Goal: Task Accomplishment & Management: Manage account settings

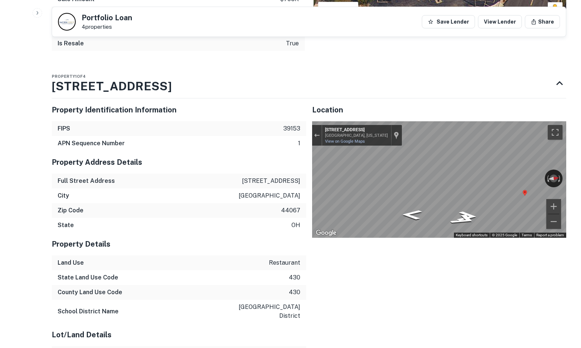
drag, startPoint x: 264, startPoint y: 76, endPoint x: 204, endPoint y: 4, distance: 93.3
click at [264, 76] on div "Property 1 of 4 10446 Northfield Rd" at bounding box center [302, 84] width 501 height 30
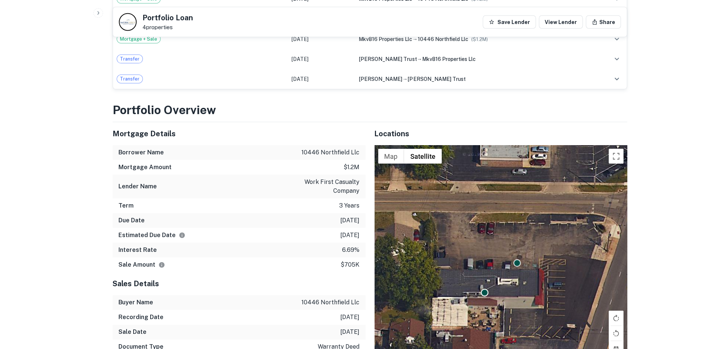
scroll to position [501, 0]
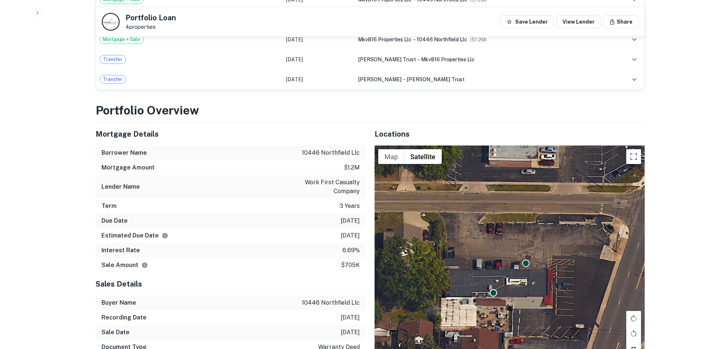
click at [238, 123] on div "Mortgage Details" at bounding box center [231, 134] width 270 height 23
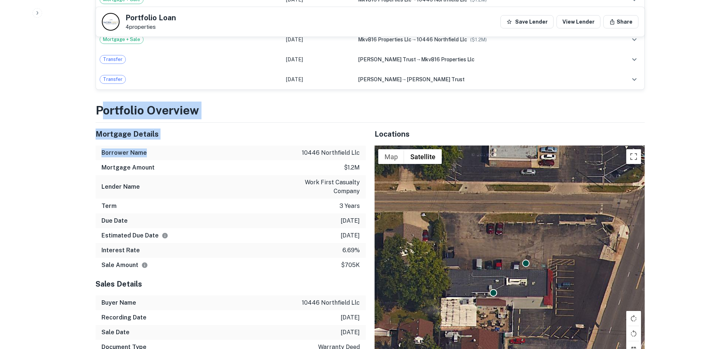
drag, startPoint x: 100, startPoint y: 102, endPoint x: 191, endPoint y: 165, distance: 111.3
click at [191, 165] on div "Mortgage Amount $1.2m" at bounding box center [231, 167] width 270 height 15
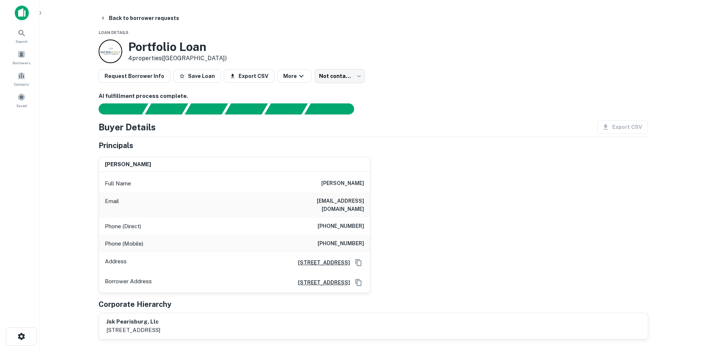
scroll to position [0, 0]
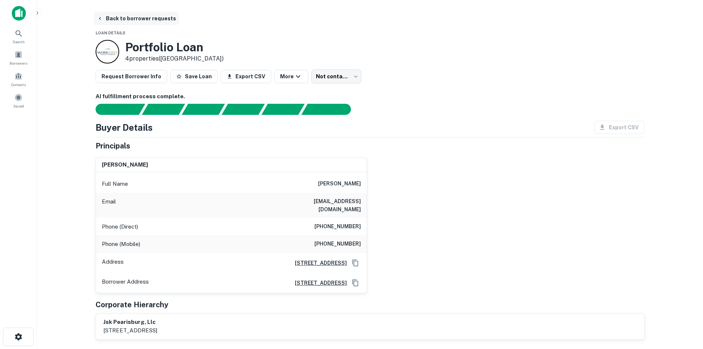
click at [166, 18] on button "Back to borrower requests" at bounding box center [136, 18] width 85 height 13
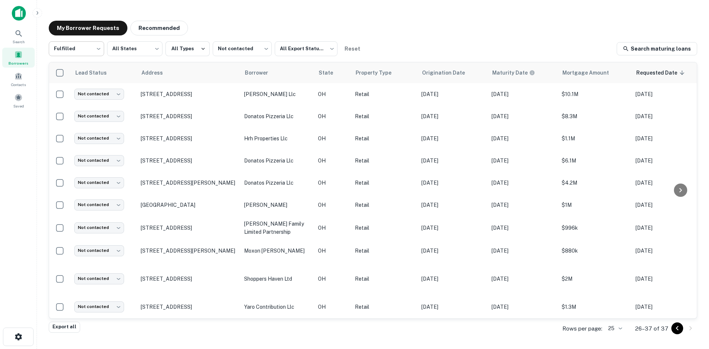
click at [77, 47] on body "Search Borrowers Contacts Saved My Borrower Requests Recommended Fulfilled ****…" at bounding box center [354, 174] width 709 height 349
click at [77, 47] on div at bounding box center [354, 174] width 709 height 349
click at [138, 23] on button "Recommended" at bounding box center [159, 28] width 58 height 15
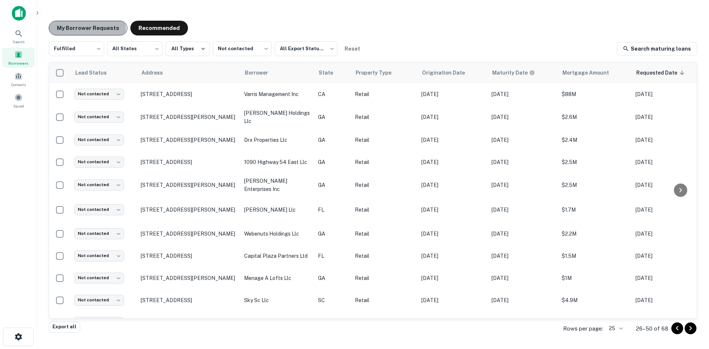
click at [85, 29] on button "My Borrower Requests" at bounding box center [88, 28] width 79 height 15
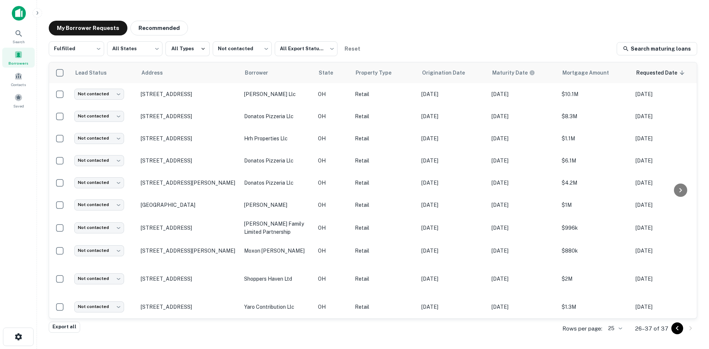
click at [424, 29] on div "My Borrower Requests Recommended" at bounding box center [373, 28] width 648 height 15
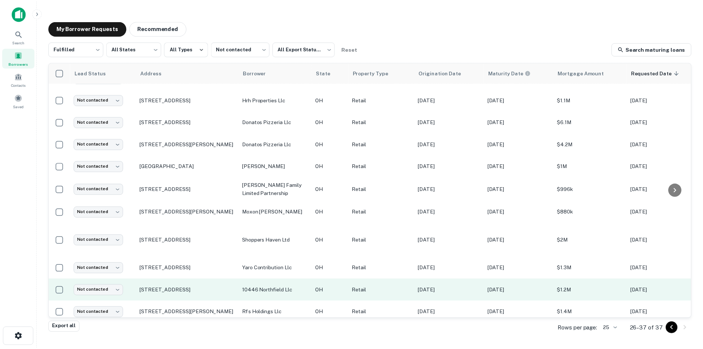
scroll to position [49, 0]
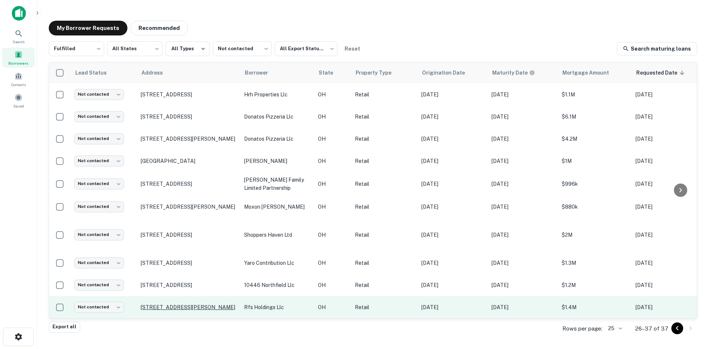
click at [158, 304] on p "3633 Darrow Rd Stow, OH 44224" at bounding box center [189, 307] width 96 height 7
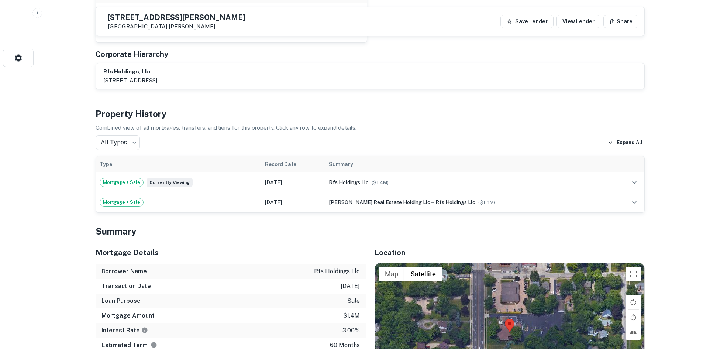
scroll to position [443, 0]
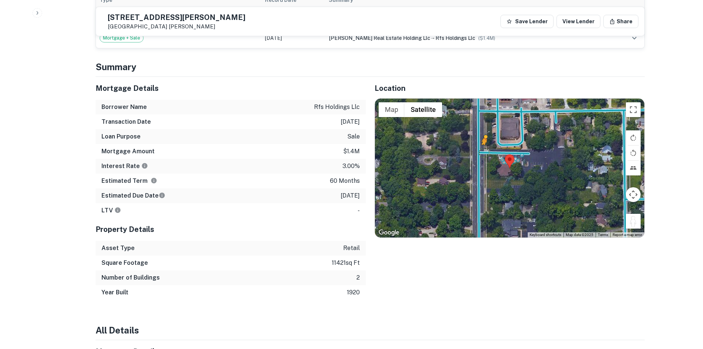
drag, startPoint x: 635, startPoint y: 217, endPoint x: 483, endPoint y: 144, distance: 168.6
click at [483, 144] on div "To activate drag with keyboard, press Alt + Enter. Once in keyboard drag state,…" at bounding box center [509, 168] width 269 height 139
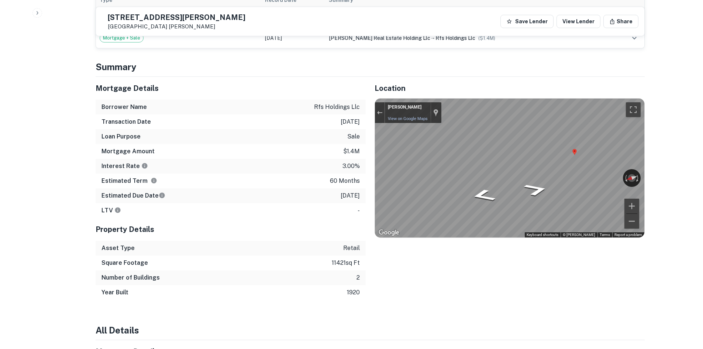
click at [352, 151] on div "Mortgage Details Borrower Name rfs holdings llc Transaction Date 7/21/2021 Loan…" at bounding box center [366, 188] width 558 height 223
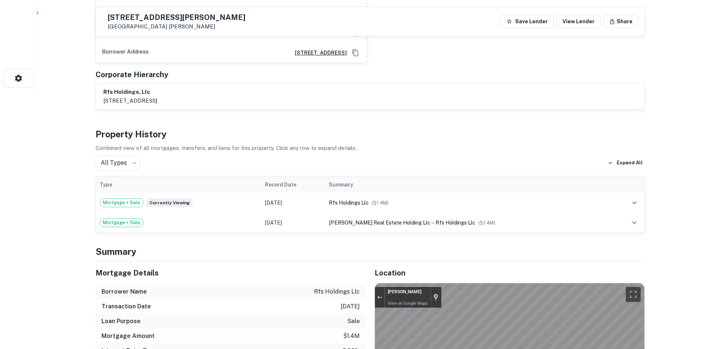
scroll to position [111, 0]
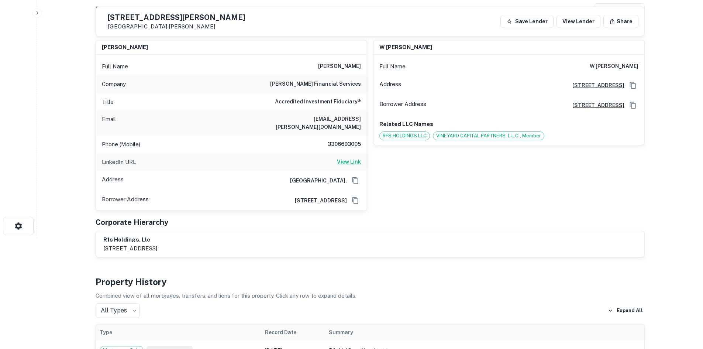
click at [348, 158] on h6 "View Link" at bounding box center [349, 162] width 24 height 8
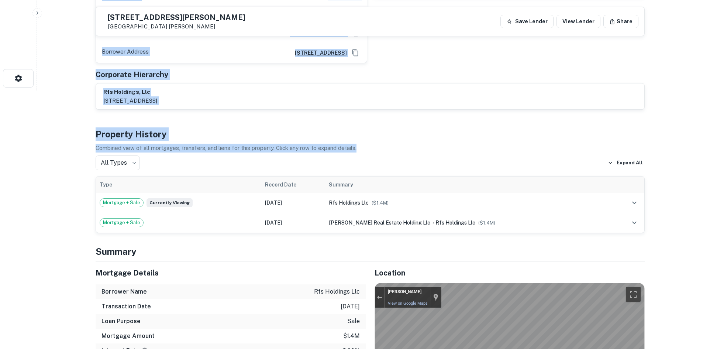
drag, startPoint x: 84, startPoint y: 114, endPoint x: 350, endPoint y: 147, distance: 267.7
click at [355, 144] on p "Combined view of all mortgages, transfers, and liens for this property. Click a…" at bounding box center [370, 148] width 549 height 9
drag, startPoint x: 368, startPoint y: 138, endPoint x: 78, endPoint y: 54, distance: 301.3
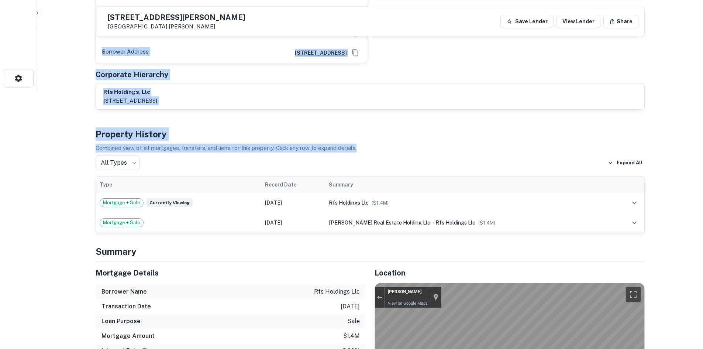
drag, startPoint x: 396, startPoint y: 152, endPoint x: 85, endPoint y: 73, distance: 320.6
drag, startPoint x: 91, startPoint y: 62, endPoint x: 357, endPoint y: 147, distance: 279.1
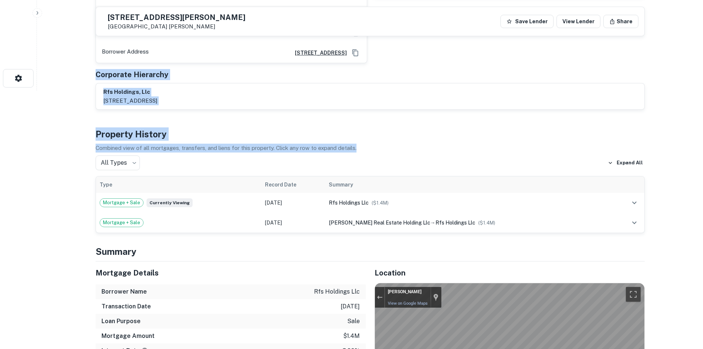
click at [375, 144] on p "Combined view of all mortgages, transfers, and liens for this property. Click a…" at bounding box center [370, 148] width 549 height 9
drag, startPoint x: 89, startPoint y: 110, endPoint x: 258, endPoint y: 173, distance: 180.9
click at [267, 148] on div "Property History Combined view of all mortgages, transfers, and liens for this …" at bounding box center [370, 180] width 549 height 106
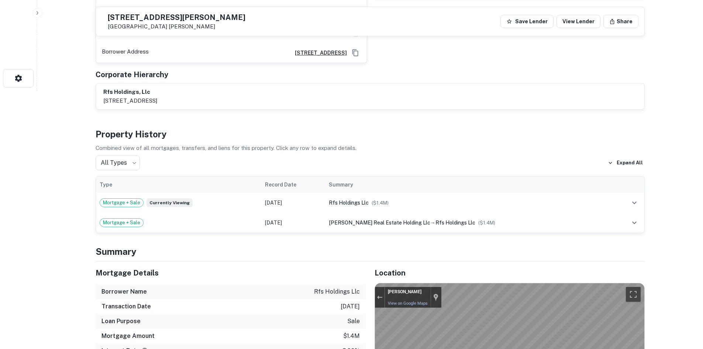
click at [270, 144] on p "Combined view of all mortgages, transfers, and liens for this property. Click a…" at bounding box center [370, 148] width 549 height 9
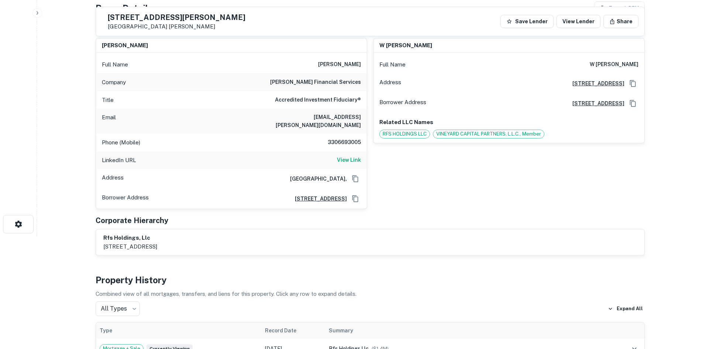
scroll to position [111, 0]
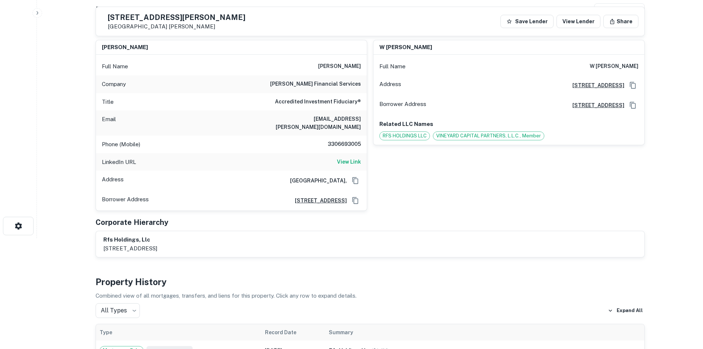
click at [348, 140] on h6 "3306693005" at bounding box center [339, 144] width 44 height 9
copy h6 "3306693005"
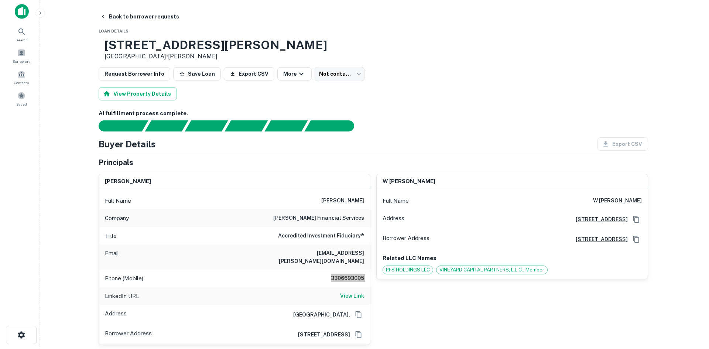
scroll to position [0, 0]
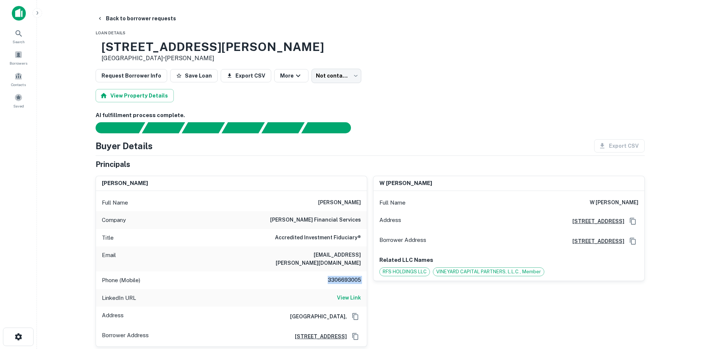
drag, startPoint x: 337, startPoint y: 62, endPoint x: 325, endPoint y: 92, distance: 32.6
click at [337, 62] on div "3633 Darrow Rd Stow, OH 44224 • Hancock Whitney" at bounding box center [370, 51] width 549 height 23
click at [324, 92] on div "View Property Details" at bounding box center [370, 95] width 549 height 13
click at [332, 62] on div "3633 Darrow Rd Stow, OH 44224 • Hancock Whitney" at bounding box center [370, 51] width 549 height 23
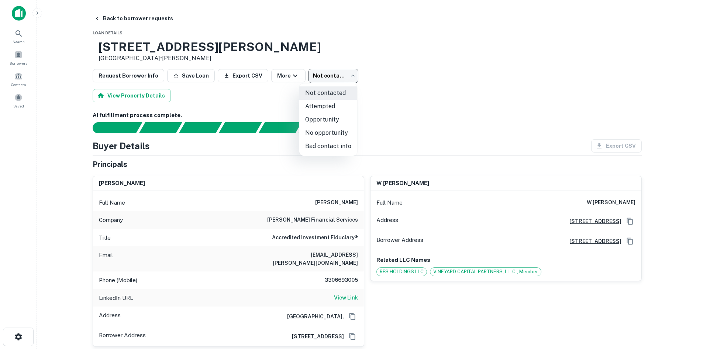
click at [331, 71] on body "Search Borrowers Contacts Saved Back to borrower requests Loan Details 3633 Dar…" at bounding box center [351, 174] width 703 height 349
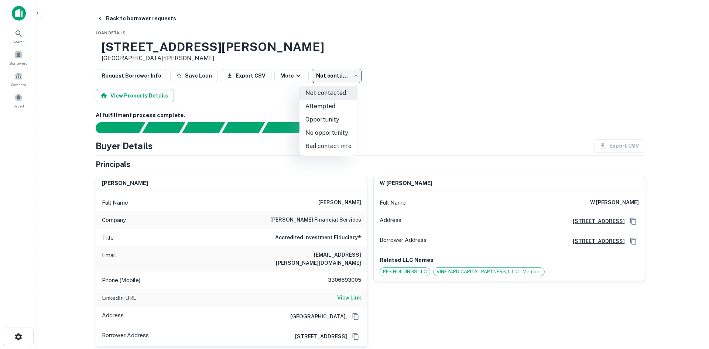
click at [333, 110] on li "Attempted" at bounding box center [328, 106] width 58 height 13
type input "*********"
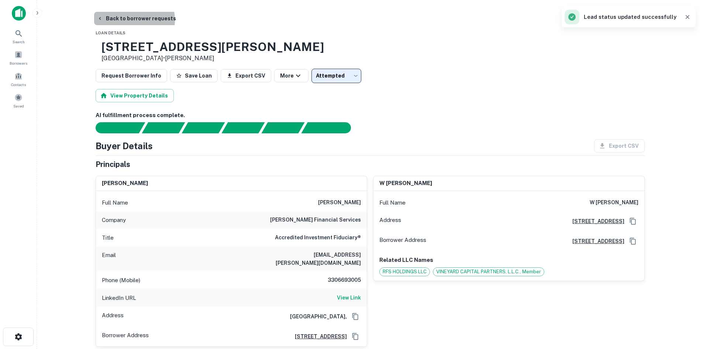
click at [126, 20] on button "Back to borrower requests" at bounding box center [136, 18] width 85 height 13
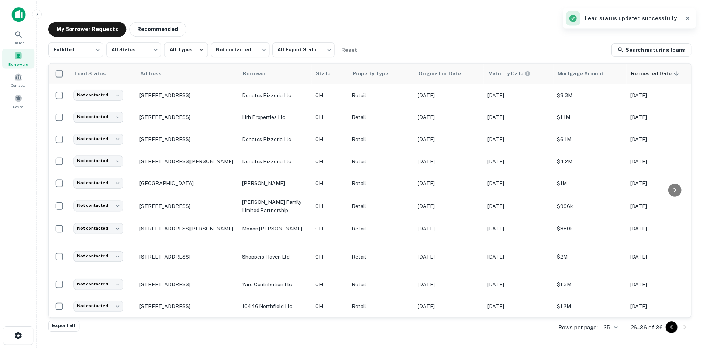
scroll to position [27, 0]
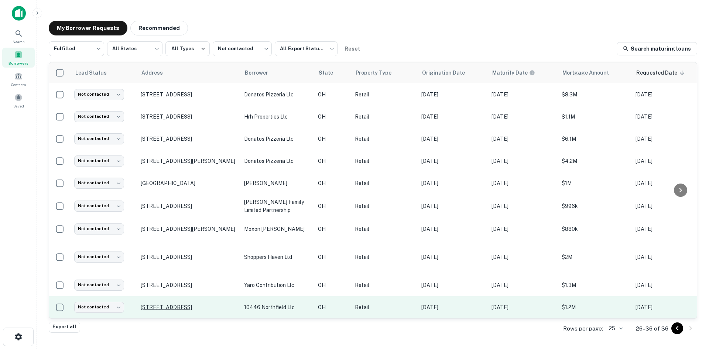
click at [179, 304] on p "10446 Northfield Rd Northfield, OH 44067" at bounding box center [189, 307] width 96 height 7
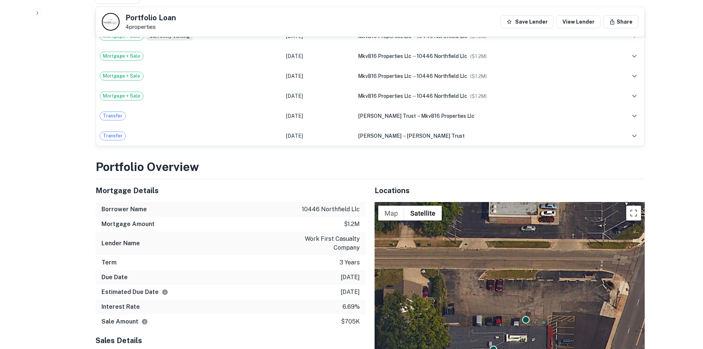
scroll to position [591, 0]
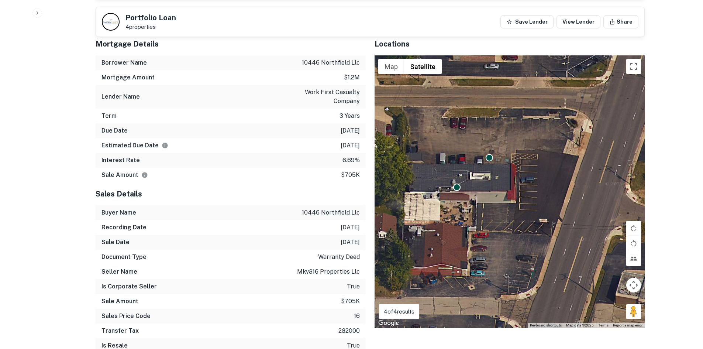
drag, startPoint x: 637, startPoint y: 312, endPoint x: 600, endPoint y: 303, distance: 38.3
click at [580, 303] on div "To activate drag with keyboard, press Alt + Enter. Once in keyboard drag state,…" at bounding box center [510, 191] width 270 height 272
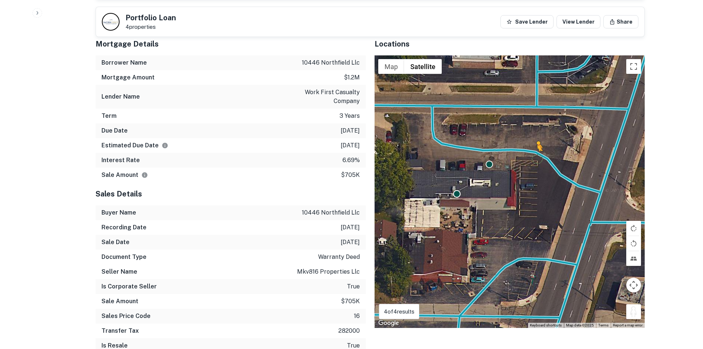
drag, startPoint x: 632, startPoint y: 305, endPoint x: 536, endPoint y: 149, distance: 183.5
click at [536, 149] on div "To activate drag with keyboard, press Alt + Enter. Once in keyboard drag state,…" at bounding box center [510, 191] width 270 height 272
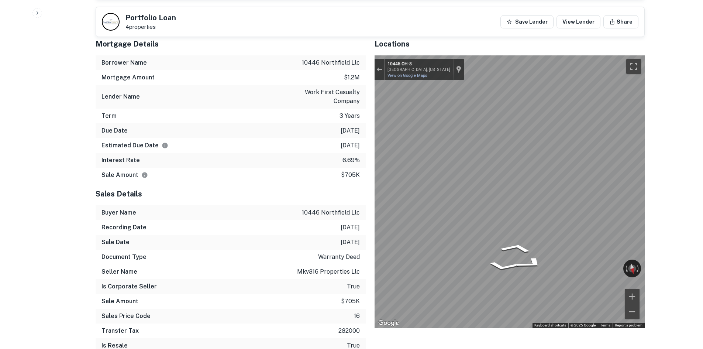
click at [286, 188] on div "Mortgage Details Borrower Name 10446 northfield llc Mortgage Amount $1.2m Lende…" at bounding box center [366, 195] width 558 height 326
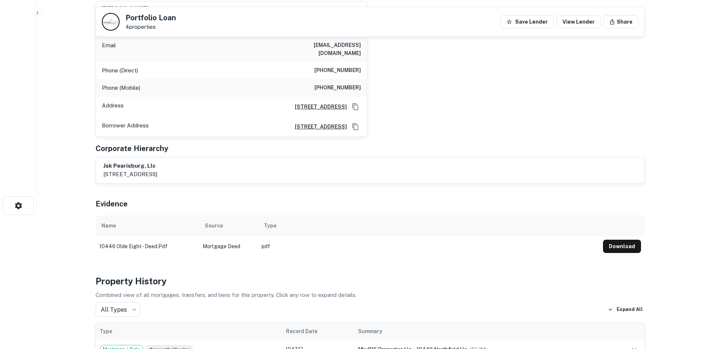
scroll to position [74, 0]
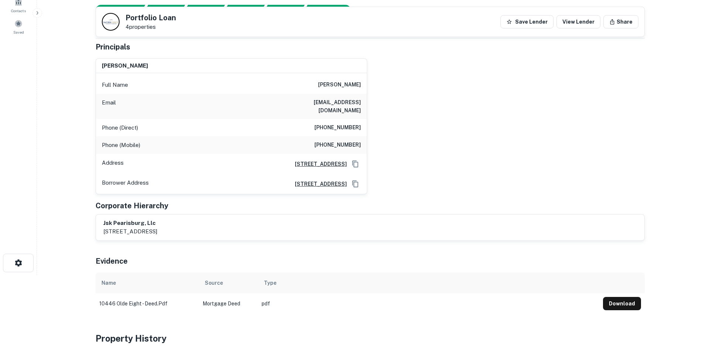
click at [341, 124] on div "Phone (Direct) (717) 731-0825" at bounding box center [231, 128] width 271 height 18
copy h6 "(717) 731-0825"
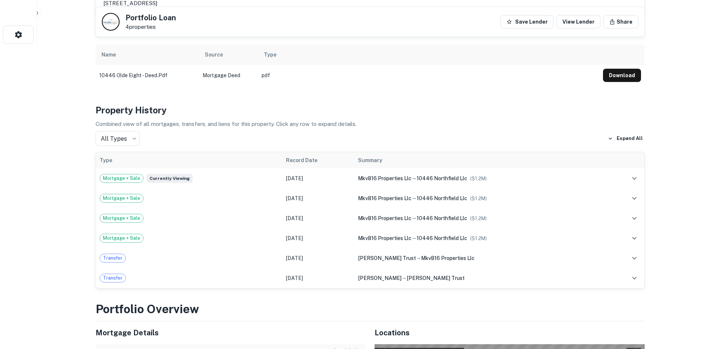
scroll to position [154, 0]
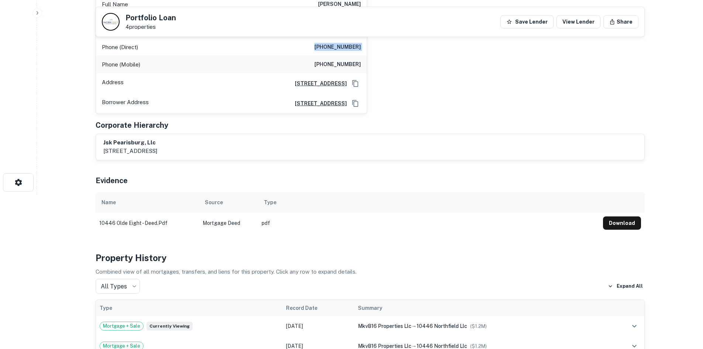
click at [339, 62] on div "Phone (Mobile) (717) 919-3510" at bounding box center [231, 65] width 271 height 18
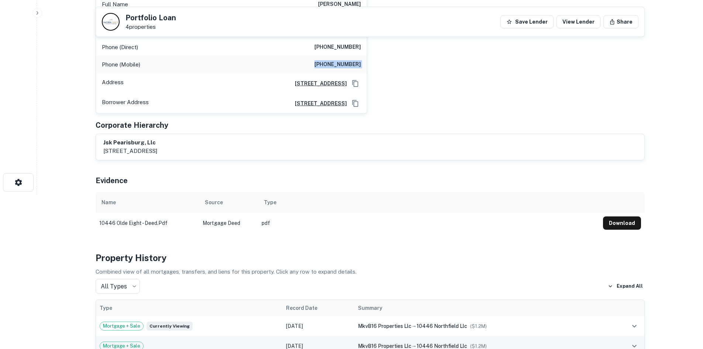
copy h6 "(717) 919-3510"
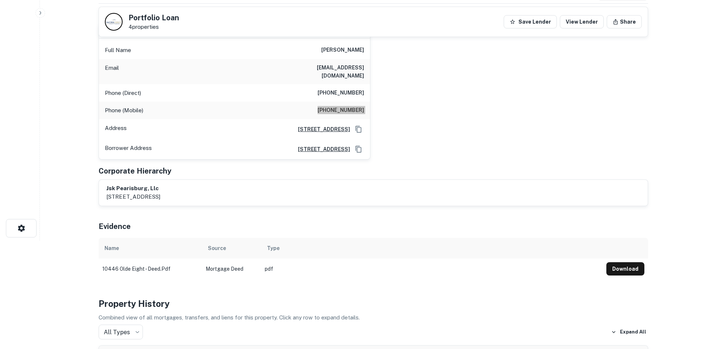
scroll to position [0, 0]
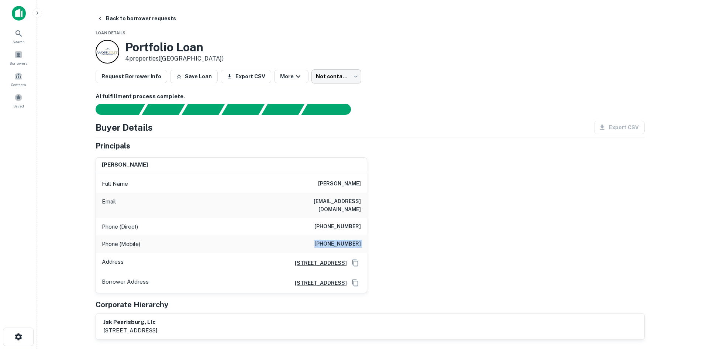
click at [329, 72] on body "Search Borrowers Contacts Saved Back to borrower requests Loan Details Portfoli…" at bounding box center [351, 174] width 703 height 349
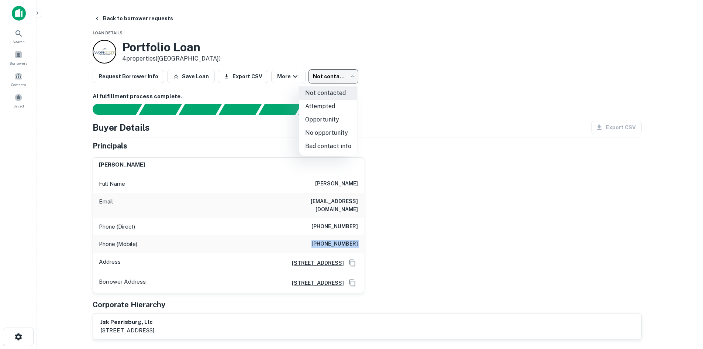
click at [328, 74] on div at bounding box center [351, 174] width 703 height 349
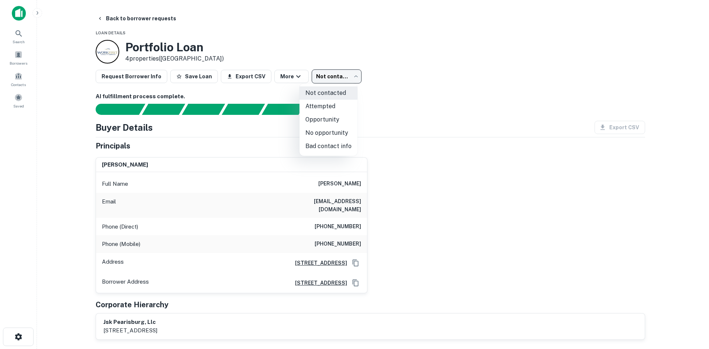
click at [336, 83] on body "Search Borrowers Contacts Saved Back to borrower requests Loan Details Portfoli…" at bounding box center [354, 174] width 709 height 349
click at [331, 140] on li "Bad contact info" at bounding box center [328, 146] width 58 height 13
type input "**********"
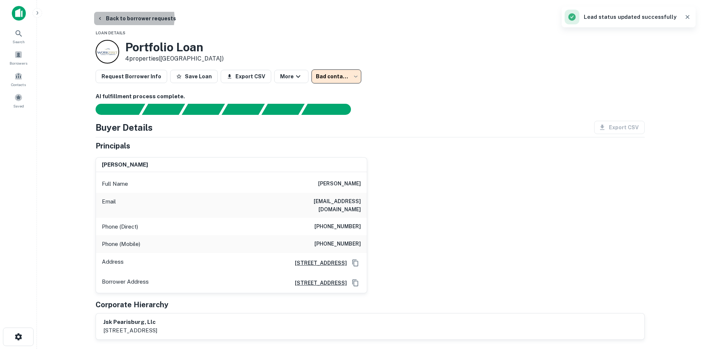
click at [131, 18] on button "Back to borrower requests" at bounding box center [136, 18] width 85 height 13
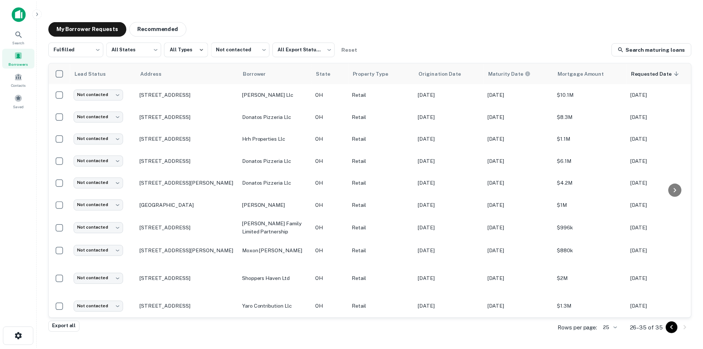
scroll to position [5, 0]
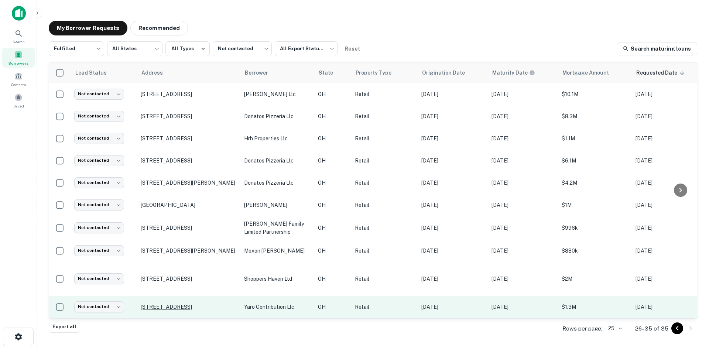
click at [201, 303] on p "9830 Waterville Swanton Rd Waterville, OH 43566" at bounding box center [189, 306] width 96 height 7
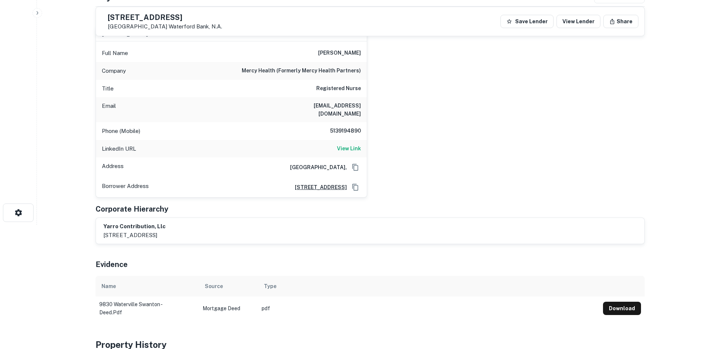
scroll to position [111, 0]
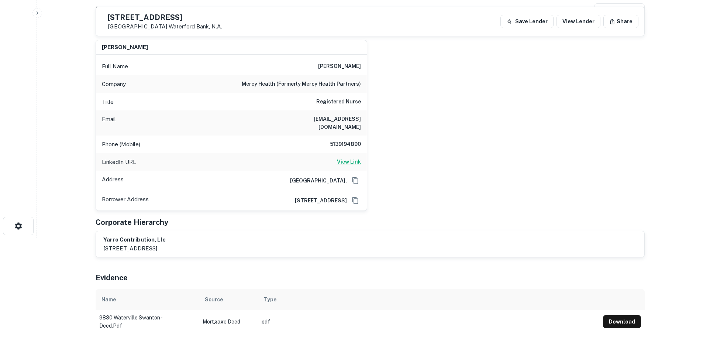
click at [344, 158] on h6 "View Link" at bounding box center [349, 162] width 24 height 8
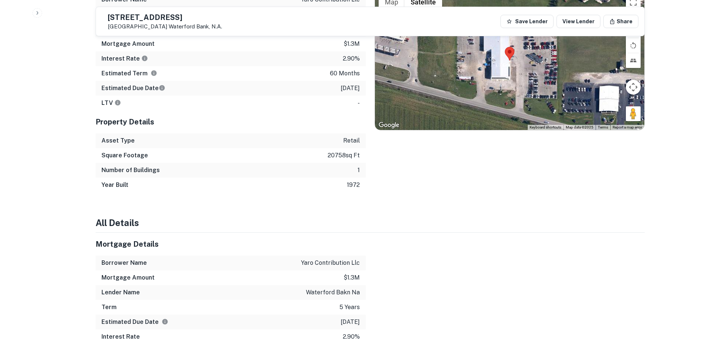
scroll to position [627, 0]
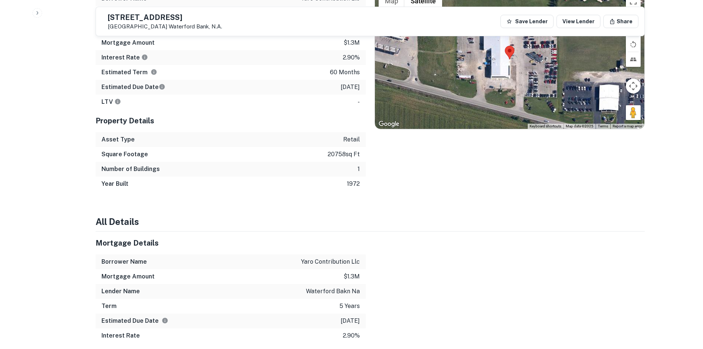
drag, startPoint x: 627, startPoint y: 107, endPoint x: 527, endPoint y: 89, distance: 102.0
click at [527, 89] on div "Map Terrain Satellite Labels Keyboard shortcuts Map Data Map data ©2025 Map dat…" at bounding box center [509, 59] width 269 height 139
drag, startPoint x: 634, startPoint y: 107, endPoint x: 494, endPoint y: 96, distance: 140.3
click at [494, 96] on div "To activate drag with keyboard, press Alt + Enter. Once in keyboard drag state,…" at bounding box center [509, 59] width 269 height 139
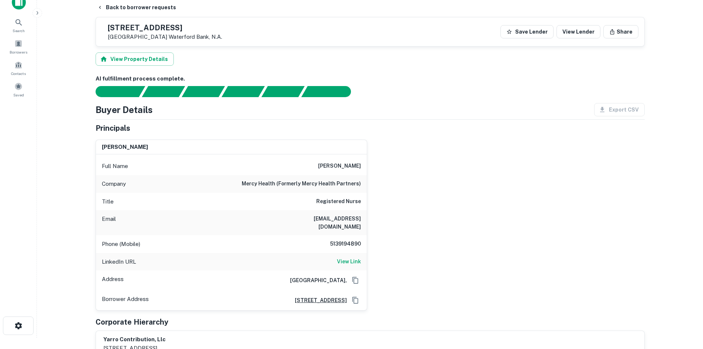
scroll to position [0, 0]
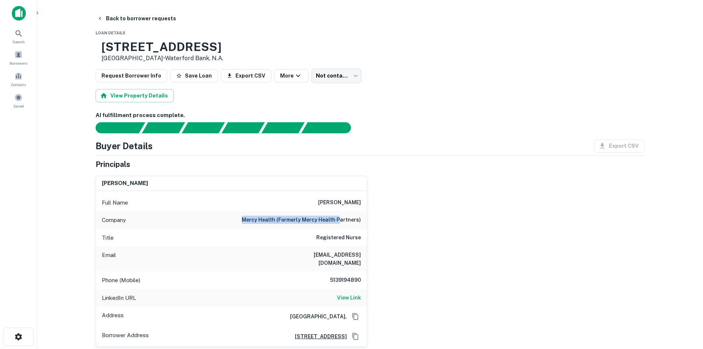
drag, startPoint x: 257, startPoint y: 220, endPoint x: 341, endPoint y: 227, distance: 84.1
click at [341, 227] on div "Company mercy health (formerly mercy health partners)" at bounding box center [231, 220] width 271 height 18
click at [340, 227] on div "Company mercy health (formerly mercy health partners)" at bounding box center [231, 220] width 271 height 18
click at [344, 258] on h6 "srogers@mercy.com" at bounding box center [316, 259] width 89 height 16
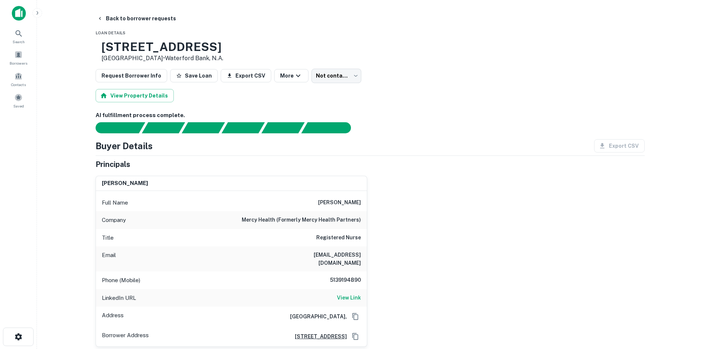
click at [351, 276] on h6 "5139194890" at bounding box center [339, 280] width 44 height 9
click at [350, 276] on h6 "5139194890" at bounding box center [339, 280] width 44 height 9
drag, startPoint x: 350, startPoint y: 272, endPoint x: 350, endPoint y: 269, distance: 3.7
copy h6 "5139194890"
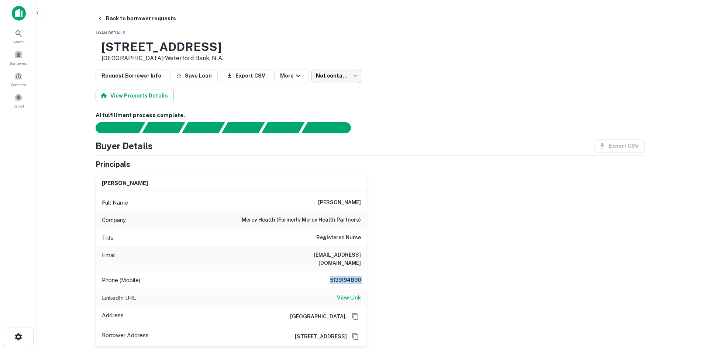
click at [337, 83] on body "Search Borrowers Contacts Saved Back to borrower requests Loan Details 9830 Wat…" at bounding box center [351, 174] width 703 height 349
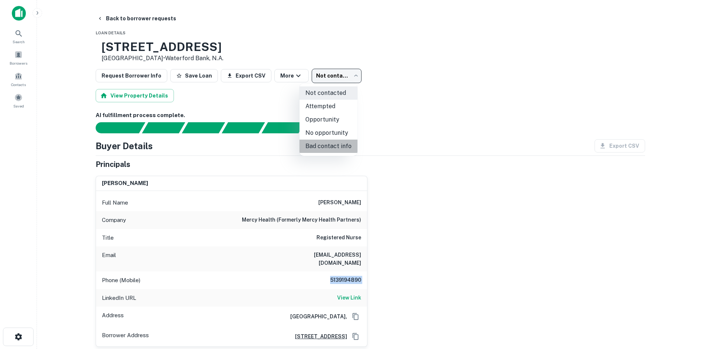
drag, startPoint x: 332, startPoint y: 147, endPoint x: 146, endPoint y: 31, distance: 219.1
click at [329, 146] on li "Bad contact info" at bounding box center [328, 146] width 58 height 13
type input "**********"
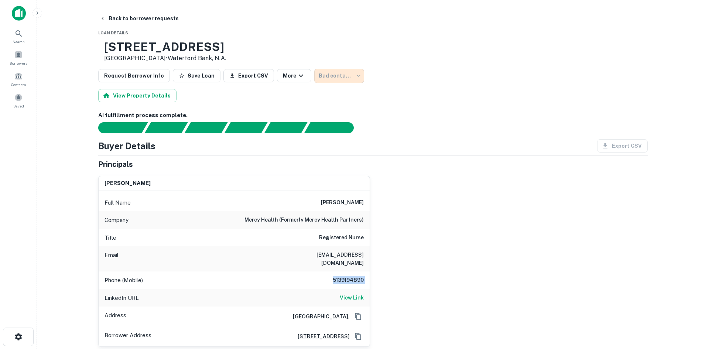
click at [135, 18] on div at bounding box center [354, 174] width 709 height 349
click at [113, 17] on div at bounding box center [354, 174] width 709 height 349
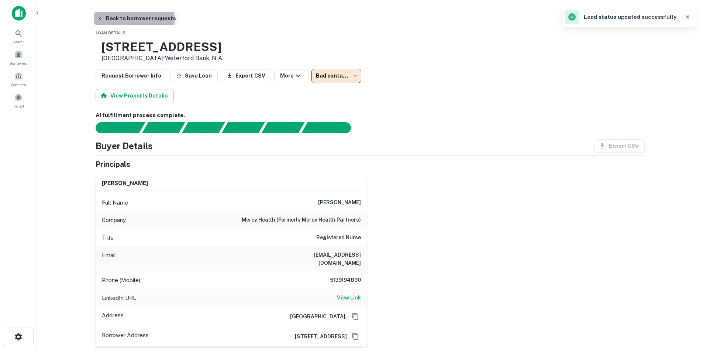
click at [102, 19] on icon "button" at bounding box center [100, 19] width 6 height 6
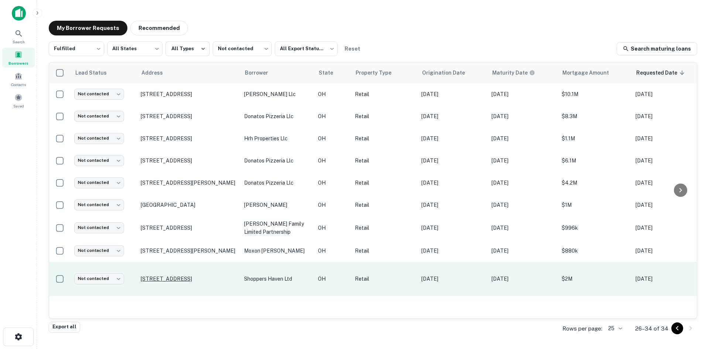
click at [175, 276] on p "665 Loveland Madeira Rd Loveland, OH 45140" at bounding box center [189, 278] width 96 height 7
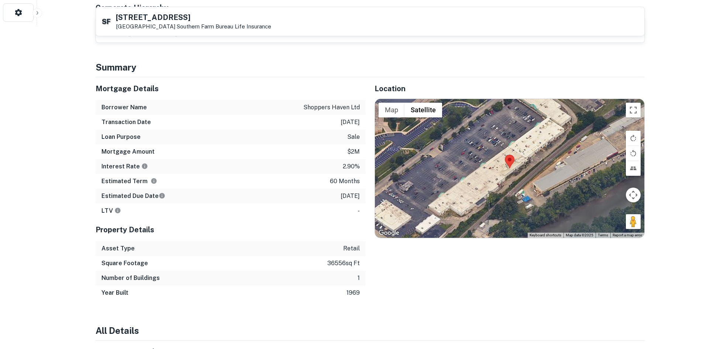
scroll to position [332, 0]
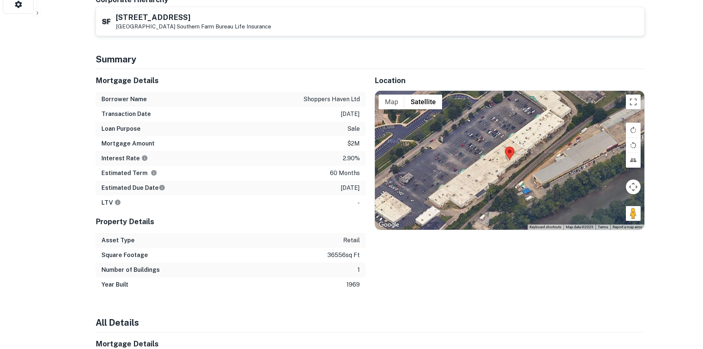
drag, startPoint x: 570, startPoint y: 138, endPoint x: 518, endPoint y: 124, distance: 54.4
click at [518, 124] on div "Map Terrain Satellite Labels Keyboard shortcuts Map Data Map data ©2025 Map dat…" at bounding box center [509, 160] width 269 height 139
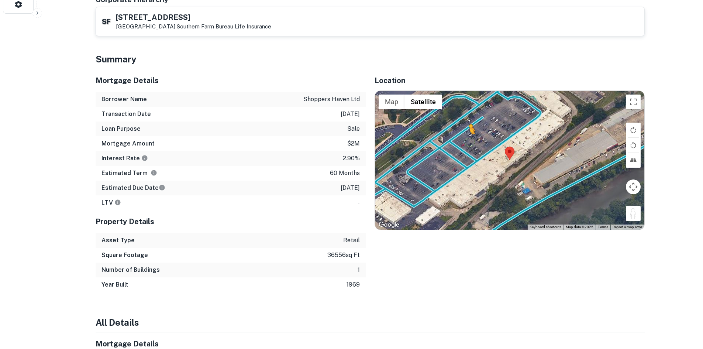
drag, startPoint x: 635, startPoint y: 194, endPoint x: 469, endPoint y: 118, distance: 182.2
click at [469, 118] on div "To activate drag with keyboard, press Alt + Enter. Once in keyboard drag state,…" at bounding box center [509, 160] width 269 height 139
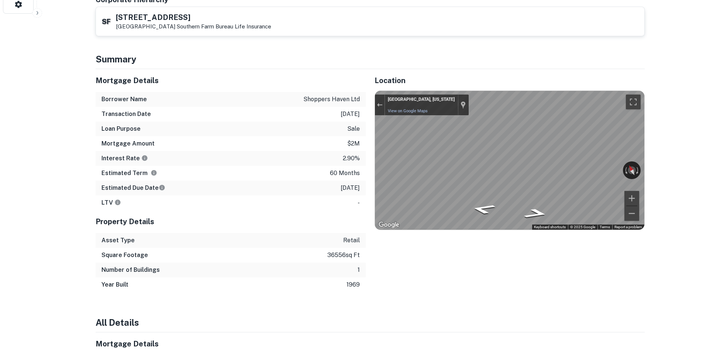
click at [321, 108] on div "Mortgage Details Borrower Name shoppers haven ltd Transaction Date 8/1/2021 Loa…" at bounding box center [366, 180] width 558 height 223
click at [329, 104] on div "Mortgage Details Borrower Name shoppers haven ltd Transaction Date 8/1/2021 Loa…" at bounding box center [366, 180] width 558 height 223
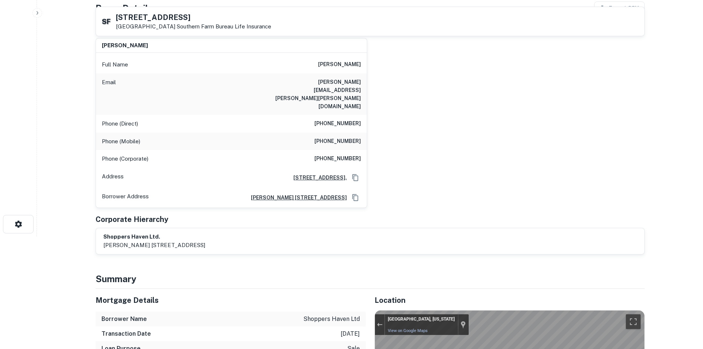
scroll to position [74, 0]
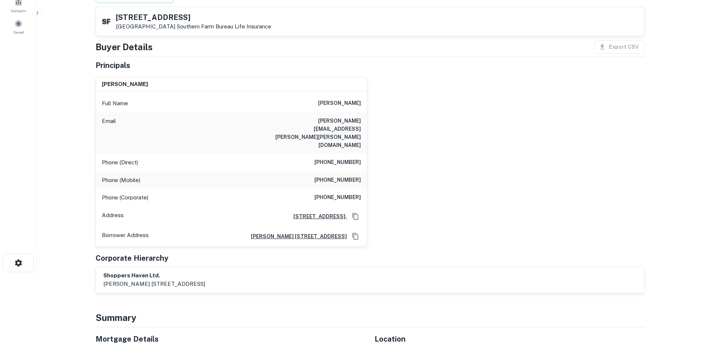
click at [330, 171] on div "Phone (Mobile) (513) 519-5530" at bounding box center [231, 180] width 271 height 18
click at [330, 176] on h6 "(513) 519-5530" at bounding box center [337, 180] width 47 height 9
click at [334, 171] on div "Phone (Mobile) (513) 519-5530" at bounding box center [231, 180] width 271 height 18
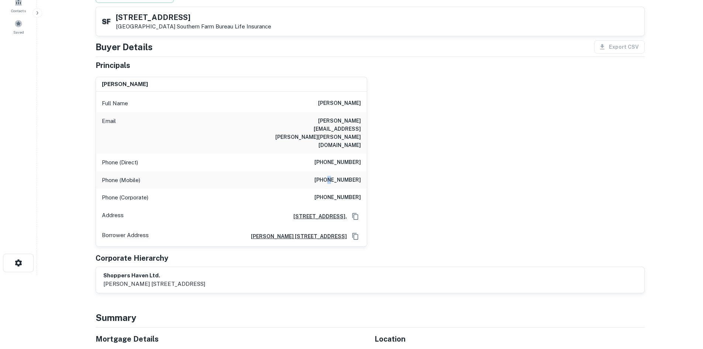
click at [333, 176] on h6 "(513) 519-5530" at bounding box center [337, 180] width 47 height 9
click at [332, 176] on h6 "(513) 519-5530" at bounding box center [337, 180] width 47 height 9
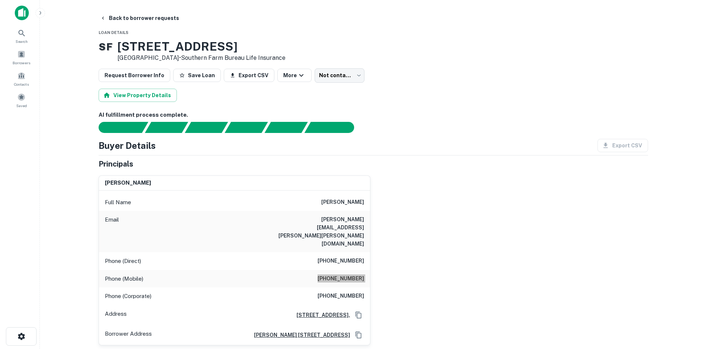
scroll to position [0, 0]
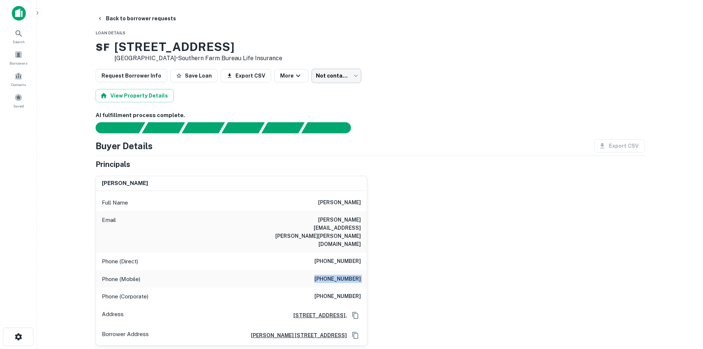
click at [341, 75] on body "Search Borrowers Contacts Saved Back to borrower requests Loan Details S F 665 …" at bounding box center [351, 174] width 703 height 349
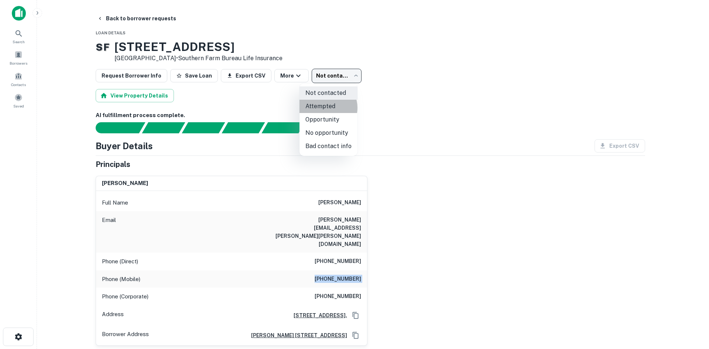
click at [323, 108] on li "Attempted" at bounding box center [328, 106] width 58 height 13
type input "*********"
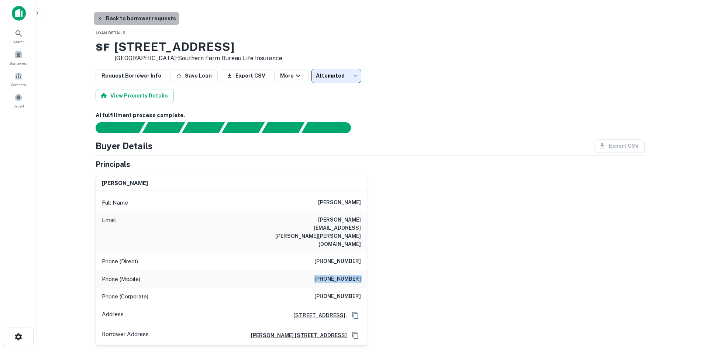
click at [148, 13] on button "Back to borrower requests" at bounding box center [136, 18] width 85 height 13
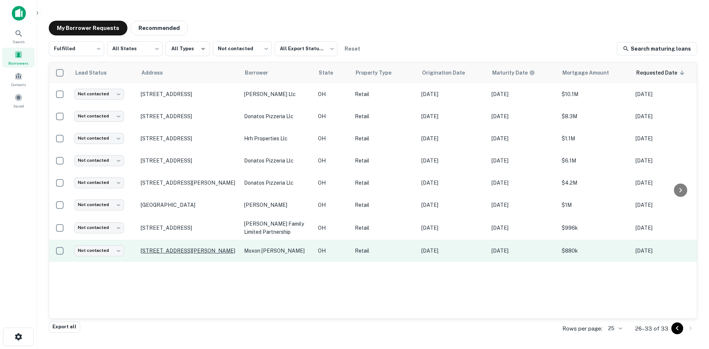
click at [177, 254] on p "[STREET_ADDRESS][PERSON_NAME]" at bounding box center [189, 250] width 96 height 7
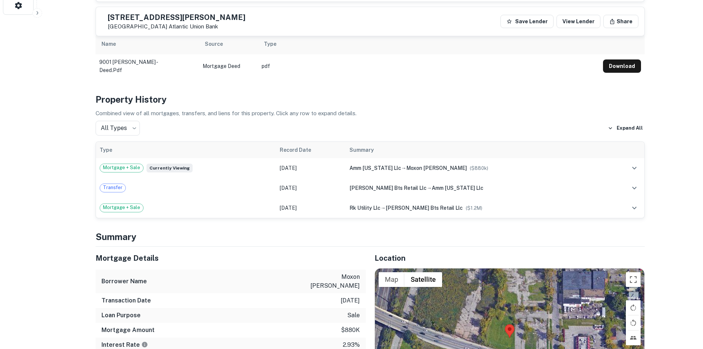
scroll to position [406, 0]
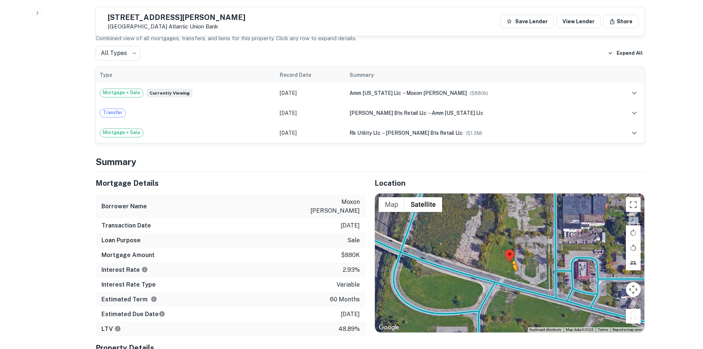
drag, startPoint x: 638, startPoint y: 310, endPoint x: 512, endPoint y: 271, distance: 131.9
click at [512, 271] on div "To activate drag with keyboard, press Alt + Enter. Once in keyboard drag state,…" at bounding box center [509, 262] width 269 height 139
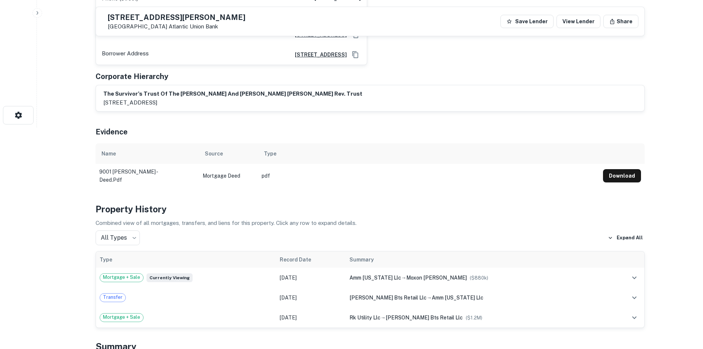
scroll to position [37, 0]
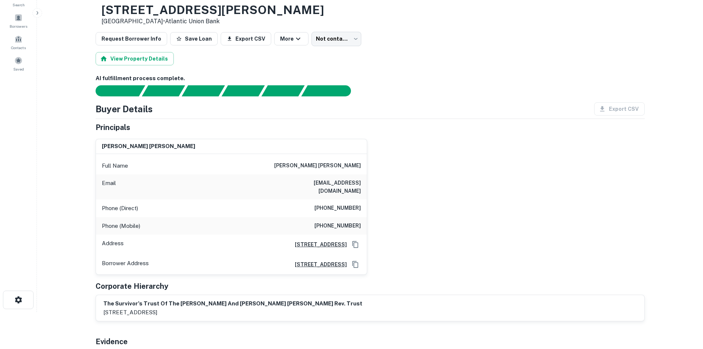
click at [340, 204] on h6 "(415) 383-6679" at bounding box center [337, 208] width 47 height 9
copy h6 "(415) 383-6679"
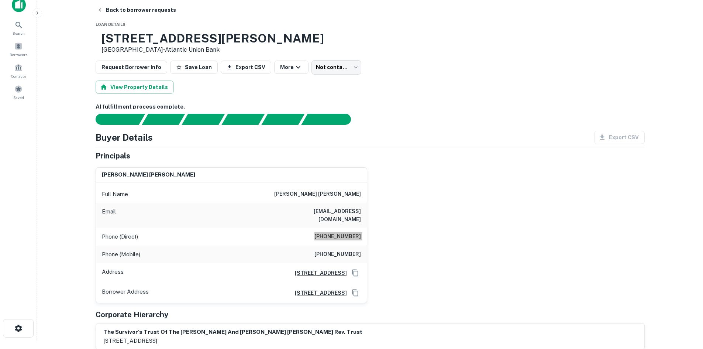
scroll to position [0, 0]
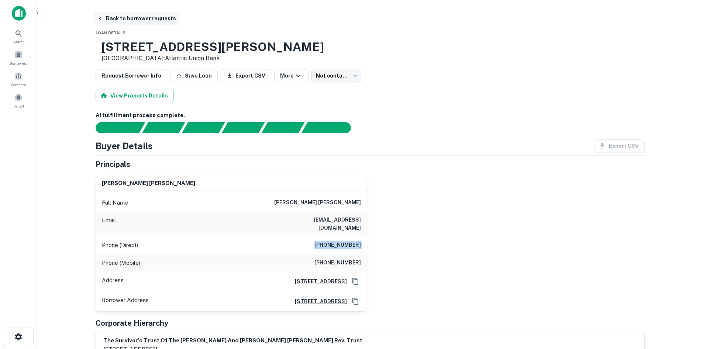
click at [127, 20] on button "Back to borrower requests" at bounding box center [136, 18] width 85 height 13
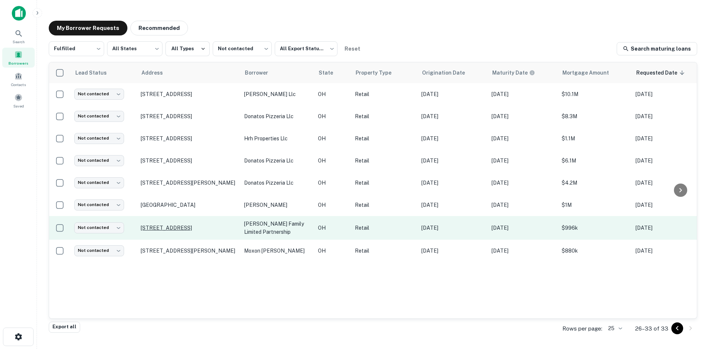
click at [179, 231] on p "[STREET_ADDRESS]" at bounding box center [189, 227] width 96 height 7
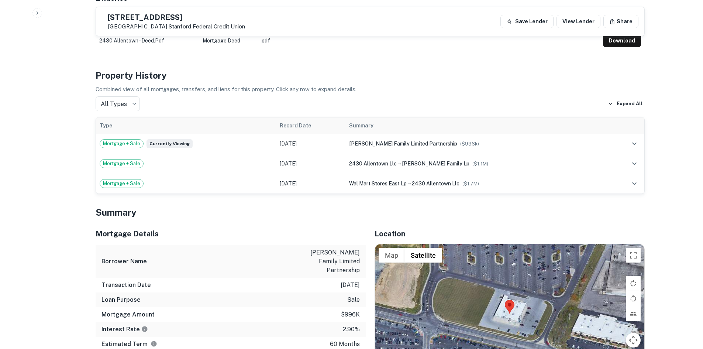
scroll to position [443, 0]
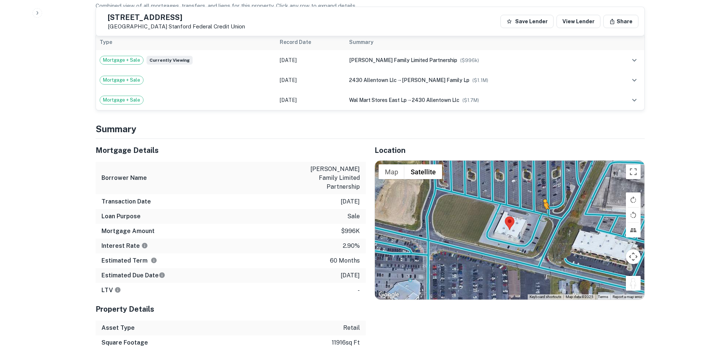
drag, startPoint x: 637, startPoint y: 294, endPoint x: 528, endPoint y: 219, distance: 132.1
click at [528, 219] on div "To activate drag with keyboard, press Alt + Enter. Once in keyboard drag state,…" at bounding box center [509, 230] width 269 height 139
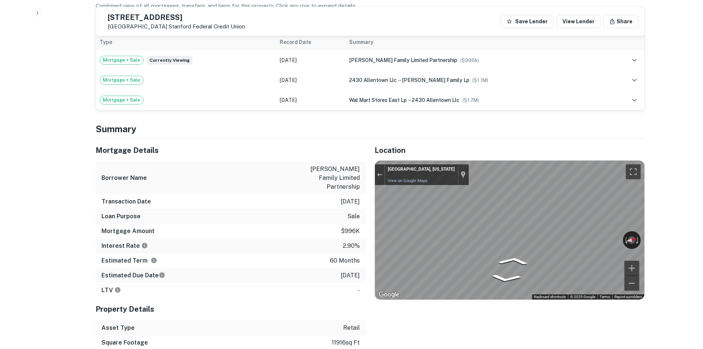
click at [288, 225] on div "Mortgage Details Borrower Name blasi family limited partnership Transaction Dat…" at bounding box center [366, 259] width 558 height 241
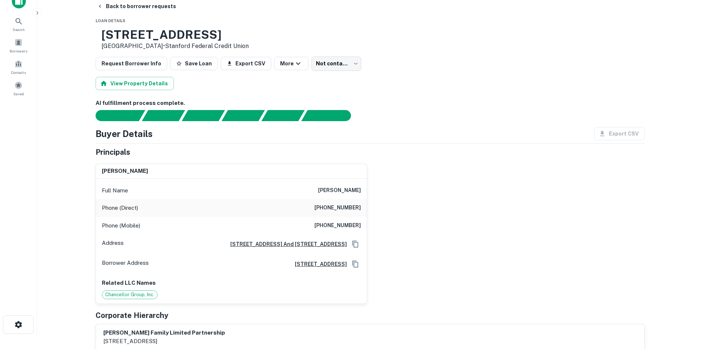
scroll to position [0, 0]
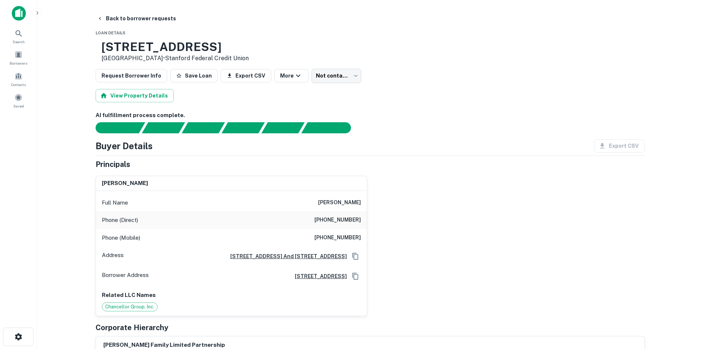
drag, startPoint x: 155, startPoint y: 23, endPoint x: 165, endPoint y: 44, distance: 23.7
click at [155, 23] on button "Back to borrower requests" at bounding box center [136, 18] width 85 height 13
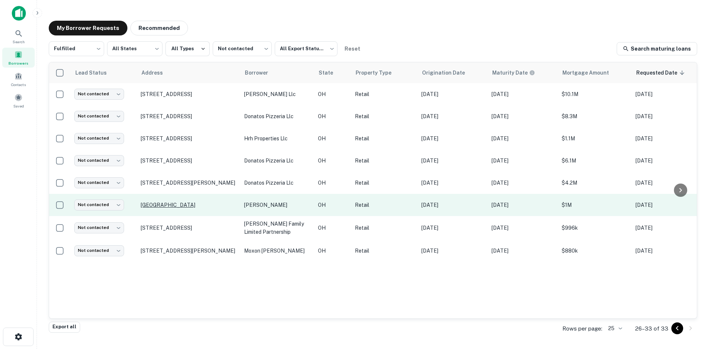
click at [194, 204] on p "[GEOGRAPHIC_DATA]" at bounding box center [189, 205] width 96 height 7
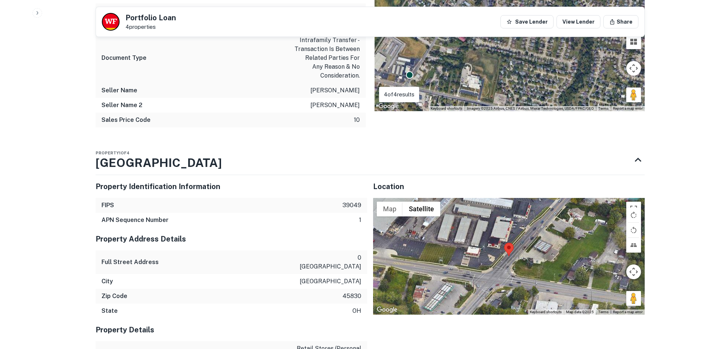
scroll to position [997, 0]
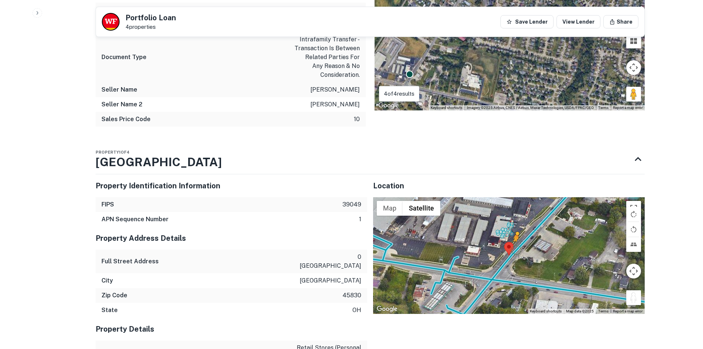
drag, startPoint x: 636, startPoint y: 255, endPoint x: 515, endPoint y: 209, distance: 129.6
click at [515, 209] on div "To activate drag with keyboard, press Alt + Enter. Once in keyboard drag state,…" at bounding box center [509, 255] width 272 height 117
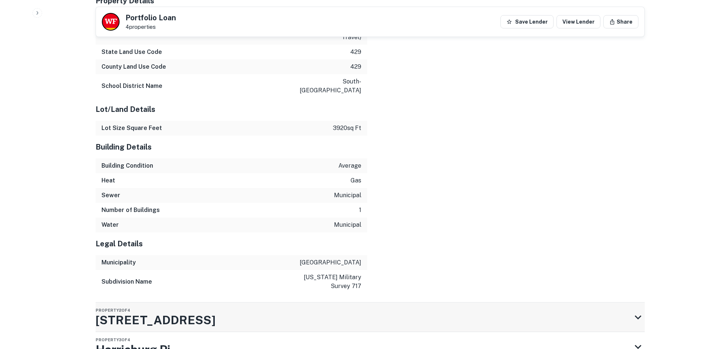
scroll to position [1353, 0]
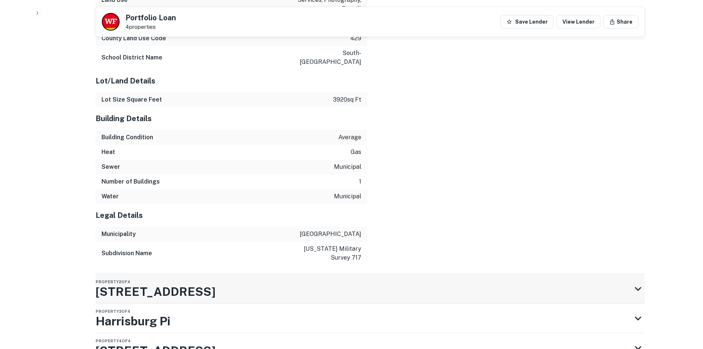
click at [226, 274] on div "Property 2 of 4 1340 Harrisburg Pike" at bounding box center [364, 289] width 536 height 30
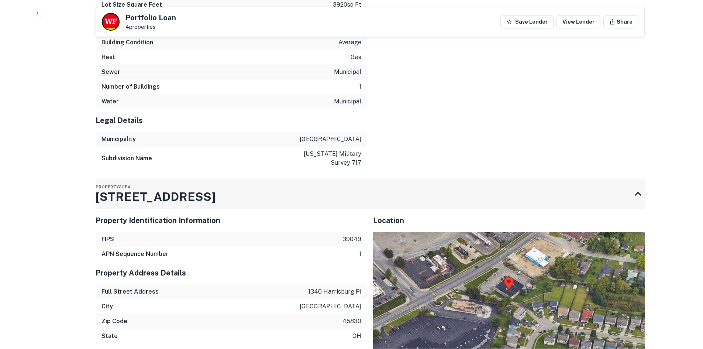
scroll to position [1485, 0]
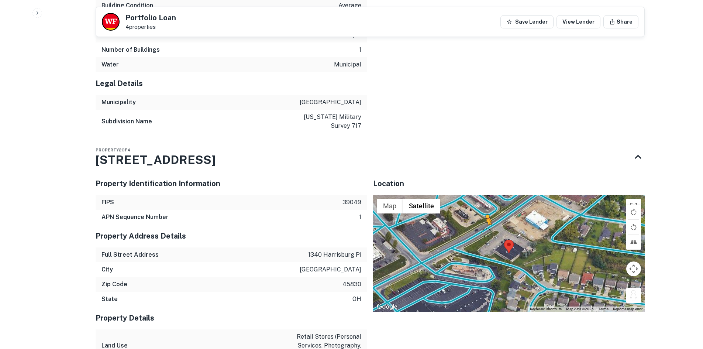
drag, startPoint x: 635, startPoint y: 246, endPoint x: 485, endPoint y: 183, distance: 162.8
click at [485, 195] on div "To activate drag with keyboard, press Alt + Enter. Once in keyboard drag state,…" at bounding box center [509, 253] width 272 height 117
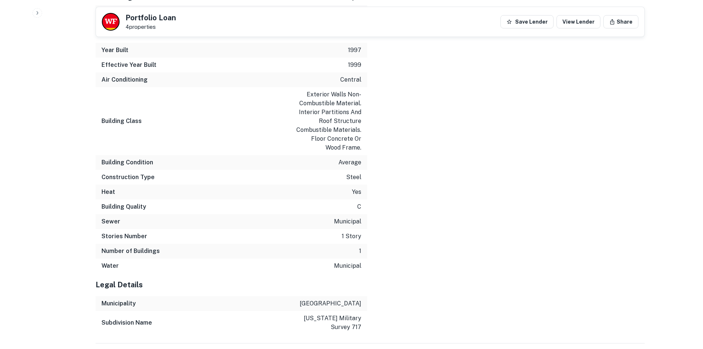
scroll to position [2025, 0]
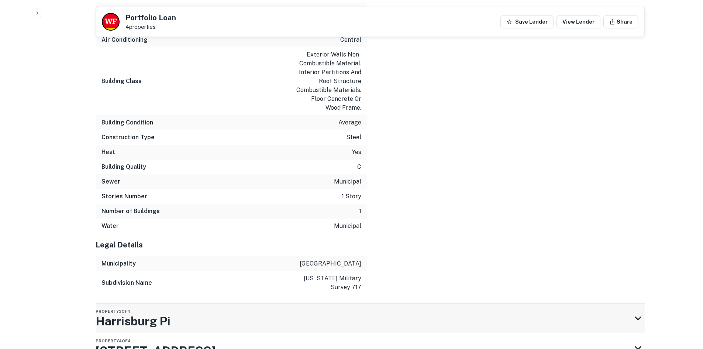
click at [254, 303] on div "Property 3 of 4 Harrisburg Pi" at bounding box center [364, 318] width 536 height 30
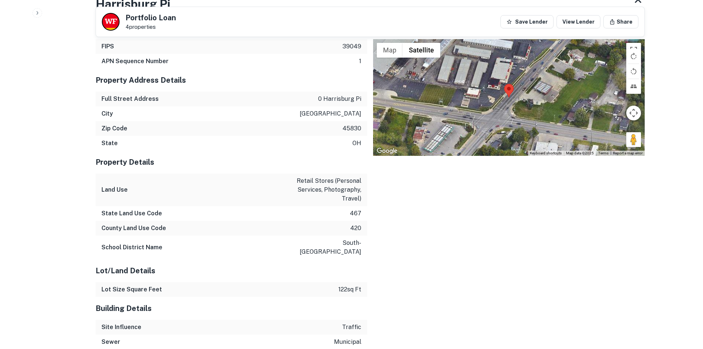
scroll to position [2434, 0]
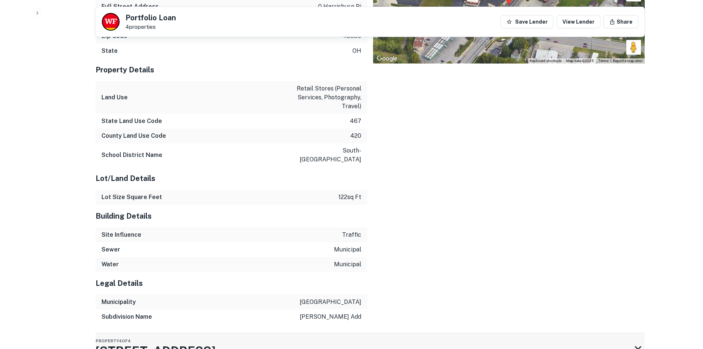
click at [306, 333] on div "Property 4 of 4 1332 Harrisburg Pike" at bounding box center [364, 348] width 536 height 30
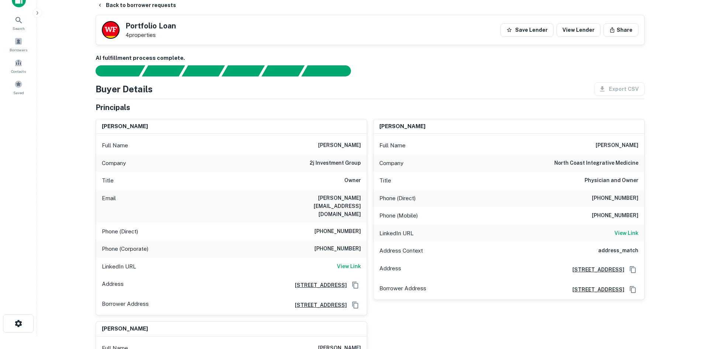
scroll to position [0, 0]
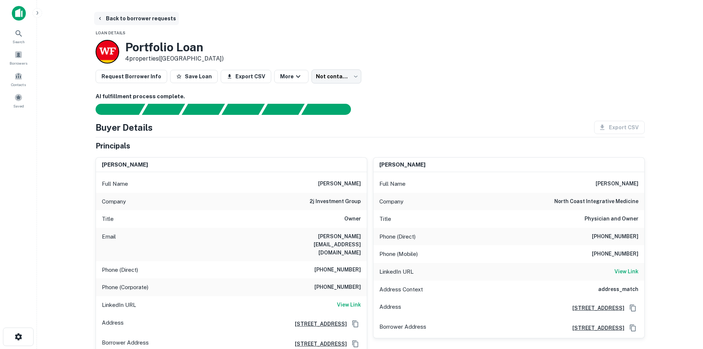
click at [113, 12] on button "Back to borrower requests" at bounding box center [136, 18] width 85 height 13
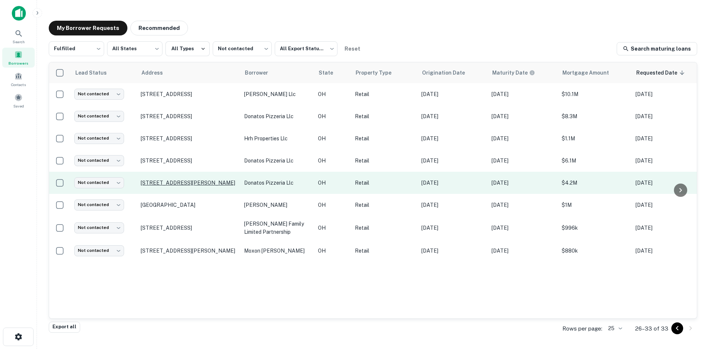
click at [169, 180] on p "7177 Cincinnati Dayton Rd West Chester, OH 45069" at bounding box center [189, 182] width 96 height 7
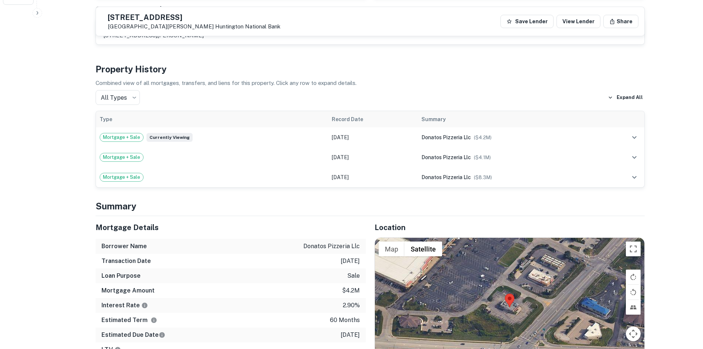
scroll to position [517, 0]
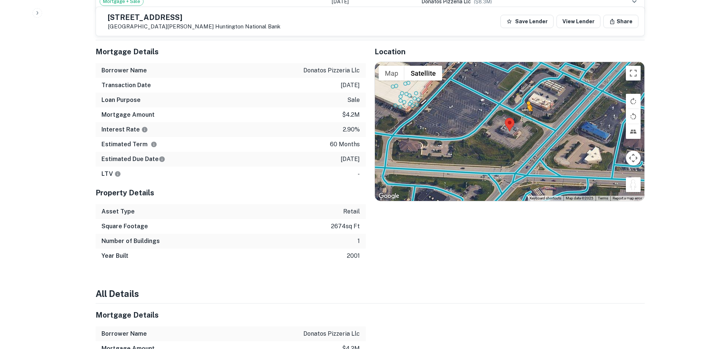
drag, startPoint x: 637, startPoint y: 174, endPoint x: 526, endPoint y: 112, distance: 127.7
click at [526, 112] on div "To activate drag with keyboard, press Alt + Enter. Once in keyboard drag state,…" at bounding box center [509, 131] width 269 height 139
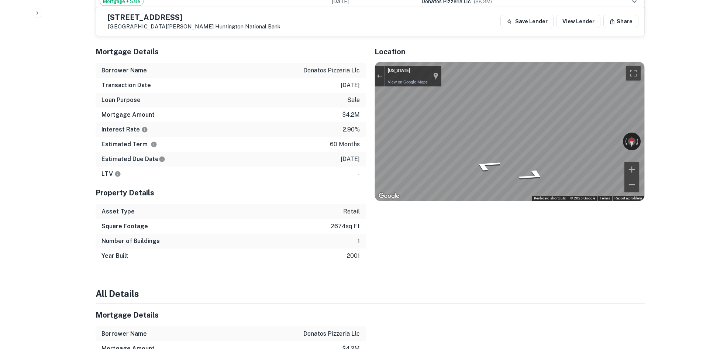
click at [498, 165] on div "Map" at bounding box center [509, 131] width 269 height 139
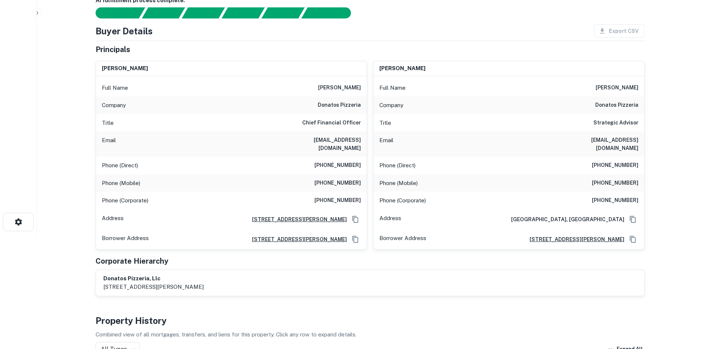
scroll to position [0, 0]
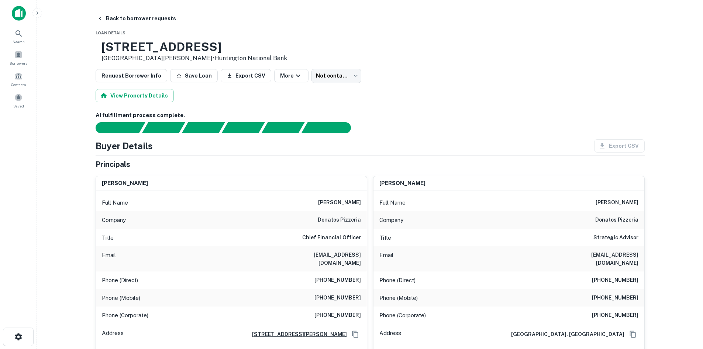
click at [358, 220] on h6 "donatos pizzeria" at bounding box center [339, 220] width 43 height 9
copy h6 "donatos pizzeria"
click at [325, 75] on body "Search Borrowers Contacts Saved Back to borrower requests Loan Details 7177 Cin…" at bounding box center [351, 174] width 703 height 349
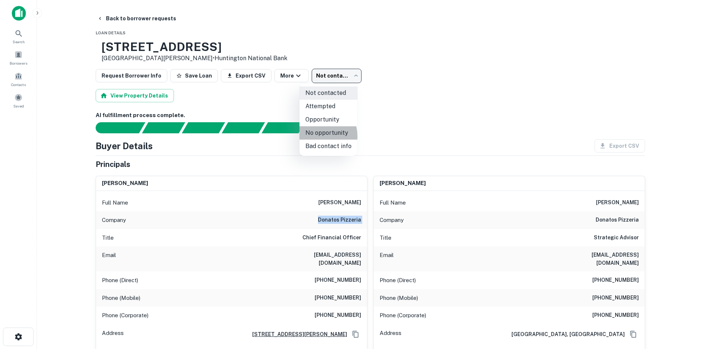
click at [314, 136] on li "No opportunity" at bounding box center [328, 132] width 58 height 13
type input "**********"
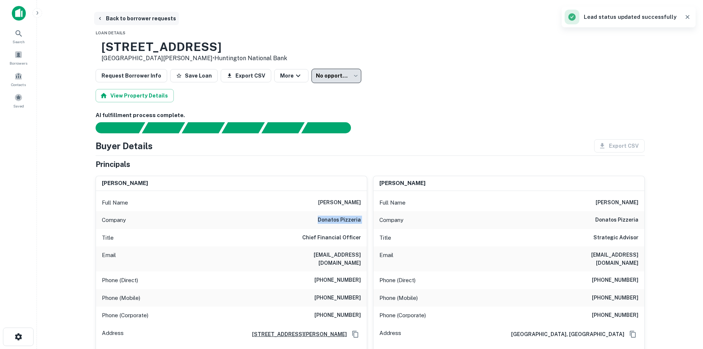
click at [127, 21] on button "Back to borrower requests" at bounding box center [136, 18] width 85 height 13
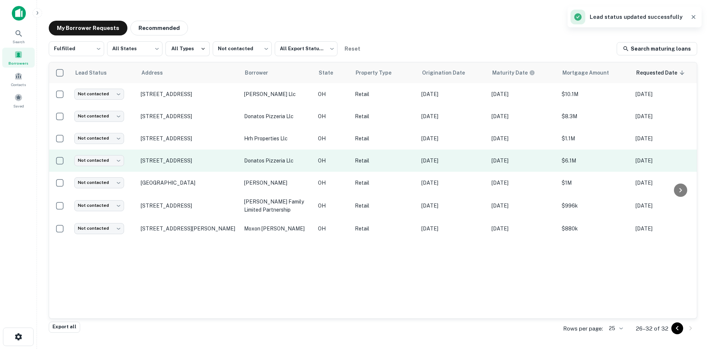
click at [199, 166] on td "166 Lancaster Pike Circleville, OH 43113" at bounding box center [188, 160] width 103 height 22
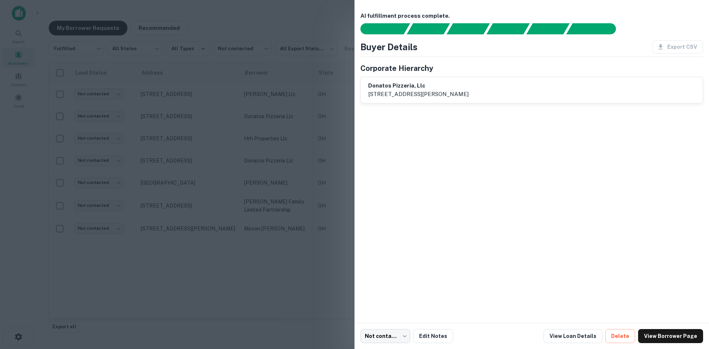
click at [202, 160] on div at bounding box center [354, 174] width 709 height 349
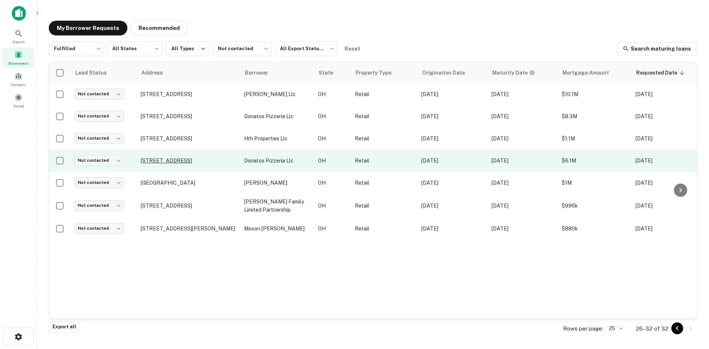
click at [186, 160] on p "166 Lancaster Pike Circleville, OH 43113" at bounding box center [189, 160] width 96 height 7
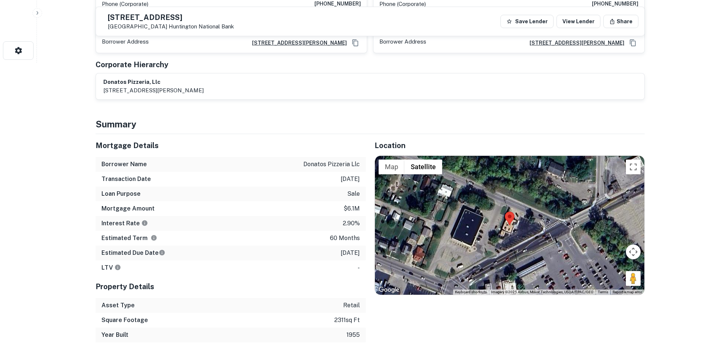
scroll to position [295, 0]
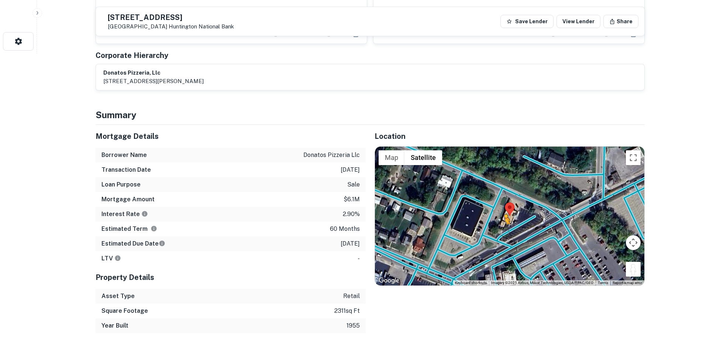
drag, startPoint x: 634, startPoint y: 260, endPoint x: 504, endPoint y: 225, distance: 134.6
click at [504, 225] on div "To activate drag with keyboard, press Alt + Enter. Once in keyboard drag state,…" at bounding box center [509, 216] width 269 height 139
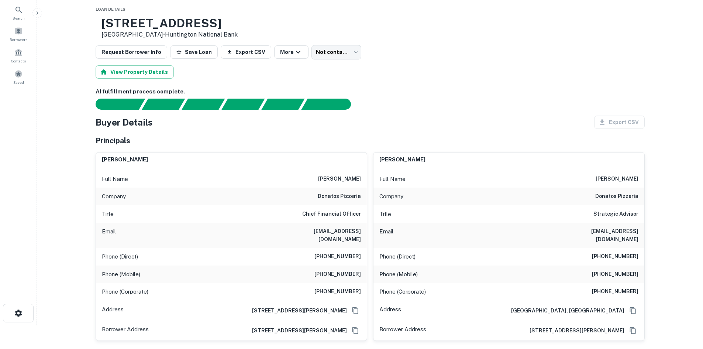
scroll to position [0, 0]
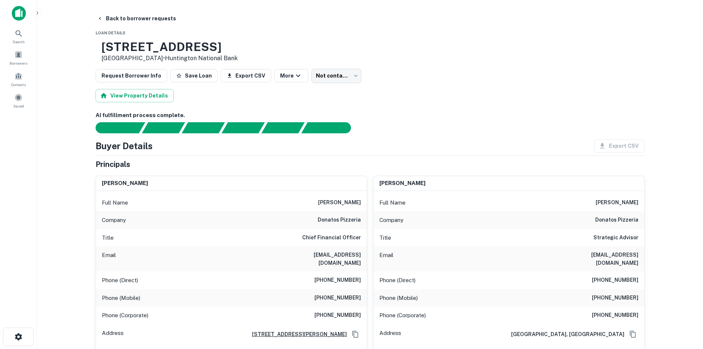
click at [333, 79] on body "Search Borrowers Contacts Saved Back to borrower requests Loan Details 166 Lanc…" at bounding box center [351, 174] width 703 height 349
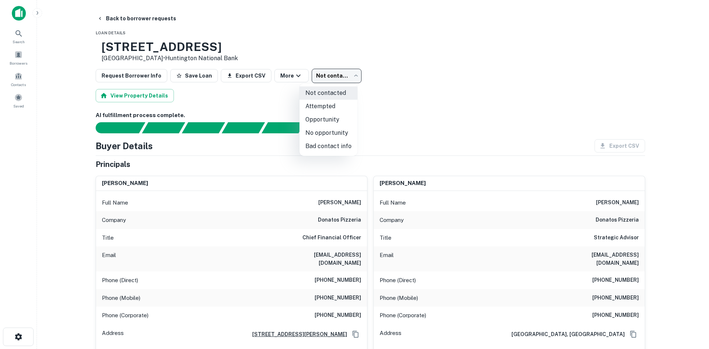
click at [340, 128] on li "No opportunity" at bounding box center [328, 132] width 58 height 13
type input "**********"
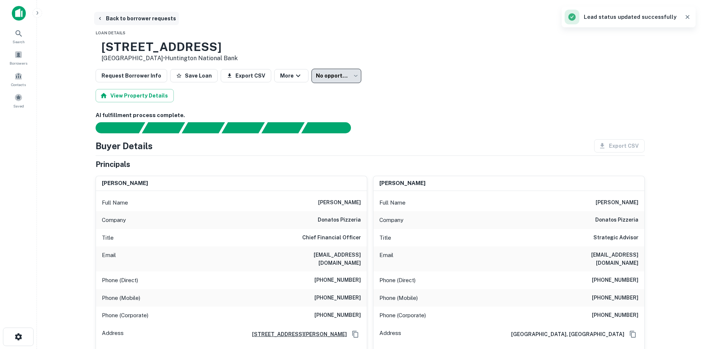
click at [145, 22] on button "Back to borrower requests" at bounding box center [136, 18] width 85 height 13
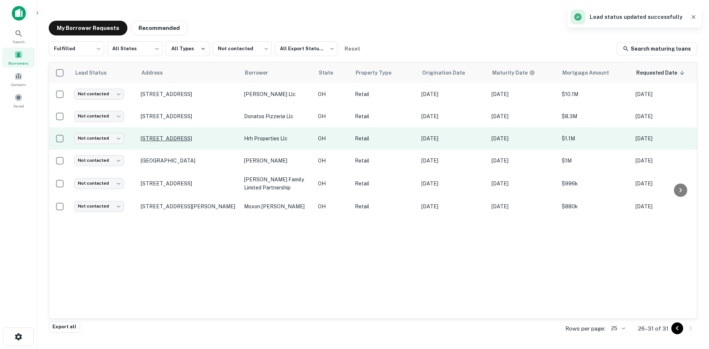
click at [196, 136] on p "917 W State St Trenton, OH 45067" at bounding box center [189, 138] width 96 height 7
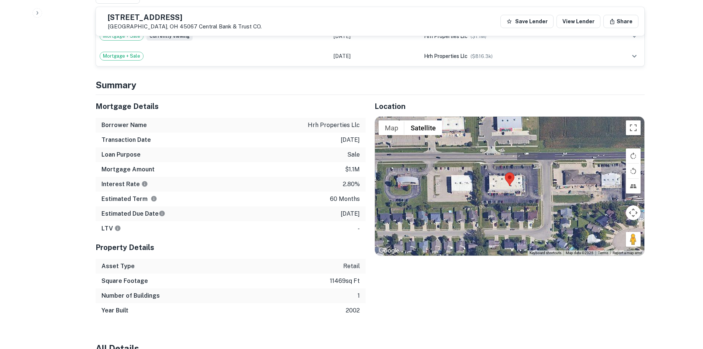
scroll to position [381, 0]
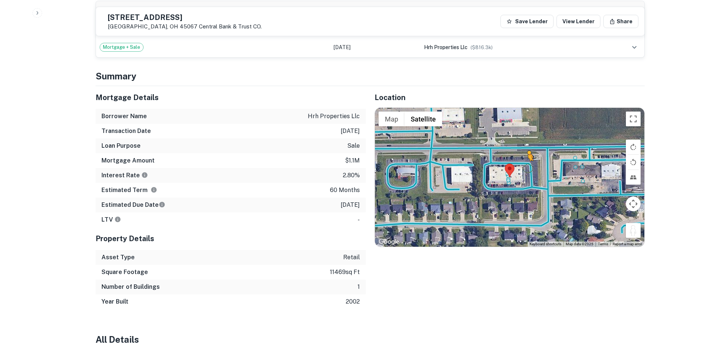
drag, startPoint x: 640, startPoint y: 217, endPoint x: 526, endPoint y: 161, distance: 127.3
click at [526, 161] on div "To activate drag with keyboard, press Alt + Enter. Once in keyboard drag state,…" at bounding box center [509, 177] width 269 height 139
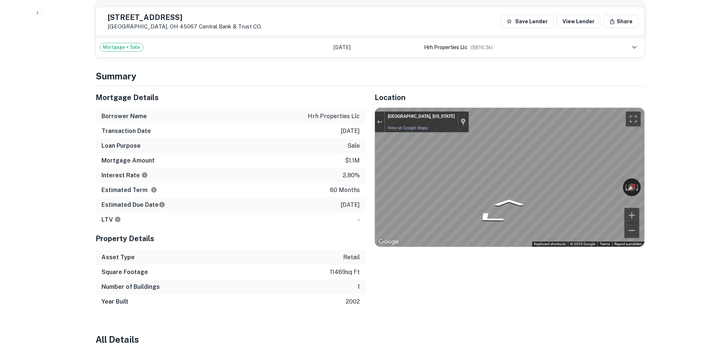
click at [580, 174] on div "← Move left → Move right ↑ Move up ↓ Move down + Zoom in - Zoom out Trenton, Oh…" at bounding box center [509, 177] width 269 height 139
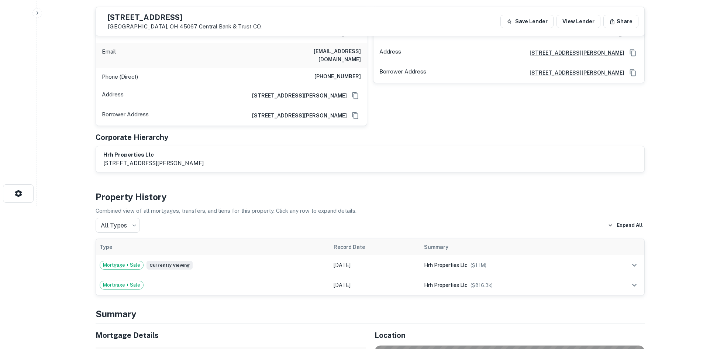
scroll to position [49, 0]
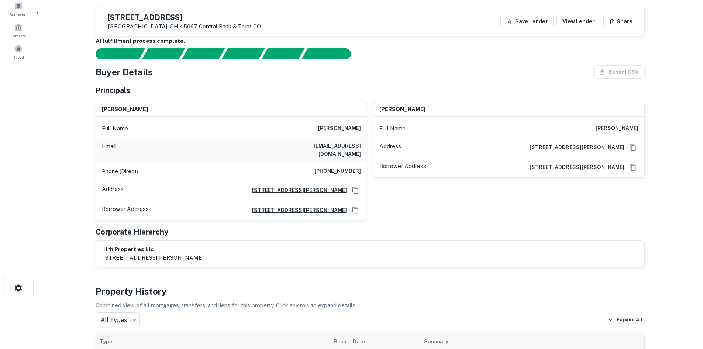
click at [343, 167] on h6 "(239) 462-2514" at bounding box center [337, 171] width 47 height 9
copy h6 "(239) 462-2514"
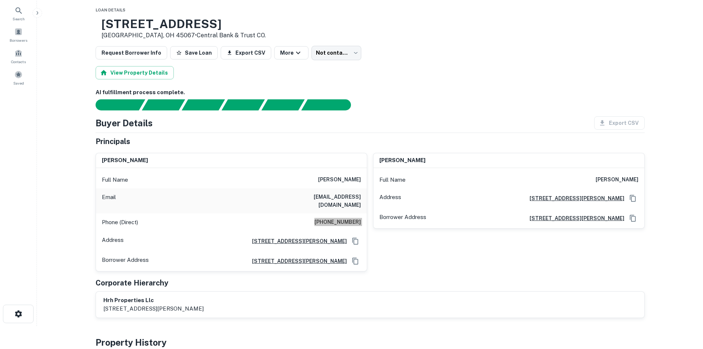
scroll to position [0, 0]
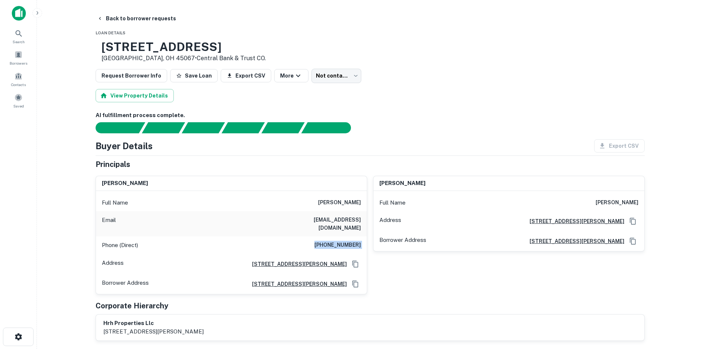
click at [323, 72] on body "Search Borrowers Contacts Saved Back to borrower requests Loan Details 917 W St…" at bounding box center [351, 174] width 703 height 349
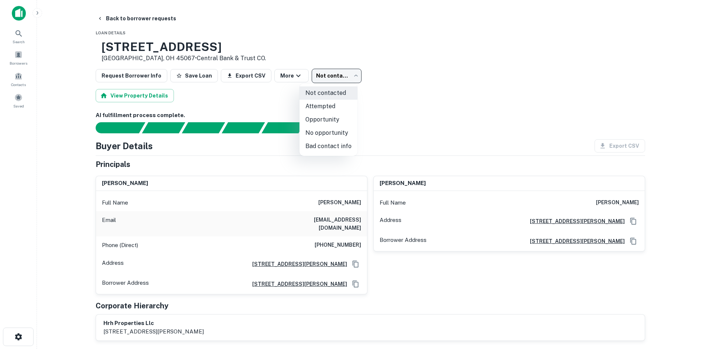
click at [332, 145] on li "Bad contact info" at bounding box center [328, 146] width 58 height 13
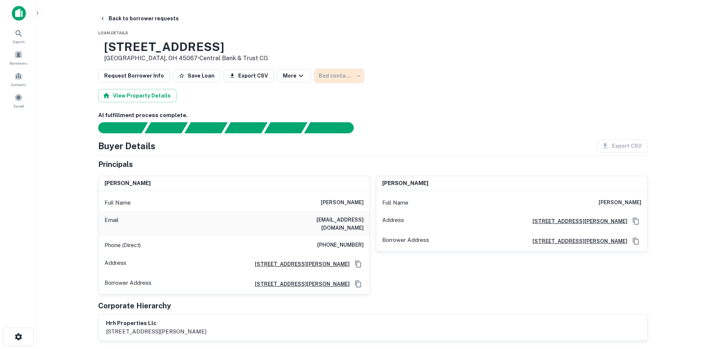
type input "**********"
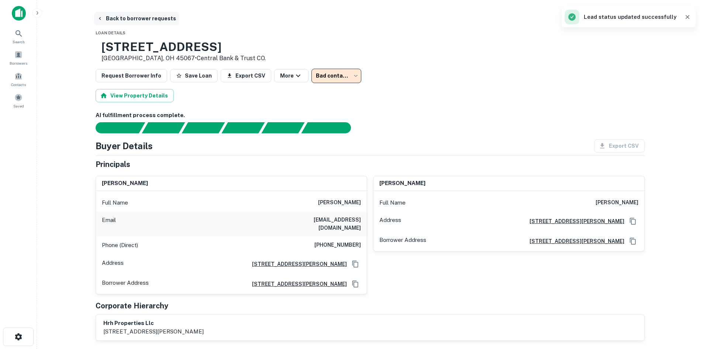
click at [98, 18] on icon "button" at bounding box center [100, 19] width 6 height 6
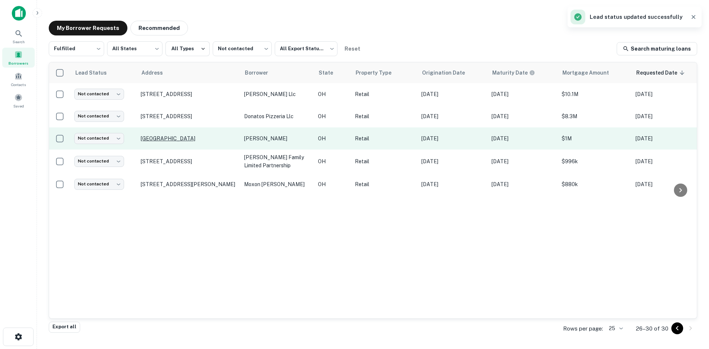
drag, startPoint x: 182, startPoint y: 114, endPoint x: 204, endPoint y: 137, distance: 30.8
click at [182, 114] on p "377 Granville St Columbus, OH 43230" at bounding box center [189, 116] width 96 height 7
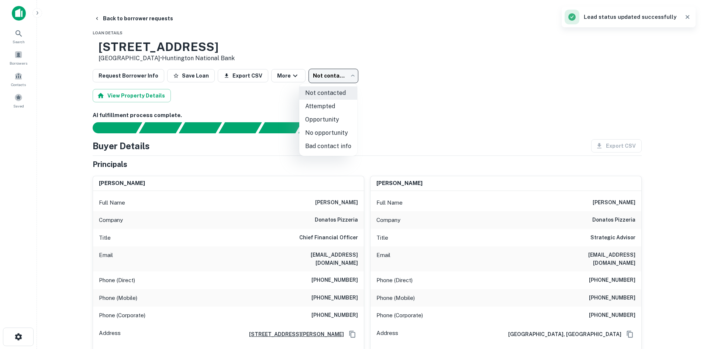
click at [323, 76] on body "Search Borrowers Contacts Saved Back to borrower requests Loan Details 377 Gran…" at bounding box center [351, 174] width 703 height 349
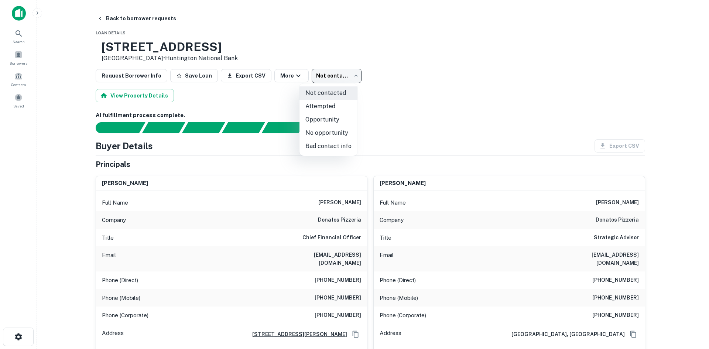
drag, startPoint x: 323, startPoint y: 135, endPoint x: 117, endPoint y: 12, distance: 239.5
click at [322, 135] on li "No opportunity" at bounding box center [328, 132] width 58 height 13
type input "**********"
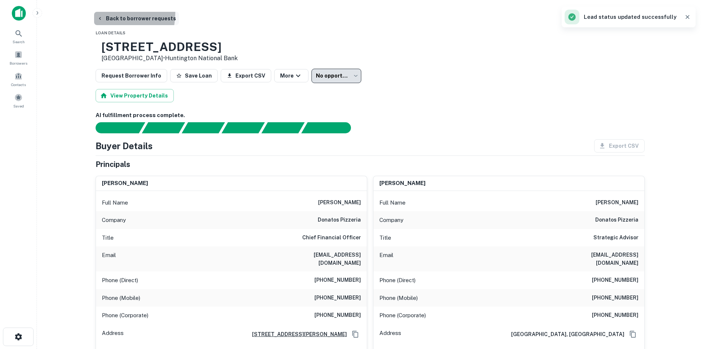
click at [108, 13] on button "Back to borrower requests" at bounding box center [136, 18] width 85 height 13
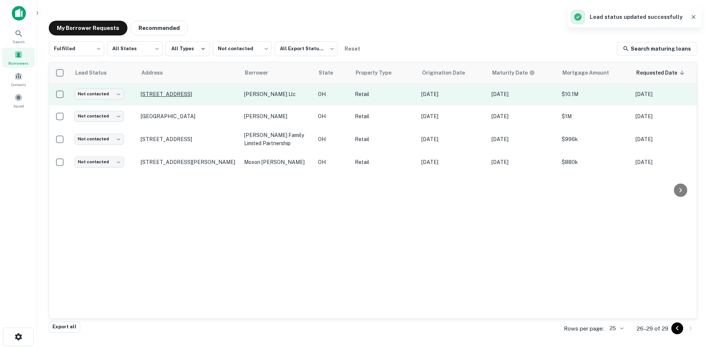
click at [148, 91] on p "4721 Tuscarawas St W Canton, OH 44708" at bounding box center [189, 94] width 96 height 7
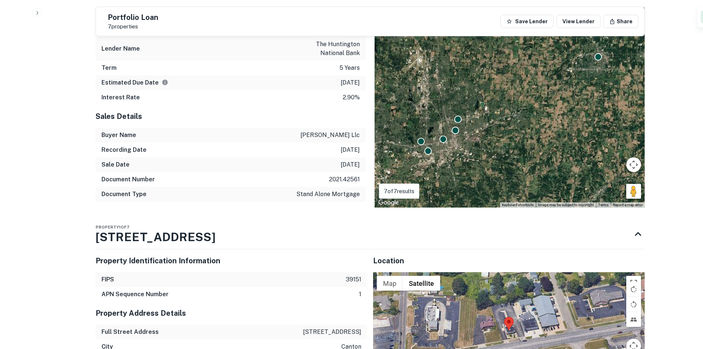
scroll to position [664, 0]
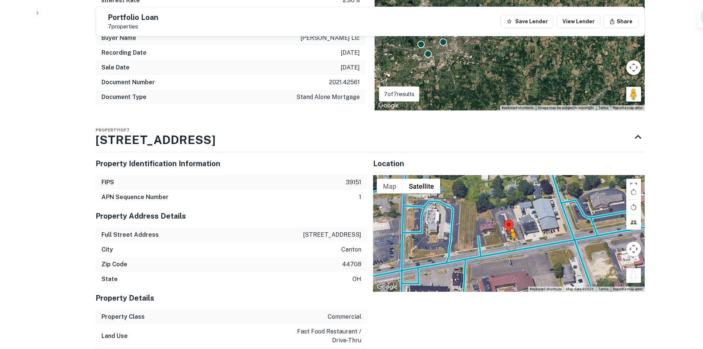
drag, startPoint x: 639, startPoint y: 273, endPoint x: 509, endPoint y: 239, distance: 133.5
click at [509, 239] on div "To activate drag with keyboard, press Alt + Enter. Once in keyboard drag state,…" at bounding box center [509, 233] width 272 height 117
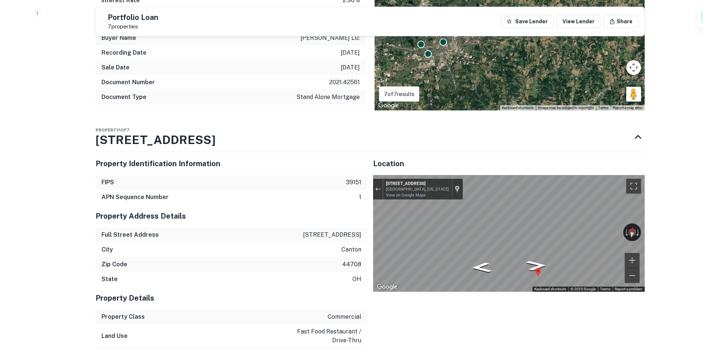
click at [493, 165] on div "Location ← Move left → Move right ↑ Move up ↓ Move down + Zoom in - Zoom out Ho…" at bounding box center [509, 222] width 272 height 140
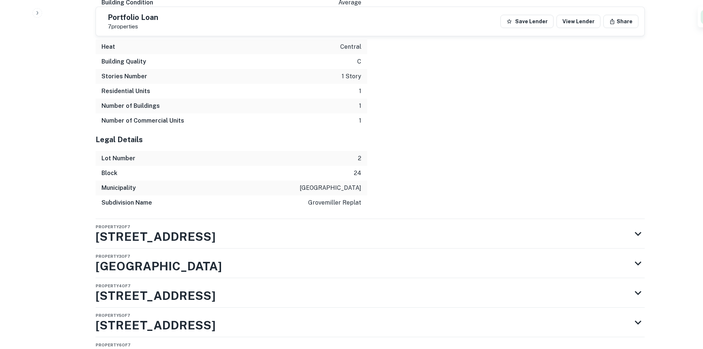
scroll to position [1421, 0]
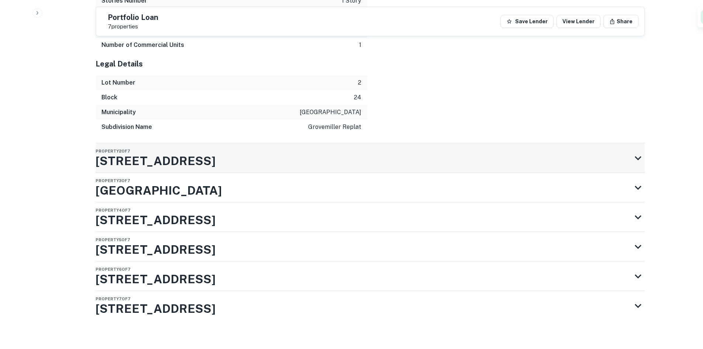
click at [224, 157] on div "Property 2 of 7 766 S Union Ave" at bounding box center [364, 158] width 536 height 30
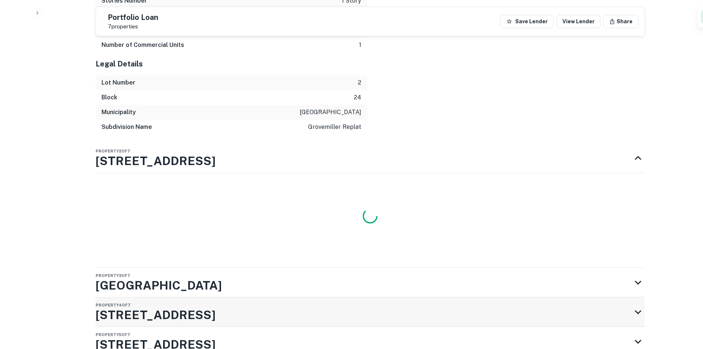
scroll to position [1516, 0]
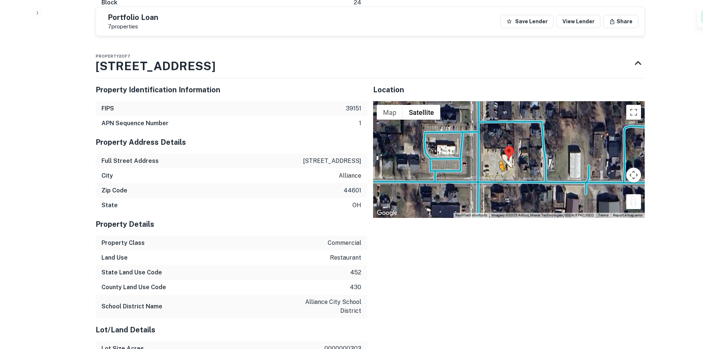
drag, startPoint x: 633, startPoint y: 191, endPoint x: 497, endPoint y: 171, distance: 136.9
click at [497, 171] on div "To activate drag with keyboard, press Alt + Enter. Once in keyboard drag state,…" at bounding box center [509, 159] width 272 height 117
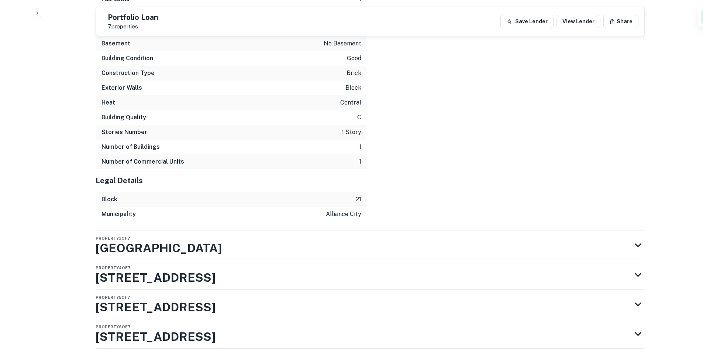
scroll to position [2087, 0]
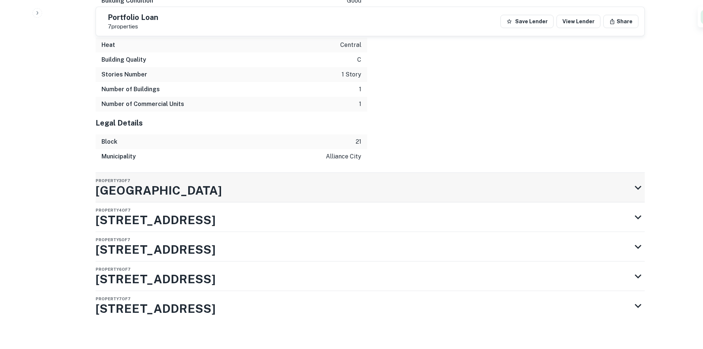
click at [299, 180] on div "Property 3 of 7 Market Ave N" at bounding box center [364, 188] width 536 height 30
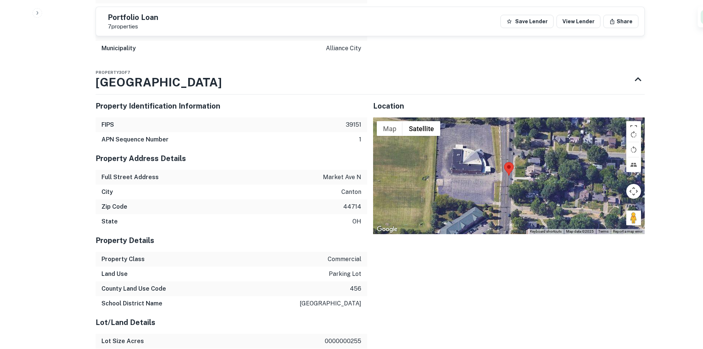
scroll to position [2218, 0]
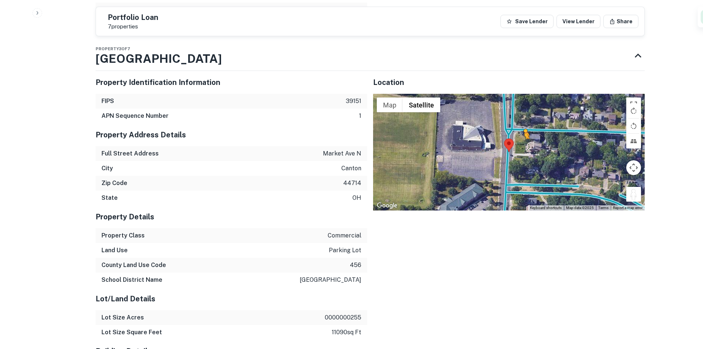
drag, startPoint x: 635, startPoint y: 191, endPoint x: 501, endPoint y: 122, distance: 150.1
click at [501, 122] on div "To activate drag with keyboard, press Alt + Enter. Once in keyboard drag state,…" at bounding box center [509, 152] width 272 height 117
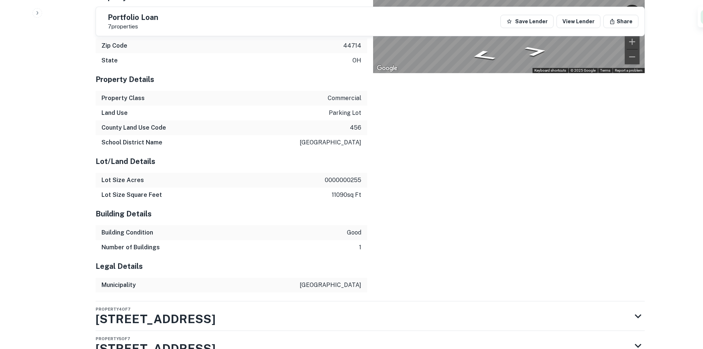
scroll to position [2463, 0]
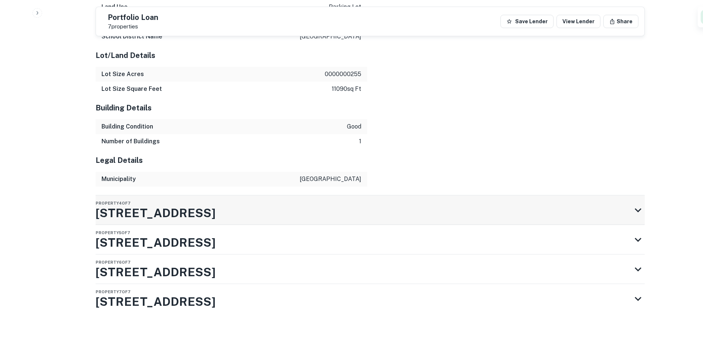
click at [217, 199] on div "Property 4 of 7 1314 Market Ave N" at bounding box center [364, 210] width 536 height 30
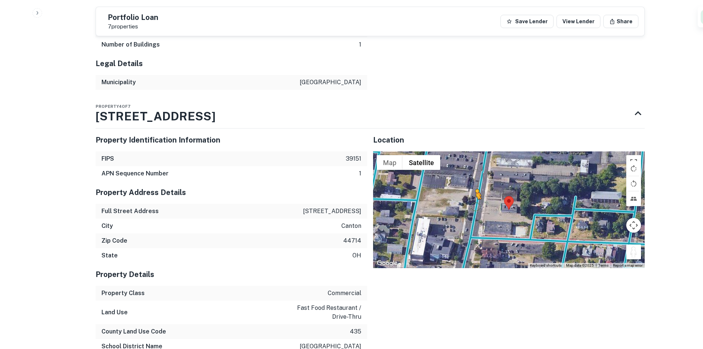
drag, startPoint x: 631, startPoint y: 253, endPoint x: 475, endPoint y: 209, distance: 162.8
click at [475, 209] on div "To activate drag with keyboard, press Alt + Enter. Once in keyboard drag state,…" at bounding box center [509, 209] width 272 height 117
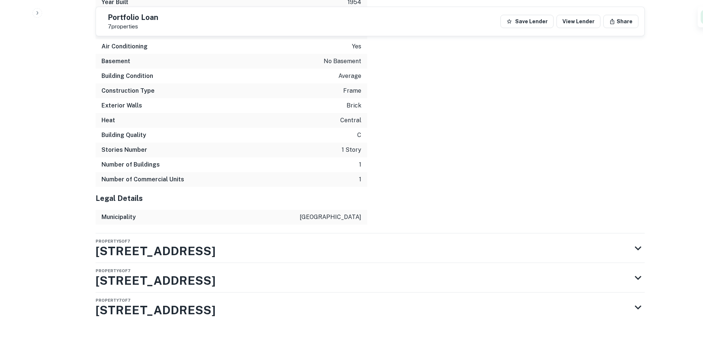
scroll to position [3079, 0]
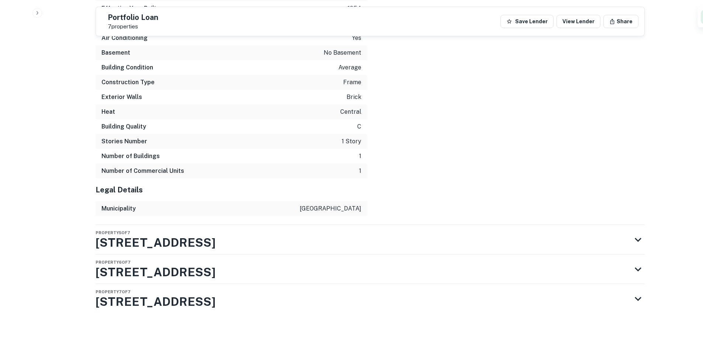
click at [272, 240] on div "Property 5 of 7 164 Dueber Ave SW" at bounding box center [364, 240] width 536 height 30
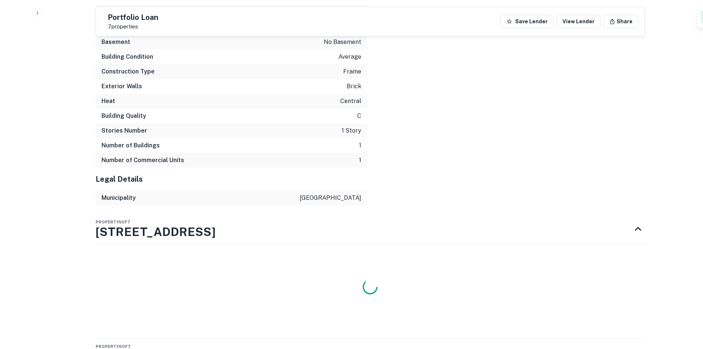
scroll to position [3174, 0]
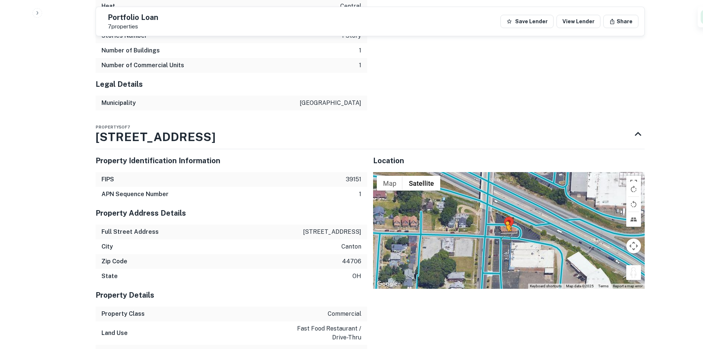
drag, startPoint x: 636, startPoint y: 288, endPoint x: 495, endPoint y: 246, distance: 146.4
click at [495, 246] on div "To activate drag with keyboard, press Alt + Enter. Once in keyboard drag state,…" at bounding box center [509, 230] width 272 height 117
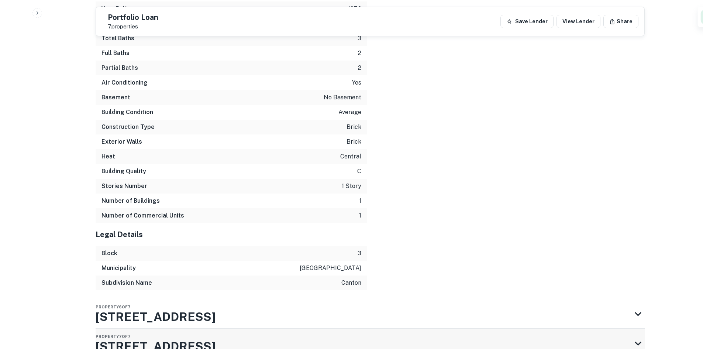
scroll to position [3783, 0]
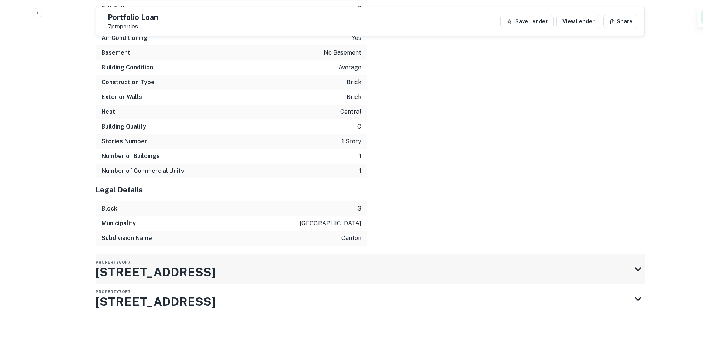
click at [189, 264] on h3 "4005 Southway St SW" at bounding box center [156, 272] width 120 height 18
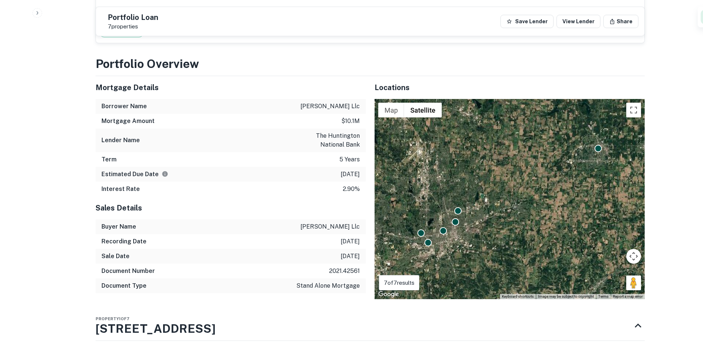
scroll to position [0, 0]
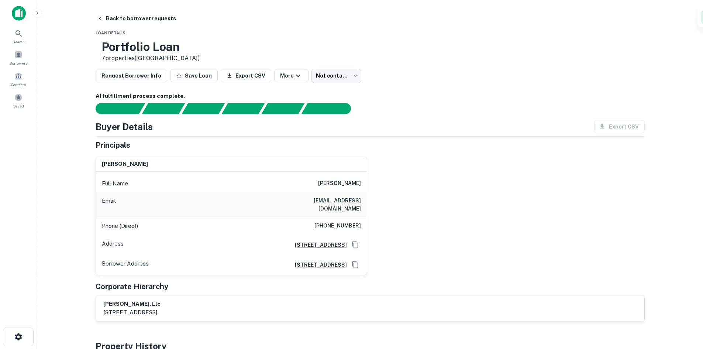
click at [314, 217] on div "Phone (Direct) (352) 465-2747" at bounding box center [231, 226] width 271 height 18
click at [321, 221] on h6 "(352) 465-2747" at bounding box center [337, 225] width 47 height 9
copy h6 "(352) 465-2747"
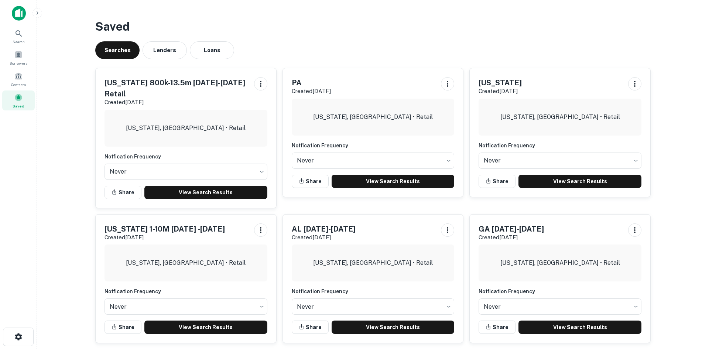
drag, startPoint x: 408, startPoint y: 48, endPoint x: 341, endPoint y: 51, distance: 66.5
click at [407, 48] on div "Searches Lenders Loans" at bounding box center [372, 50] width 555 height 18
drag, startPoint x: 268, startPoint y: 33, endPoint x: 232, endPoint y: 1, distance: 47.8
click at [268, 33] on h3 "Saved" at bounding box center [372, 27] width 555 height 18
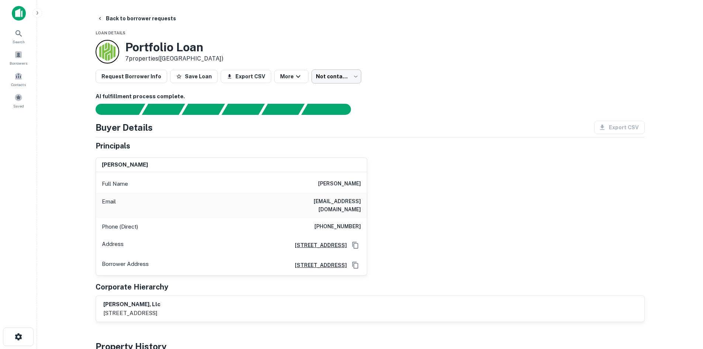
click at [332, 74] on body "Search Borrowers Contacts Saved Back to borrower requests Loan Details Portfoli…" at bounding box center [351, 174] width 703 height 349
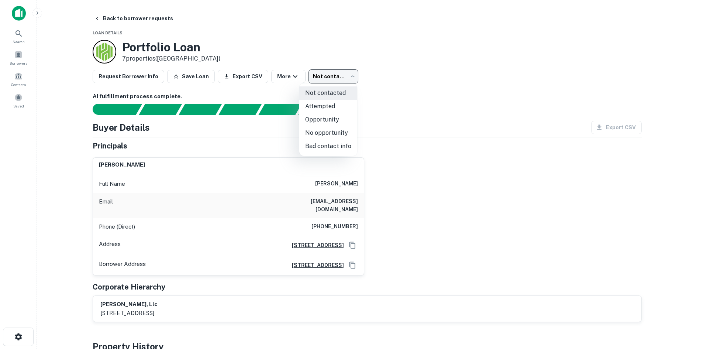
click at [350, 78] on body "Search Borrowers Contacts Saved Back to borrower requests Loan Details Portfoli…" at bounding box center [351, 174] width 703 height 349
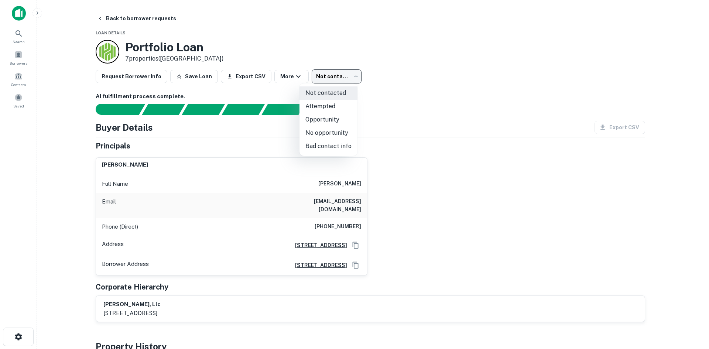
click at [327, 144] on li "Bad contact info" at bounding box center [328, 146] width 58 height 13
type input "**********"
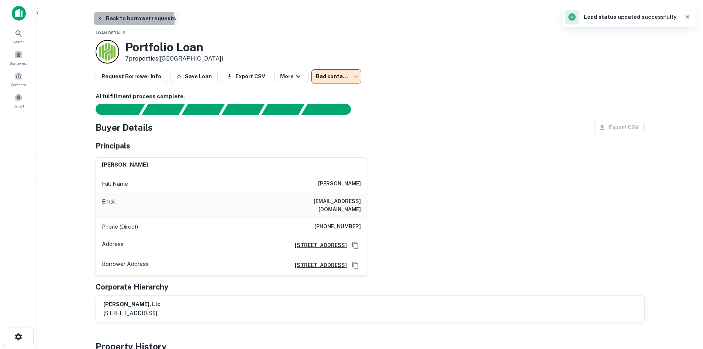
click at [100, 21] on button "Back to borrower requests" at bounding box center [136, 18] width 85 height 13
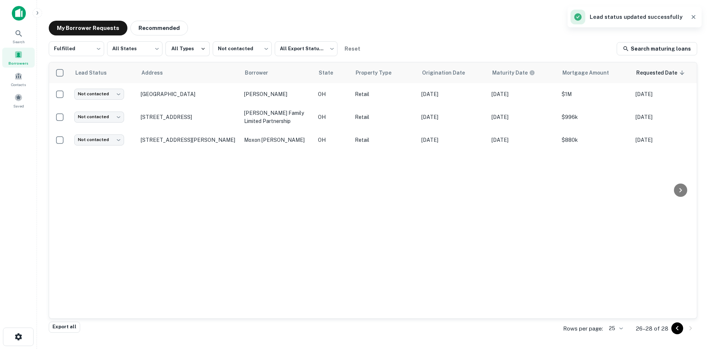
click at [679, 326] on icon "Go to previous page" at bounding box center [677, 328] width 9 height 9
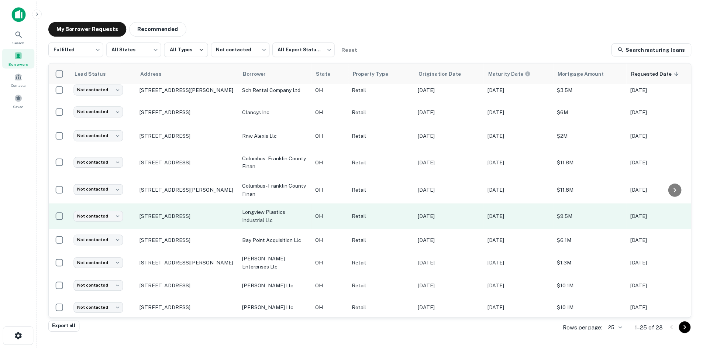
scroll to position [347, 0]
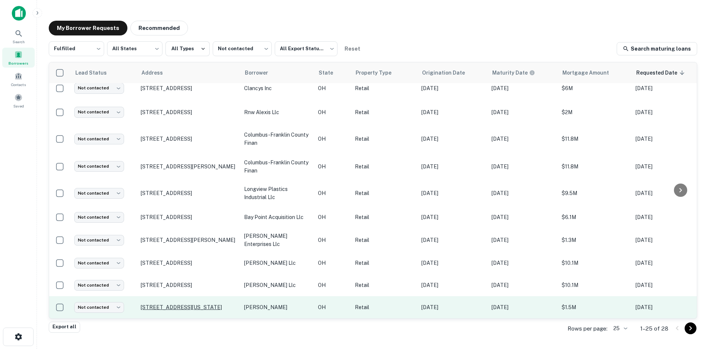
click at [195, 304] on p "15980 Georgia Rd Middlefield, OH 44062" at bounding box center [189, 307] width 96 height 7
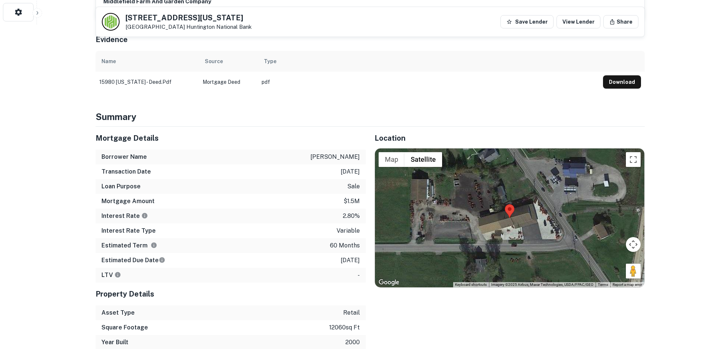
scroll to position [443, 0]
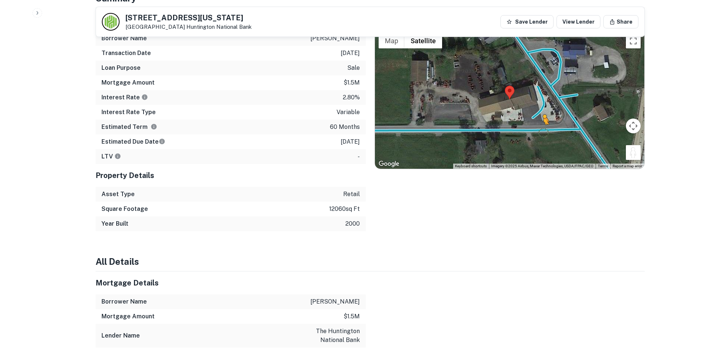
drag, startPoint x: 631, startPoint y: 155, endPoint x: 537, endPoint y: 117, distance: 101.0
click at [537, 117] on div "To activate drag with keyboard, press Alt + Enter. Once in keyboard drag state,…" at bounding box center [509, 99] width 269 height 139
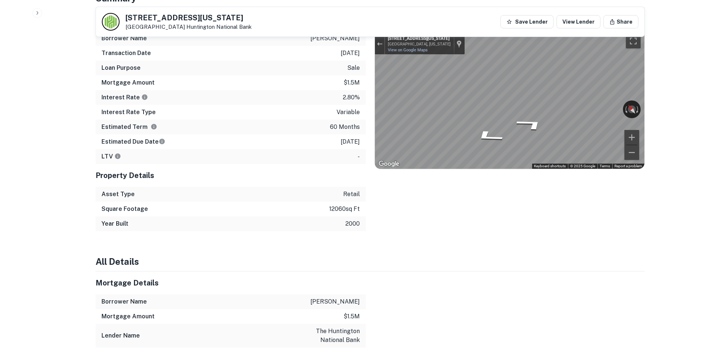
click at [349, 87] on div "Mortgage Details Borrower Name hodgins pierre j Transaction Date 8/17/2021 Loan…" at bounding box center [366, 119] width 558 height 223
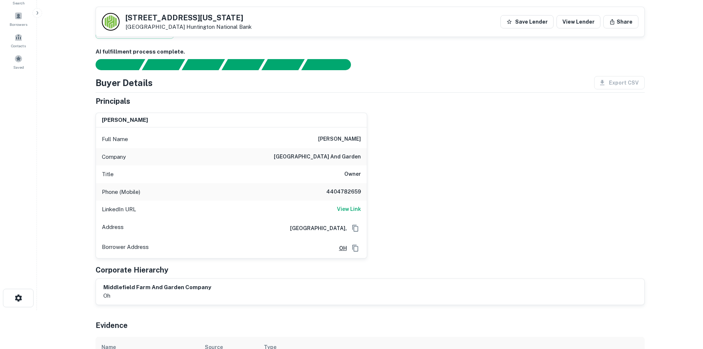
scroll to position [37, 0]
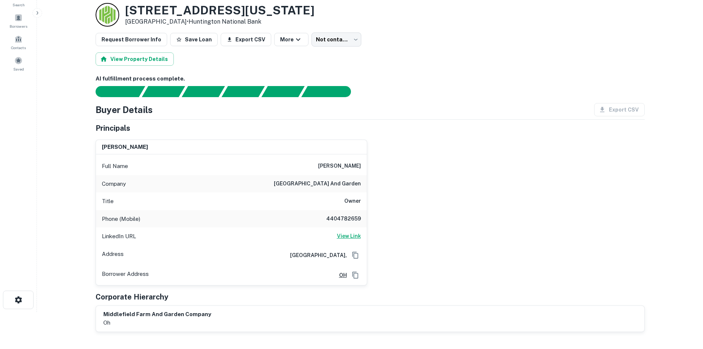
click at [342, 237] on h6 "View Link" at bounding box center [349, 236] width 24 height 8
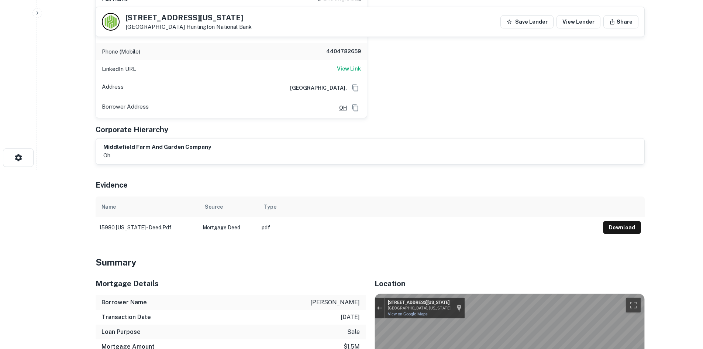
scroll to position [111, 0]
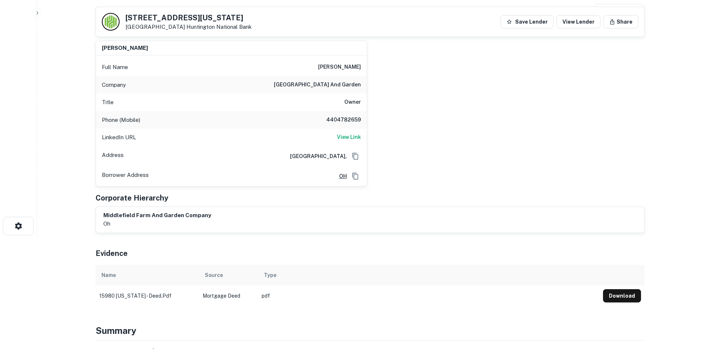
click at [351, 118] on h6 "4404782659" at bounding box center [339, 120] width 44 height 9
copy h6 "4404782659"
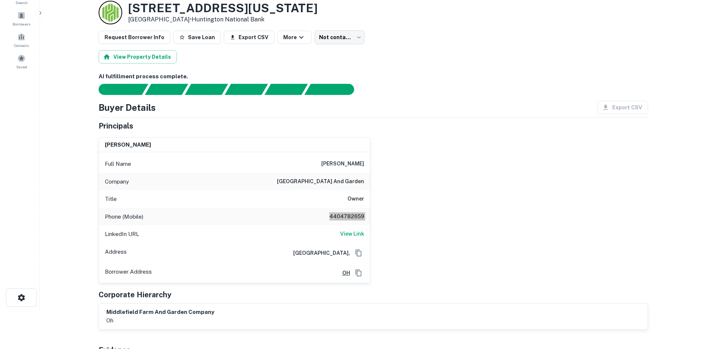
scroll to position [0, 0]
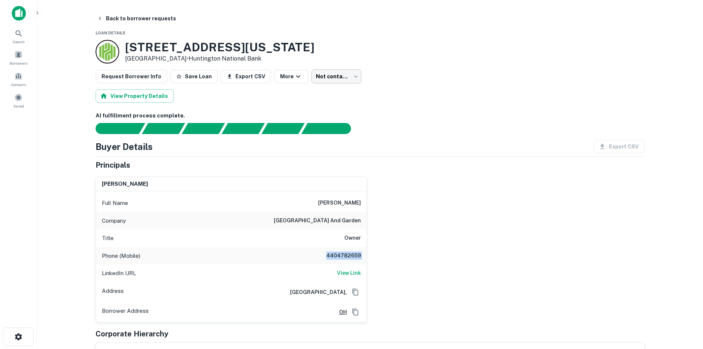
drag, startPoint x: 345, startPoint y: 90, endPoint x: 343, endPoint y: 79, distance: 10.5
click at [345, 90] on div "View Property Details" at bounding box center [370, 95] width 549 height 13
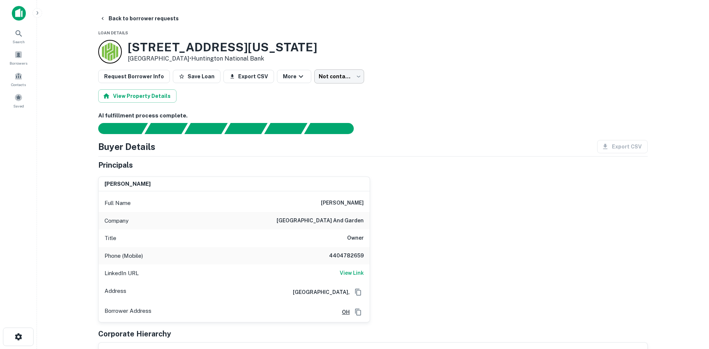
click at [342, 78] on body "Search Borrowers Contacts Saved Back to borrower requests Loan Details 15980 Ge…" at bounding box center [354, 174] width 709 height 349
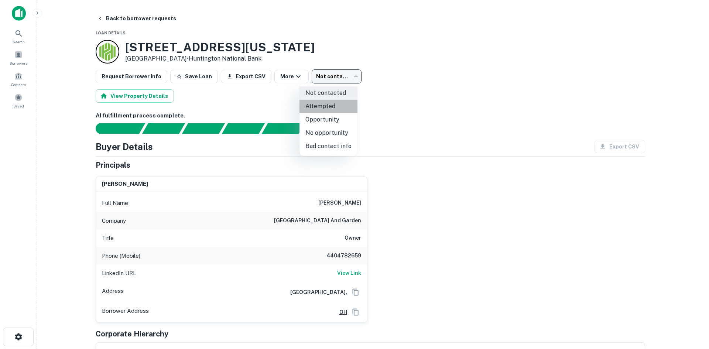
click at [331, 110] on li "Attempted" at bounding box center [328, 106] width 58 height 13
type input "*********"
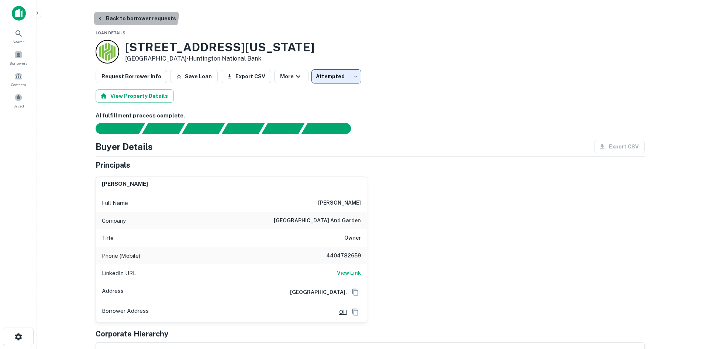
click at [135, 13] on button "Back to borrower requests" at bounding box center [136, 18] width 85 height 13
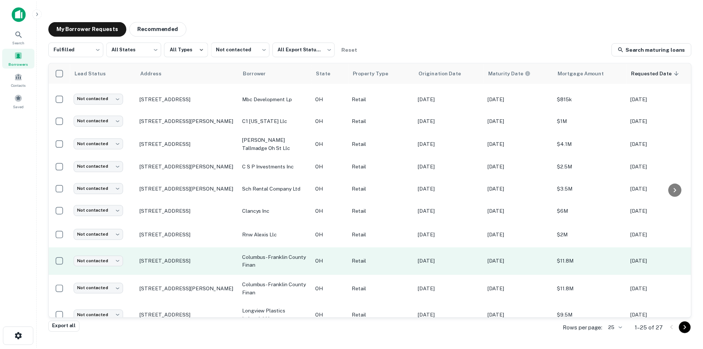
scroll to position [236, 0]
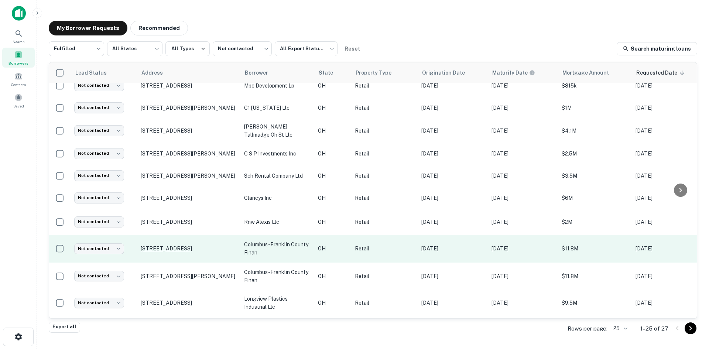
click at [170, 245] on p "720 E Long St Columbus, OH 43203" at bounding box center [189, 248] width 96 height 7
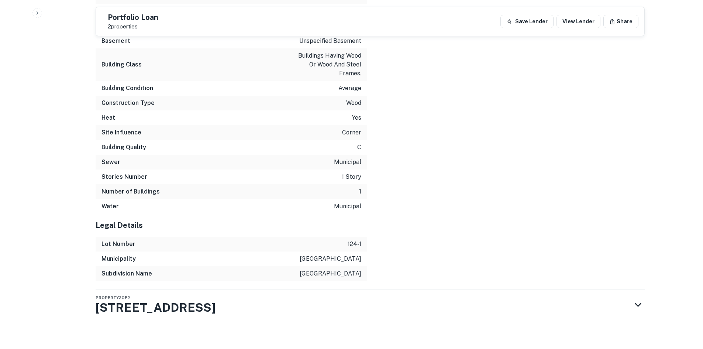
scroll to position [1311, 0]
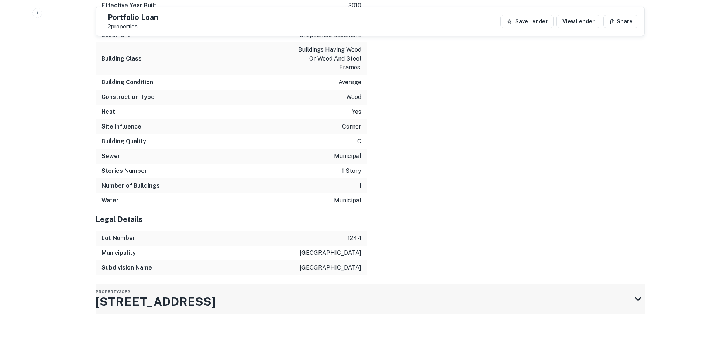
drag, startPoint x: 333, startPoint y: 303, endPoint x: 337, endPoint y: 285, distance: 18.5
click at [333, 284] on div "Property 2 of 2 157-159 N St Clair Ave" at bounding box center [370, 299] width 549 height 30
click at [353, 302] on div "Property 2 of 2 157-159 N St Clair Ave" at bounding box center [364, 299] width 536 height 30
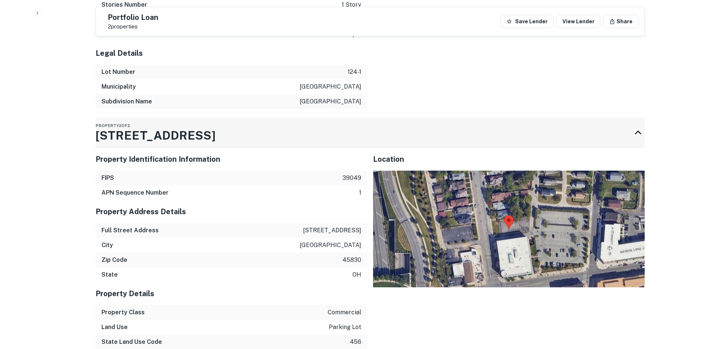
scroll to position [1590, 0]
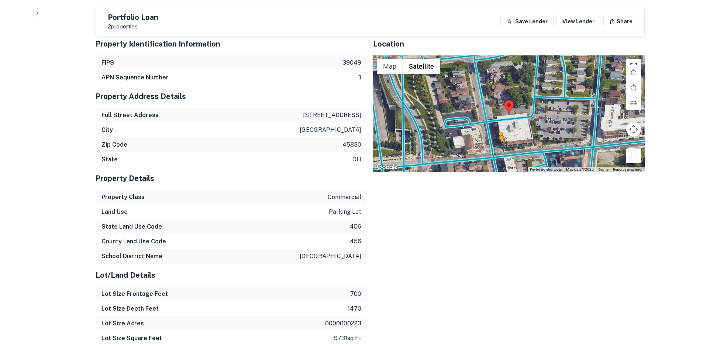
drag, startPoint x: 635, startPoint y: 160, endPoint x: 490, endPoint y: 139, distance: 146.2
click at [492, 147] on div "To activate drag with keyboard, press Alt + Enter. Once in keyboard drag state,…" at bounding box center [509, 113] width 272 height 117
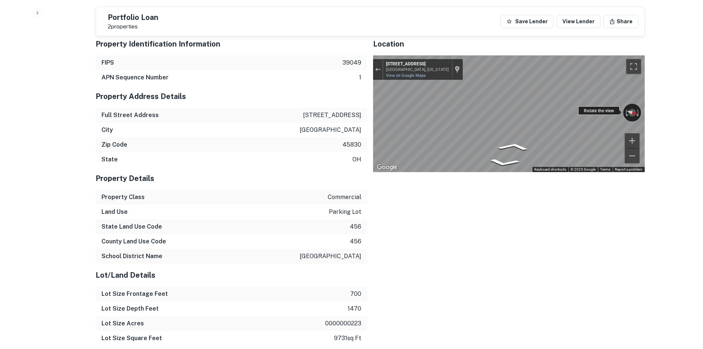
click at [494, 111] on div "← Move left → Move right ↑ Move up ↓ Move down + Zoom in - Zoom out 700 E Long …" at bounding box center [509, 113] width 272 height 117
drag, startPoint x: 621, startPoint y: 116, endPoint x: 350, endPoint y: 92, distance: 271.7
click at [350, 92] on div "Property Identification Information FIPS 39049 APN Sequence Number 1 Property A…" at bounding box center [367, 317] width 555 height 580
click at [633, 109] on div "← Move left → Move right ↑ Move up ↓ Move down + Zoom in - Zoom out 125 Hamilto…" at bounding box center [509, 113] width 272 height 117
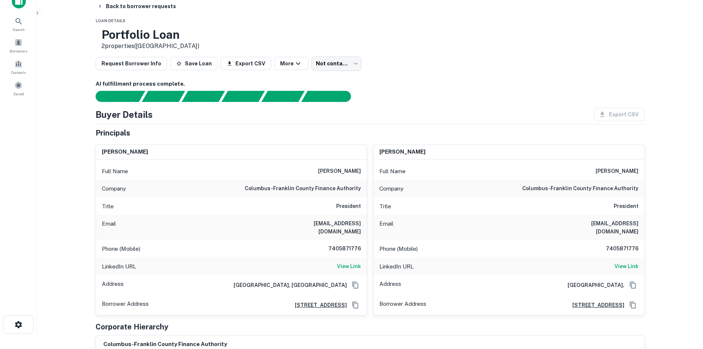
scroll to position [3, 0]
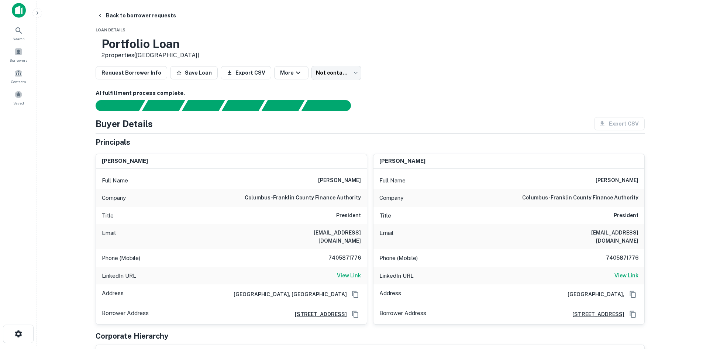
click at [341, 196] on h6 "columbus-franklin county finance authority" at bounding box center [303, 197] width 116 height 9
copy h6 "columbus-franklin county finance authority"
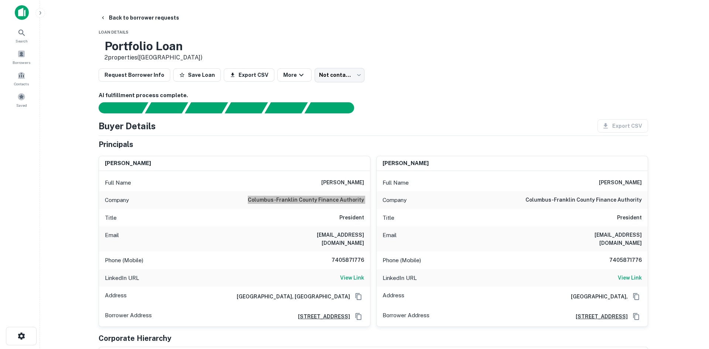
scroll to position [0, 0]
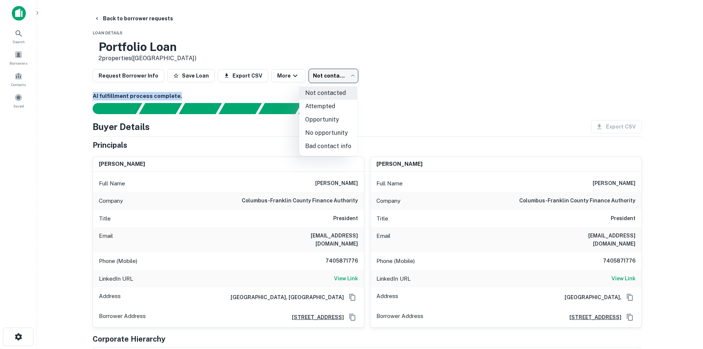
click at [350, 83] on body "Search Borrowers Contacts Saved Back to borrower requests Loan Details Portfoli…" at bounding box center [351, 174] width 703 height 349
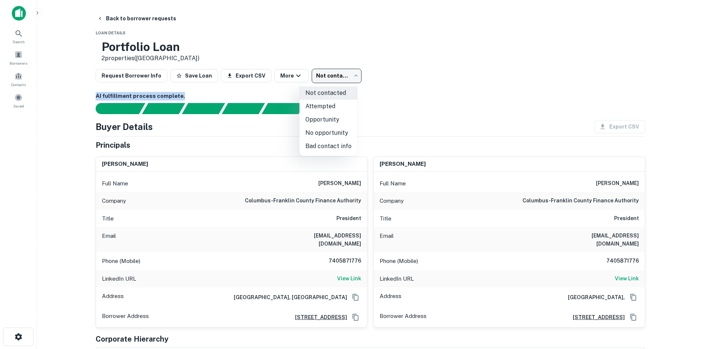
click at [333, 133] on li "No opportunity" at bounding box center [328, 132] width 58 height 13
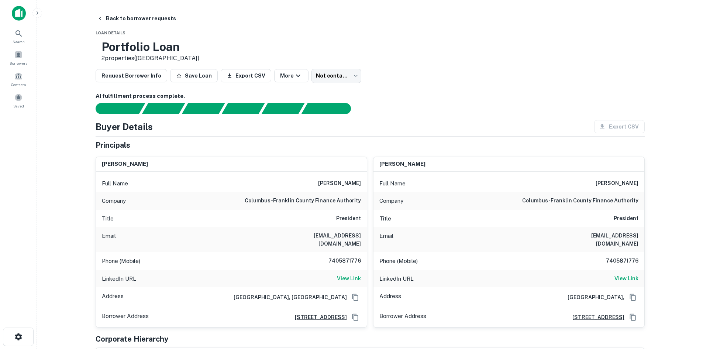
click at [355, 78] on div "Request Borrower Info Save Loan Export CSV More Not contacted **** ​" at bounding box center [370, 76] width 549 height 14
click at [342, 78] on body "Search Borrowers Contacts Saved Back to borrower requests Loan Details Portfoli…" at bounding box center [351, 174] width 703 height 349
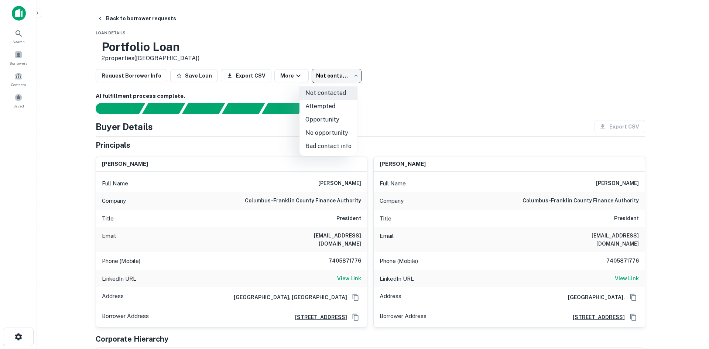
click at [323, 132] on li "No opportunity" at bounding box center [328, 132] width 58 height 13
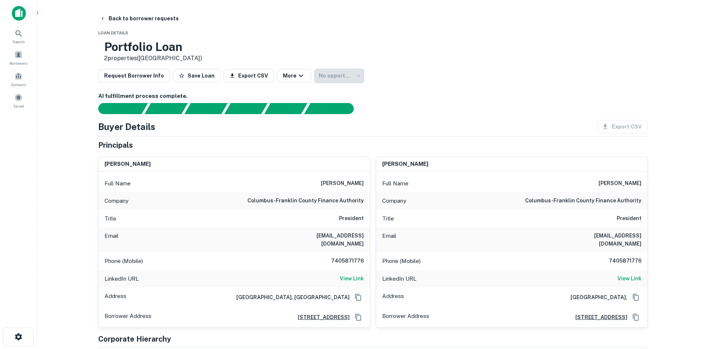
type input "**********"
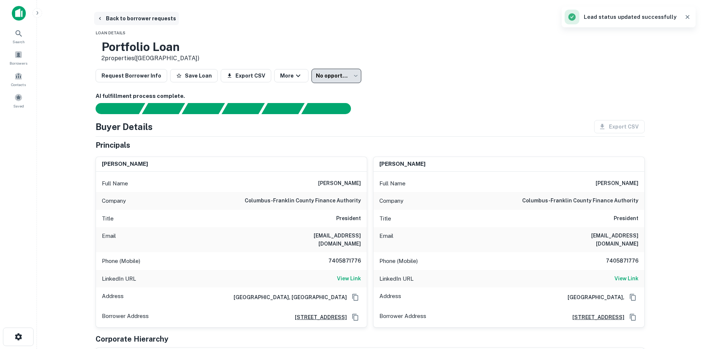
click at [158, 21] on button "Back to borrower requests" at bounding box center [136, 18] width 85 height 13
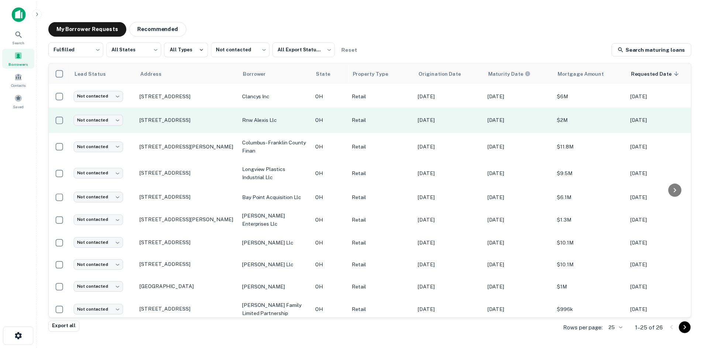
scroll to position [343, 0]
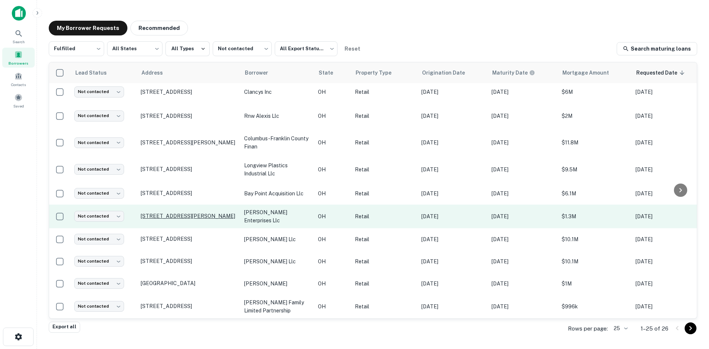
click at [183, 213] on p "705 Medina Rd Medina, OH 44256" at bounding box center [189, 216] width 96 height 7
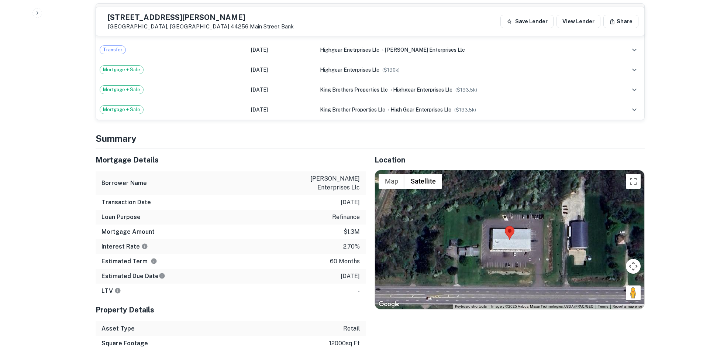
scroll to position [443, 0]
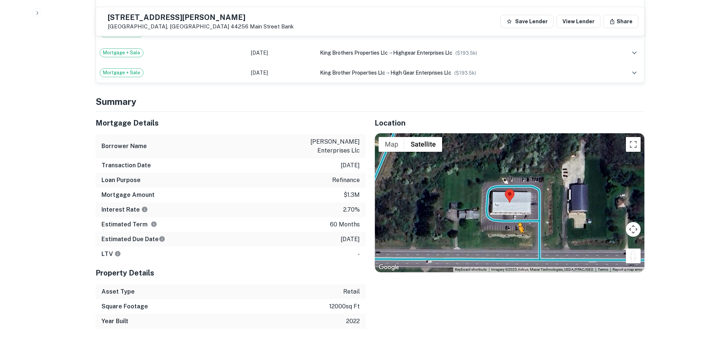
drag, startPoint x: 634, startPoint y: 253, endPoint x: 515, endPoint y: 231, distance: 121.2
click at [515, 231] on div "To activate drag with keyboard, press Alt + Enter. Once in keyboard drag state,…" at bounding box center [509, 202] width 269 height 139
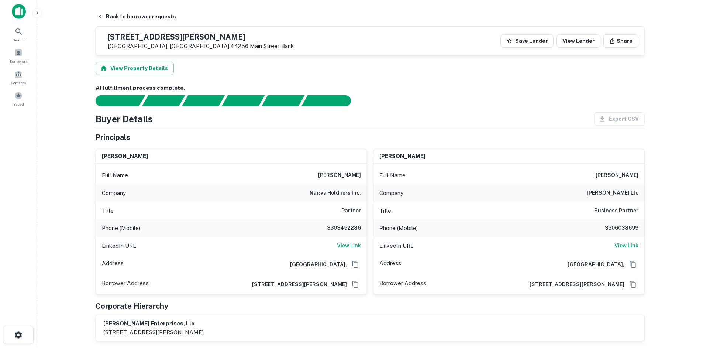
scroll to position [0, 0]
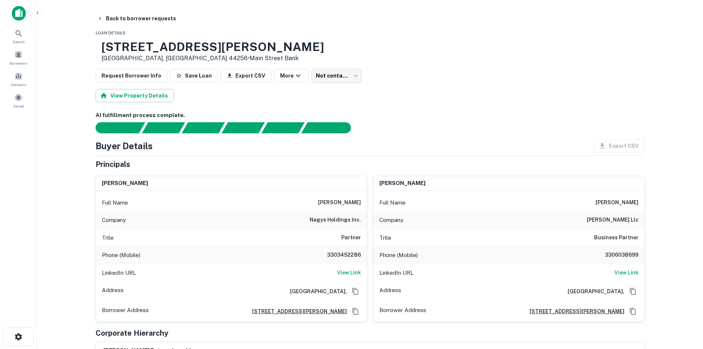
click at [346, 216] on h6 "nagys holdings inc." at bounding box center [335, 220] width 51 height 9
drag, startPoint x: 346, startPoint y: 216, endPoint x: 346, endPoint y: 222, distance: 5.5
click at [346, 222] on h6 "nagys holdings inc." at bounding box center [335, 220] width 51 height 9
click at [346, 223] on h6 "nagys holdings inc." at bounding box center [335, 220] width 51 height 9
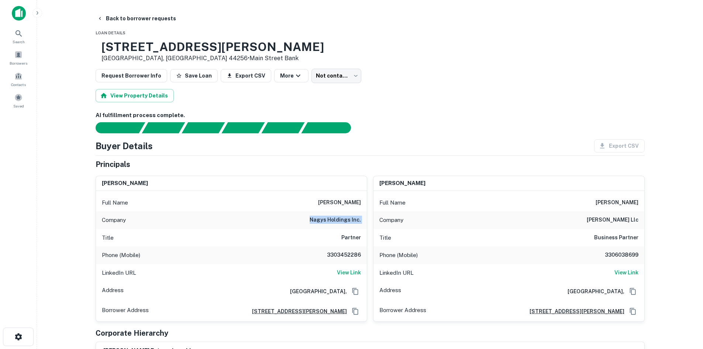
click at [346, 223] on h6 "nagys holdings inc." at bounding box center [335, 220] width 51 height 9
copy h6 "nagys holdings inc."
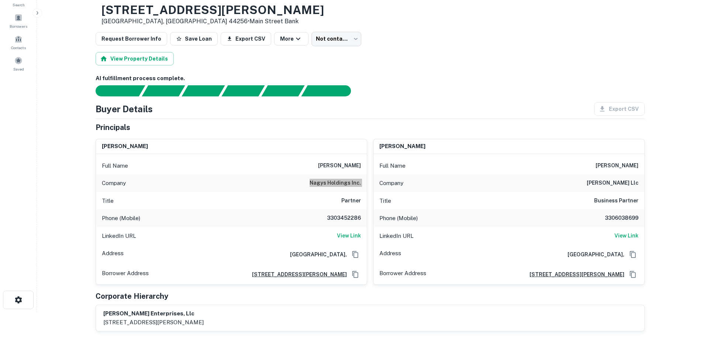
scroll to position [74, 0]
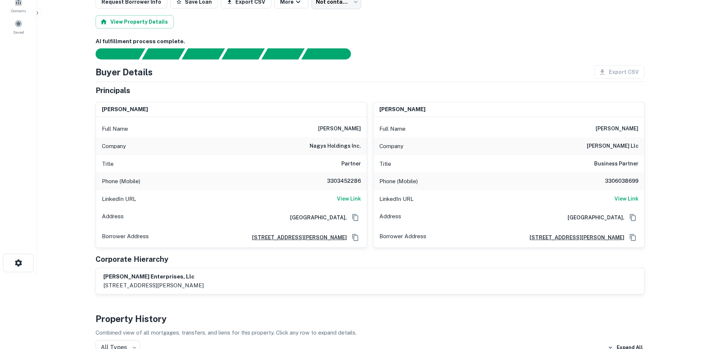
click at [346, 173] on div "Phone (Mobile) 3303452286" at bounding box center [231, 181] width 271 height 18
click at [342, 179] on h6 "3303452286" at bounding box center [339, 181] width 44 height 9
copy h6 "3303452286"
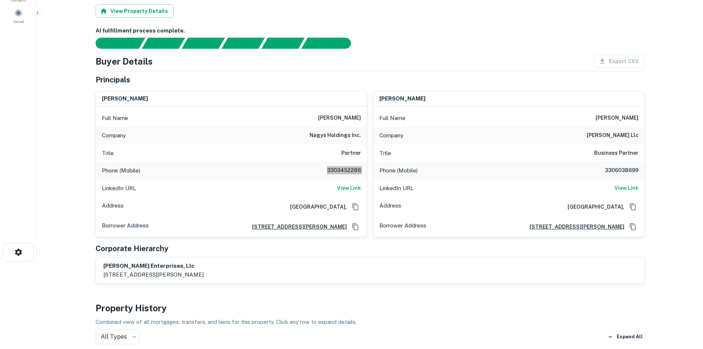
scroll to position [0, 0]
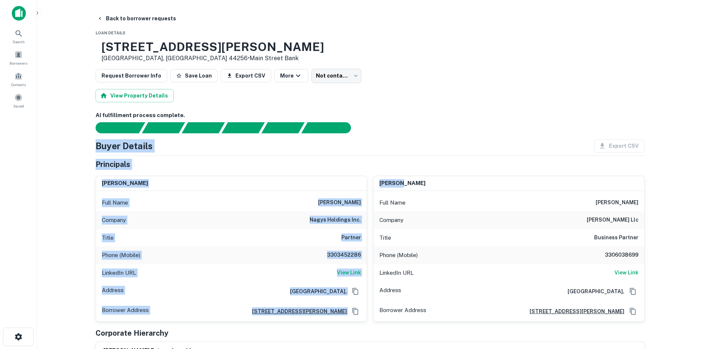
drag, startPoint x: 94, startPoint y: 156, endPoint x: 401, endPoint y: 186, distance: 307.8
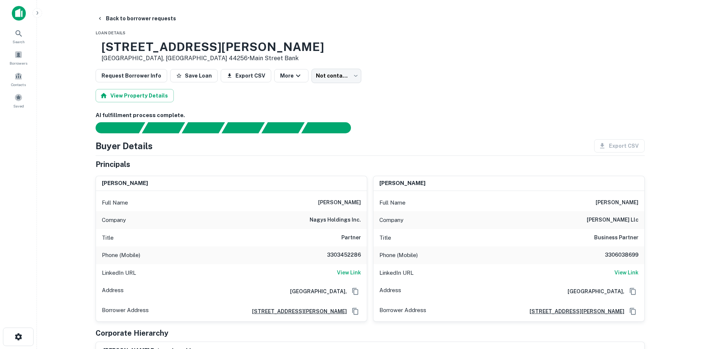
click at [402, 146] on div "Buyer Details Export CSV" at bounding box center [370, 145] width 549 height 13
click at [617, 252] on h6 "3306038699" at bounding box center [616, 255] width 44 height 9
copy h6 "3306038699"
click at [340, 82] on body "Search Borrowers Contacts Saved Back to borrower requests Loan Details 705 Medi…" at bounding box center [351, 174] width 703 height 349
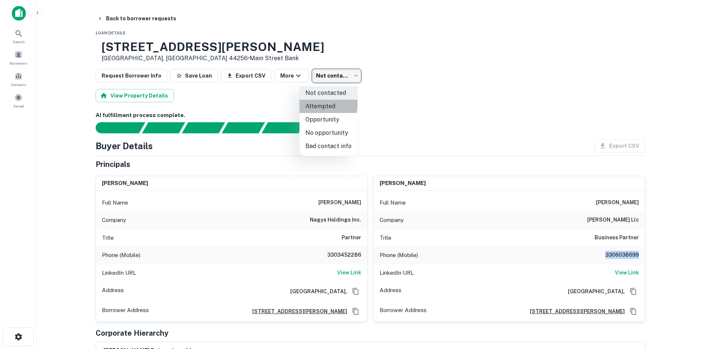
click at [320, 103] on li "Attempted" at bounding box center [328, 106] width 58 height 13
type input "*********"
click at [139, 21] on div at bounding box center [354, 174] width 709 height 349
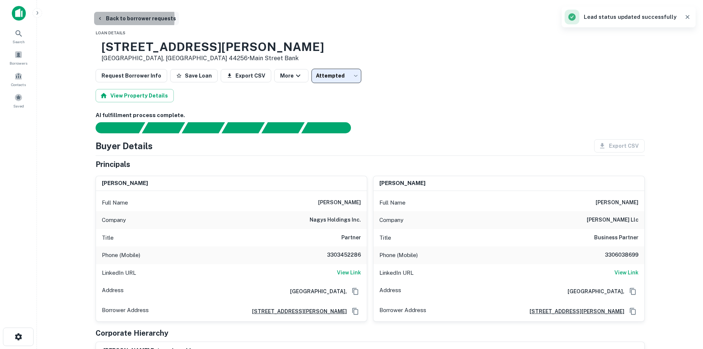
click at [104, 18] on button "Back to borrower requests" at bounding box center [136, 18] width 85 height 13
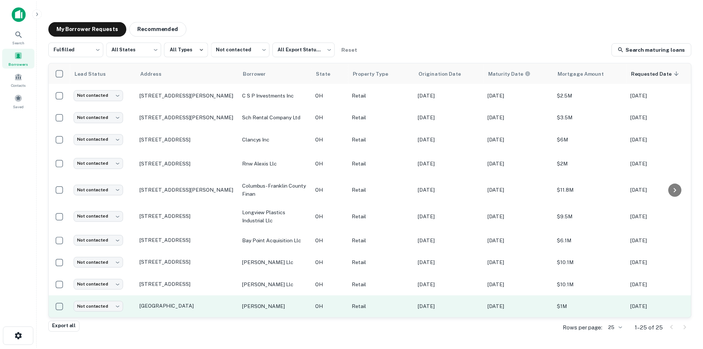
scroll to position [343, 0]
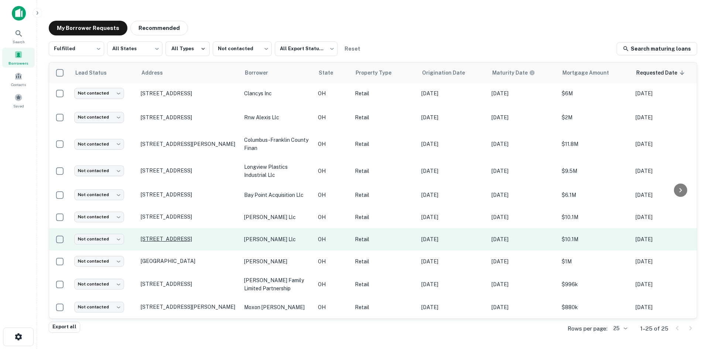
click at [183, 235] on p "7 31st St Sw Barberton, OH 44203" at bounding box center [189, 238] width 96 height 7
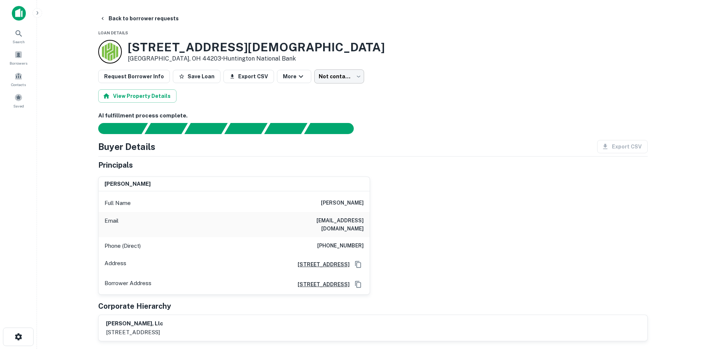
click at [320, 76] on body "Search Borrowers Contacts Saved Back to borrower requests Loan Details 7 31st S…" at bounding box center [354, 174] width 709 height 349
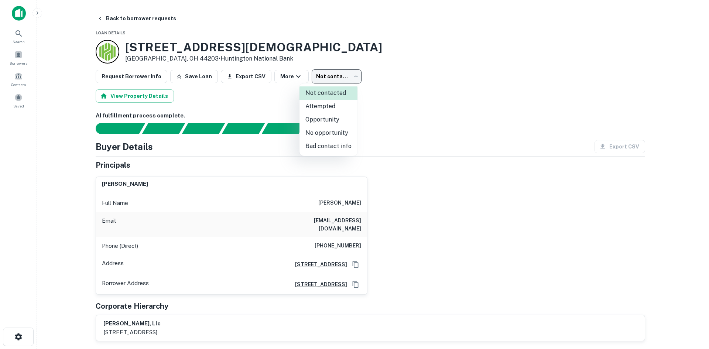
click at [320, 76] on div at bounding box center [354, 174] width 709 height 349
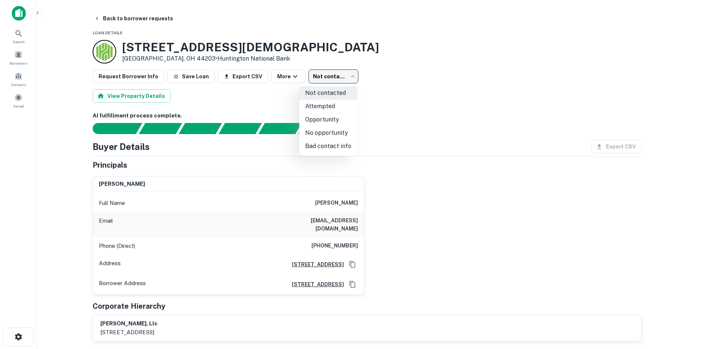
click at [333, 80] on body "Search Borrowers Contacts Saved Back to borrower requests Loan Details 7 31st S…" at bounding box center [351, 174] width 703 height 349
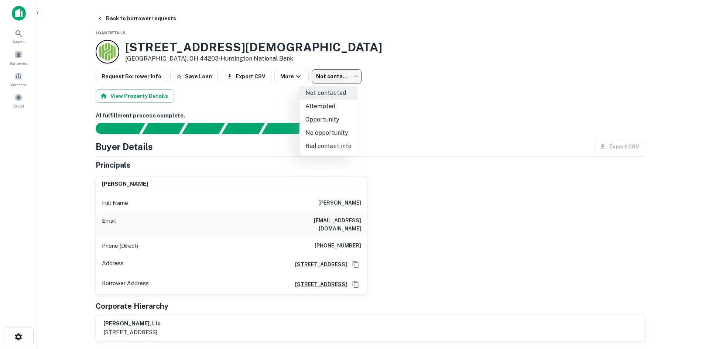
click at [328, 106] on li "Attempted" at bounding box center [328, 106] width 58 height 13
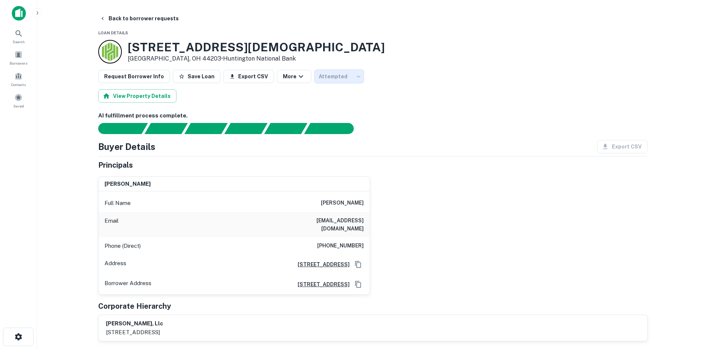
type input "*********"
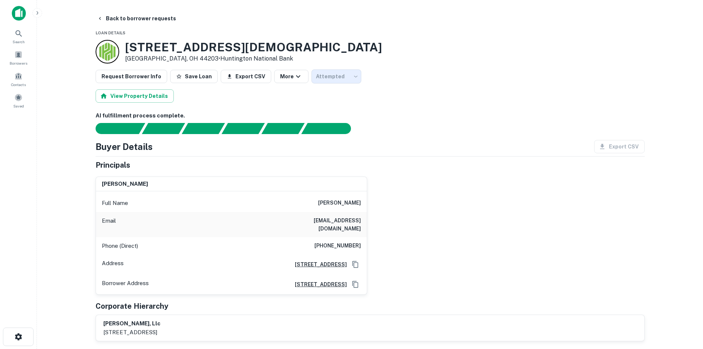
click at [113, 20] on button "Back to borrower requests" at bounding box center [136, 18] width 85 height 13
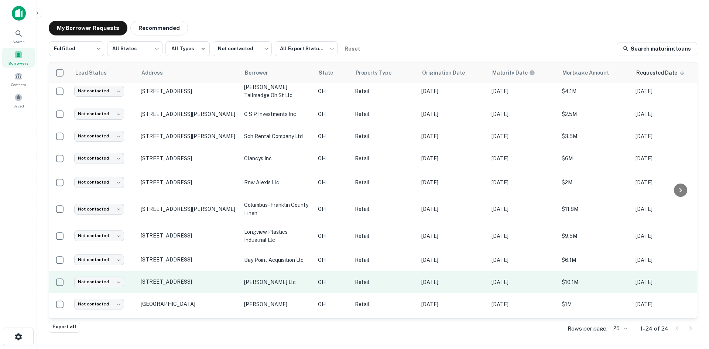
scroll to position [321, 0]
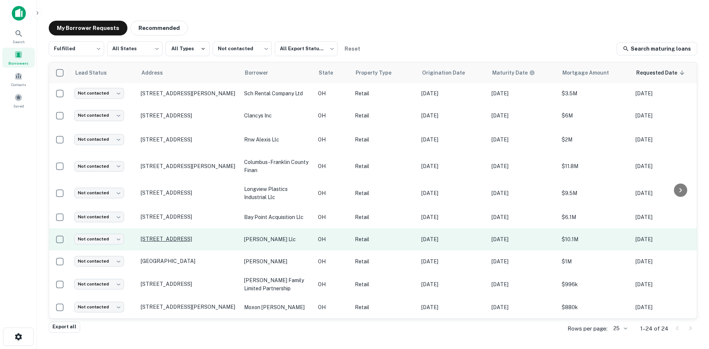
click at [190, 235] on p "484 E Exchange St Akron, OH 44304" at bounding box center [189, 238] width 96 height 7
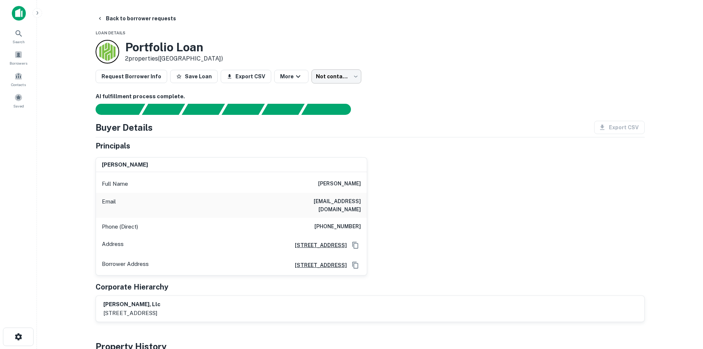
drag, startPoint x: 331, startPoint y: 61, endPoint x: 331, endPoint y: 78, distance: 16.6
click at [331, 63] on div "Portfolio Loan 2 properties (OH)" at bounding box center [370, 52] width 549 height 24
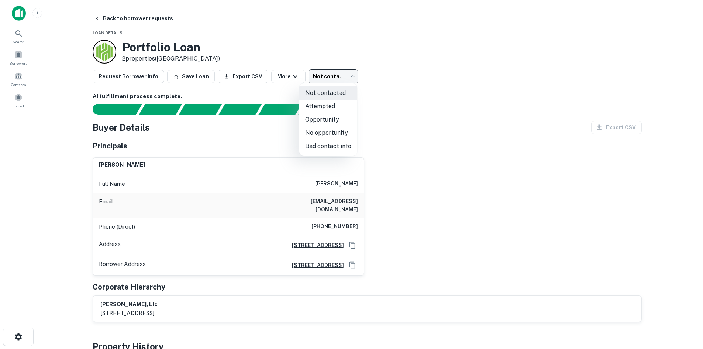
click at [331, 80] on body "Search Borrowers Contacts Saved Back to borrower requests Loan Details Portfoli…" at bounding box center [351, 174] width 703 height 349
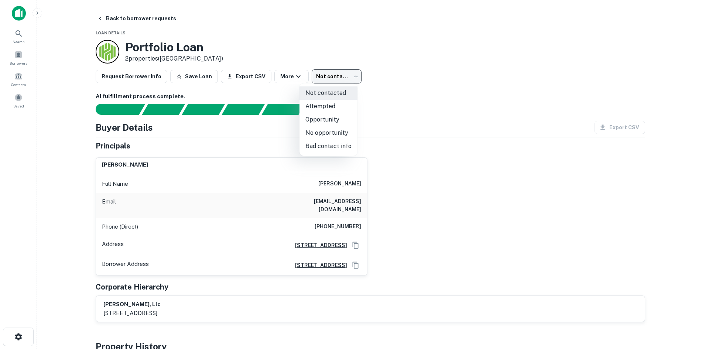
drag, startPoint x: 331, startPoint y: 110, endPoint x: 99, endPoint y: 17, distance: 250.2
click at [329, 108] on li "Attempted" at bounding box center [328, 106] width 58 height 13
type input "*********"
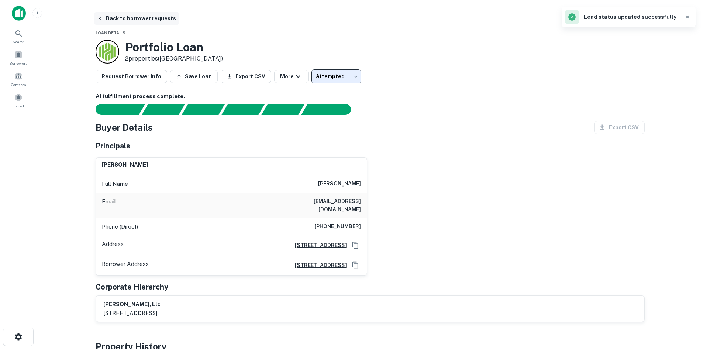
click at [102, 19] on icon "button" at bounding box center [100, 19] width 6 height 6
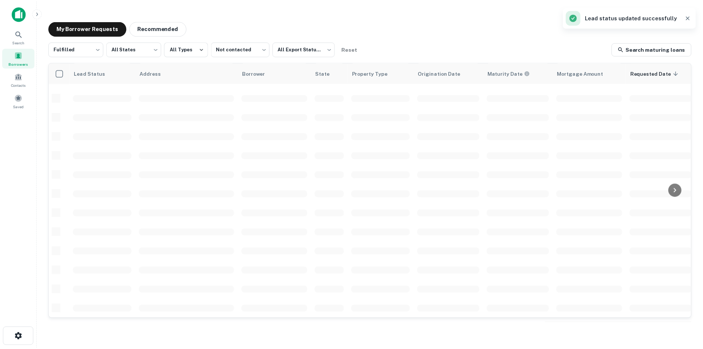
scroll to position [250, 0]
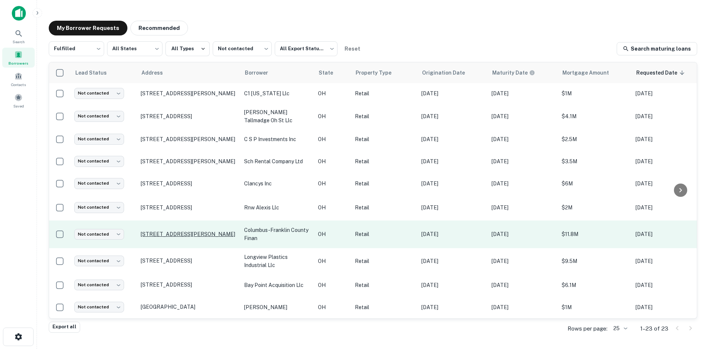
click at [188, 231] on p "155 Hamilton Ave Columbus, OH 43203" at bounding box center [189, 234] width 96 height 7
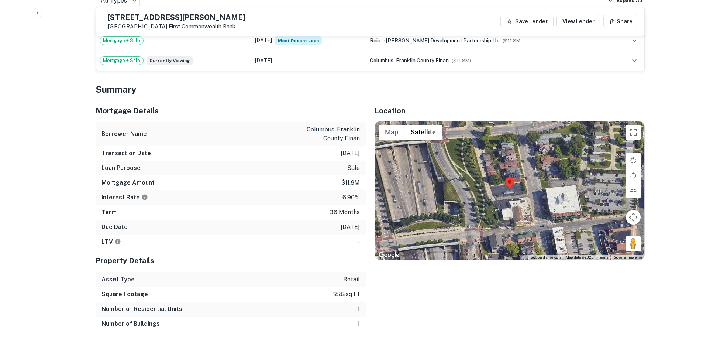
scroll to position [517, 0]
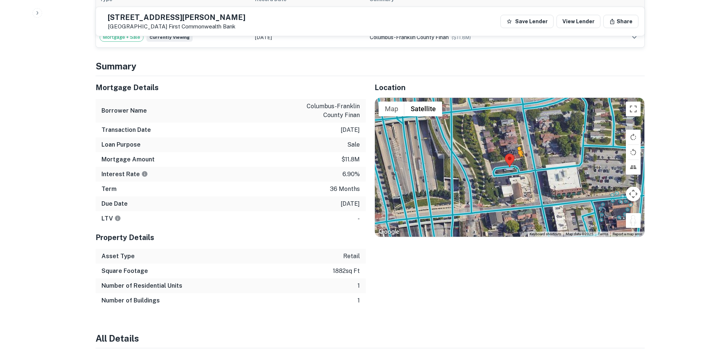
drag, startPoint x: 633, startPoint y: 212, endPoint x: 516, endPoint y: 157, distance: 129.4
click at [516, 157] on div "To activate drag with keyboard, press Alt + Enter. Once in keyboard drag state,…" at bounding box center [509, 167] width 269 height 139
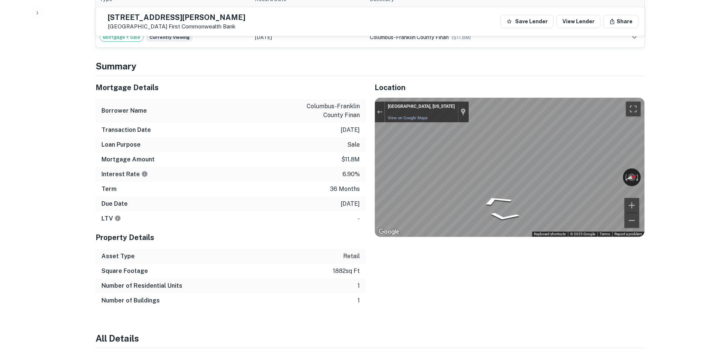
click at [215, 121] on div "Mortgage Details Borrower Name columbus-franklin county finan Transaction Date …" at bounding box center [366, 192] width 558 height 232
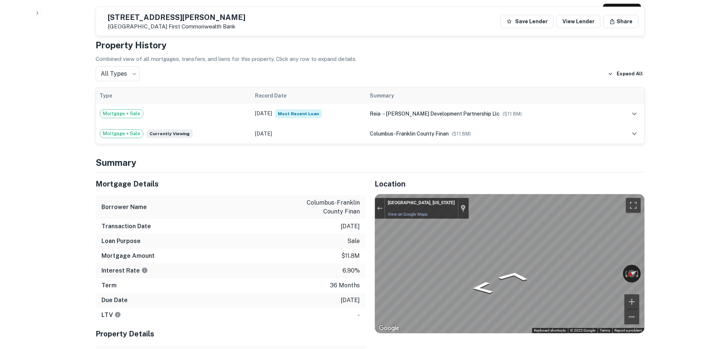
scroll to position [365, 0]
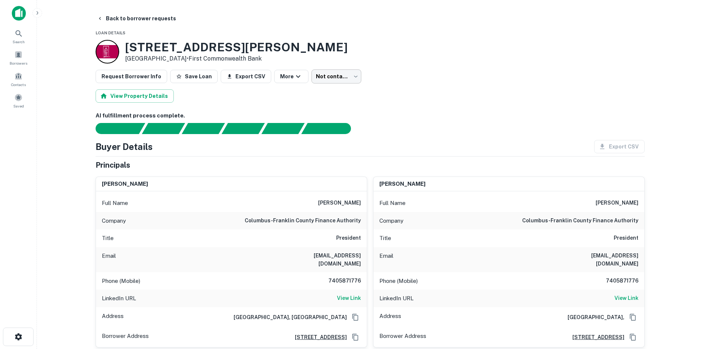
click at [341, 72] on body "Search Borrowers Contacts Saved Back to borrower requests Loan Details [STREET_…" at bounding box center [351, 174] width 703 height 349
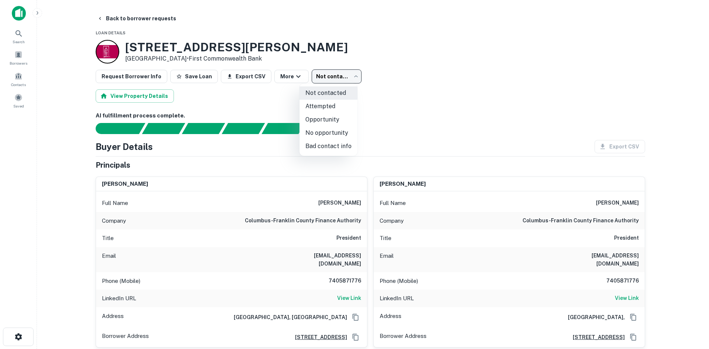
click at [332, 135] on li "No opportunity" at bounding box center [328, 132] width 58 height 13
type input "**********"
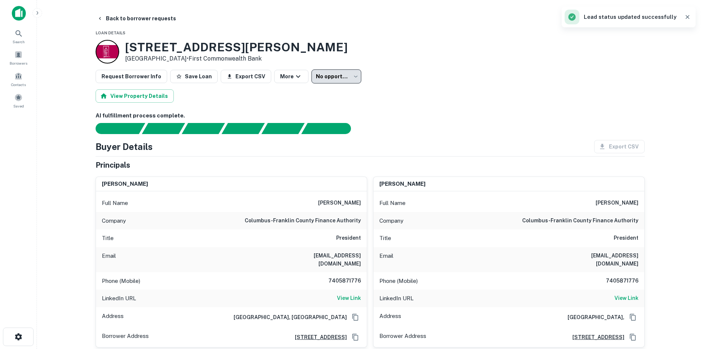
drag, startPoint x: 94, startPoint y: 21, endPoint x: 92, endPoint y: 11, distance: 9.7
click at [94, 20] on button "Back to borrower requests" at bounding box center [136, 18] width 85 height 13
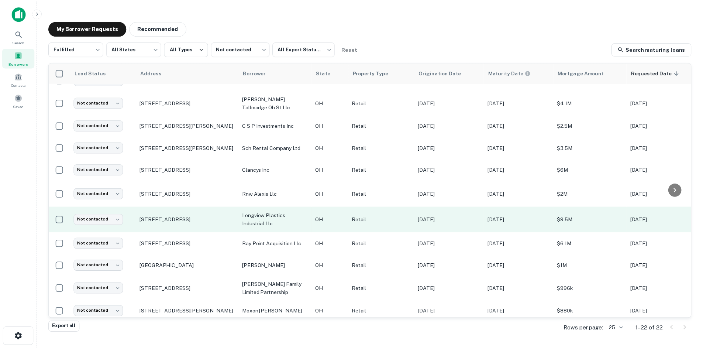
scroll to position [271, 0]
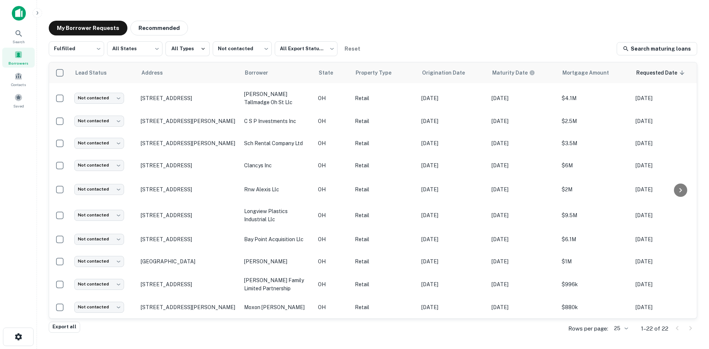
drag, startPoint x: 177, startPoint y: 233, endPoint x: 9, endPoint y: 204, distance: 170.4
click at [177, 236] on p "10948 E Bayshore Rd Lakeside Marblehead, OH 43440" at bounding box center [189, 239] width 96 height 7
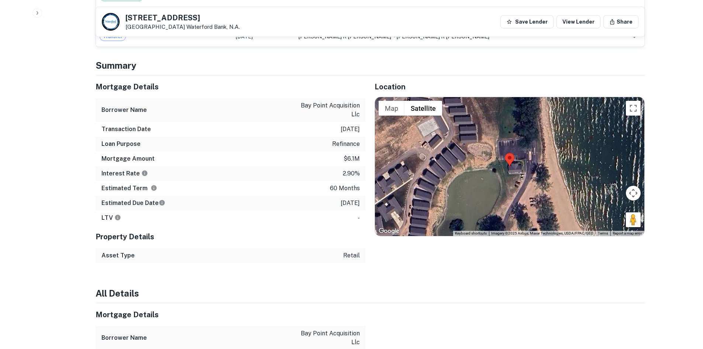
scroll to position [664, 0]
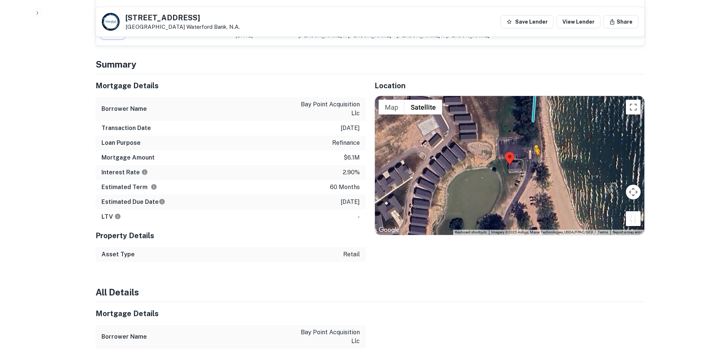
drag, startPoint x: 633, startPoint y: 206, endPoint x: 530, endPoint y: 122, distance: 133.0
click at [530, 124] on div "To activate drag with keyboard, press Alt + Enter. Once in keyboard drag state,…" at bounding box center [509, 165] width 269 height 139
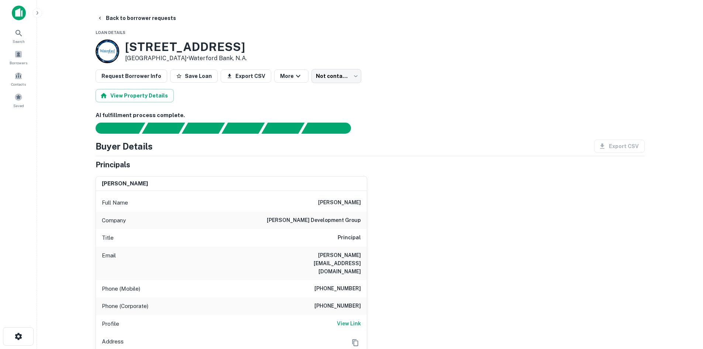
scroll to position [0, 0]
click at [342, 280] on div "Phone (Mobile) (248) 721-7927" at bounding box center [231, 289] width 271 height 18
copy h6 "(248) 721-7927"
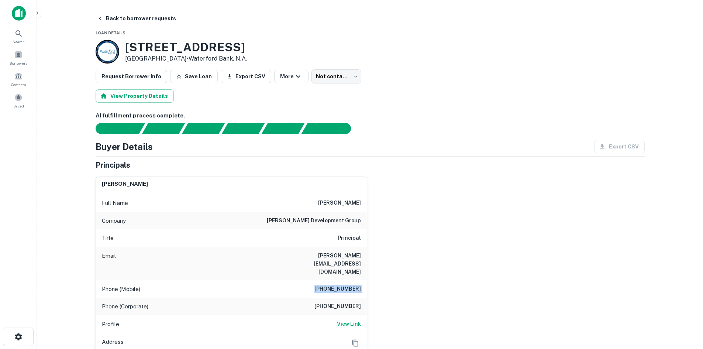
click at [348, 219] on h6 "murphey development group" at bounding box center [314, 220] width 94 height 9
copy h6 "murphey development group"
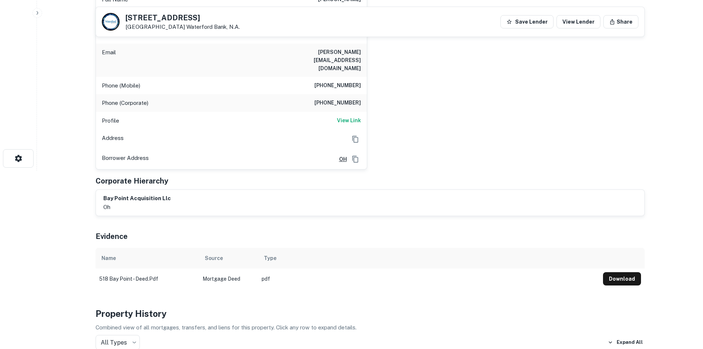
scroll to position [37, 0]
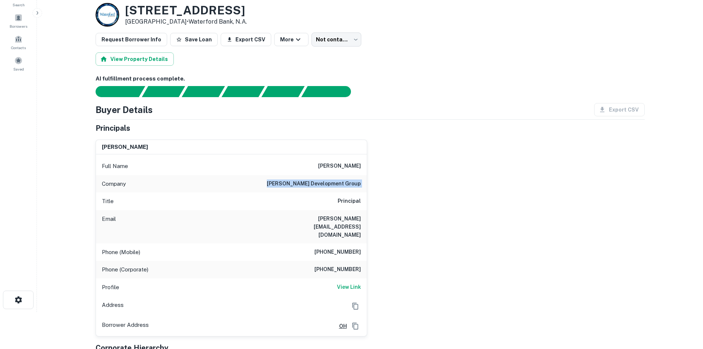
click at [335, 162] on h6 "chris horney" at bounding box center [339, 166] width 43 height 9
click at [334, 162] on h6 "chris horney" at bounding box center [339, 166] width 43 height 9
copy h6 "chris horney"
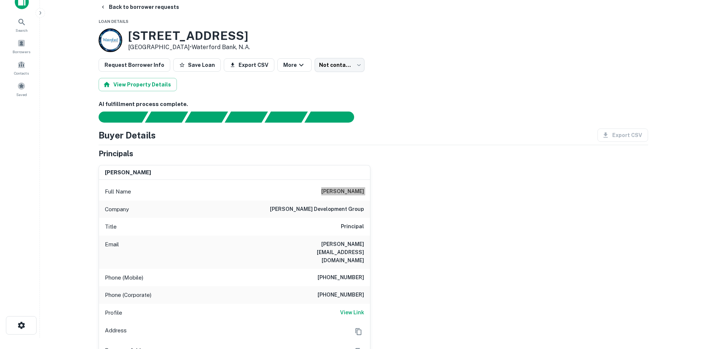
scroll to position [0, 0]
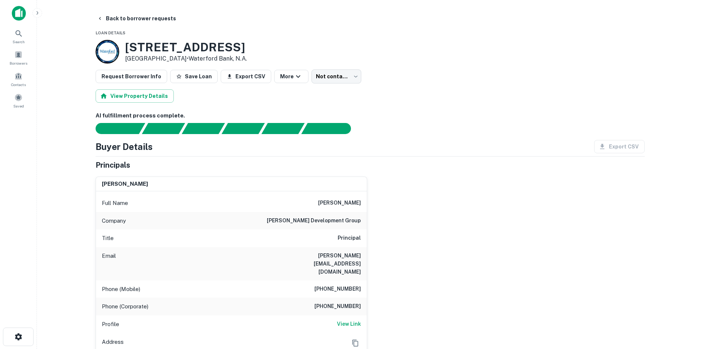
click at [333, 78] on body "Search Borrowers Contacts Saved Back to borrower requests Loan Details 10948 E …" at bounding box center [351, 174] width 703 height 349
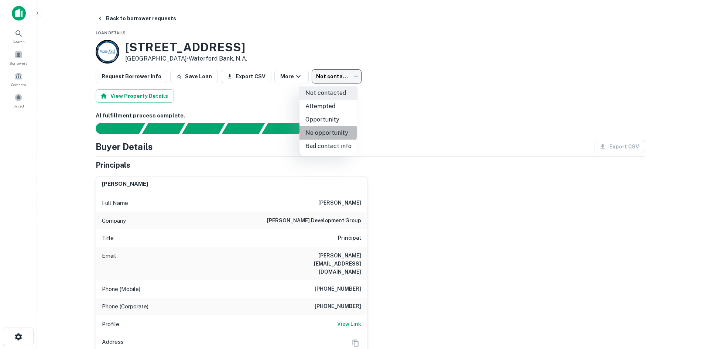
drag, startPoint x: 322, startPoint y: 132, endPoint x: 18, endPoint y: 18, distance: 324.6
click at [320, 131] on li "No opportunity" at bounding box center [328, 132] width 58 height 13
type input "**********"
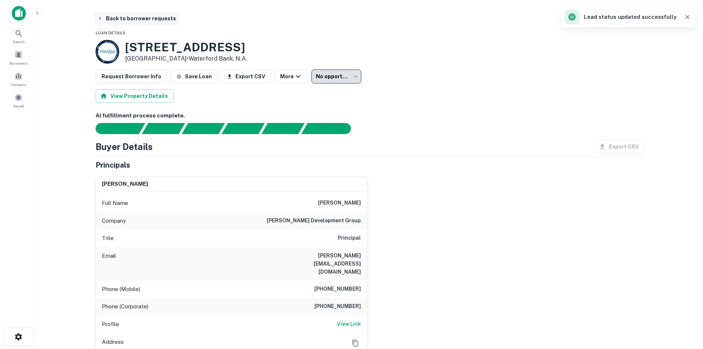
click at [127, 19] on button "Back to borrower requests" at bounding box center [136, 18] width 85 height 13
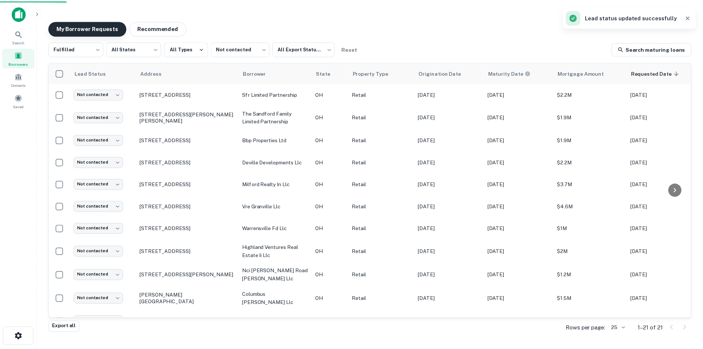
scroll to position [249, 0]
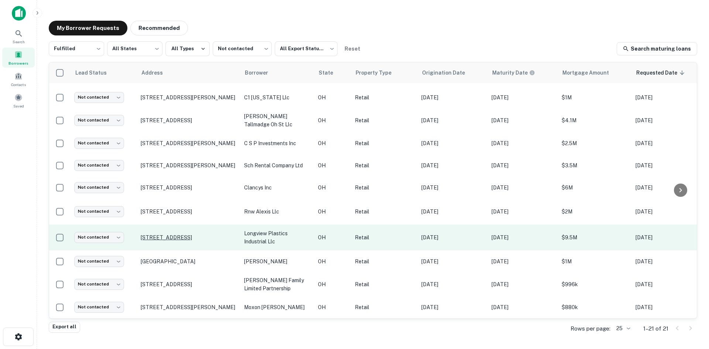
click at [145, 234] on p "150 Longview Ave E Mansfield, OH 44903" at bounding box center [189, 237] width 96 height 7
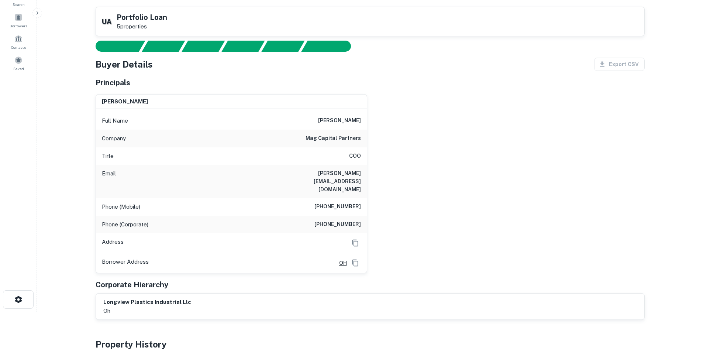
scroll to position [37, 0]
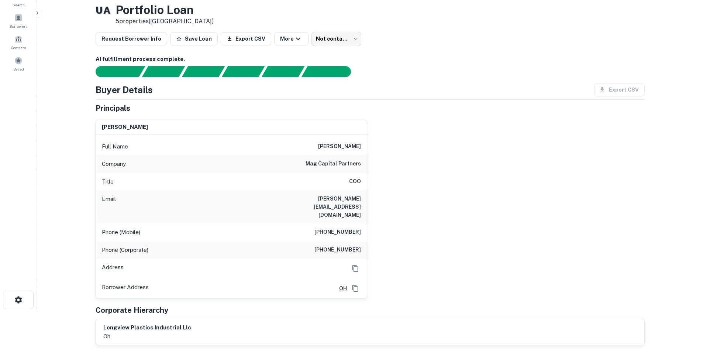
click at [358, 142] on div "Full Name cole rothwell" at bounding box center [231, 147] width 271 height 18
copy h6 "cole rothwell"
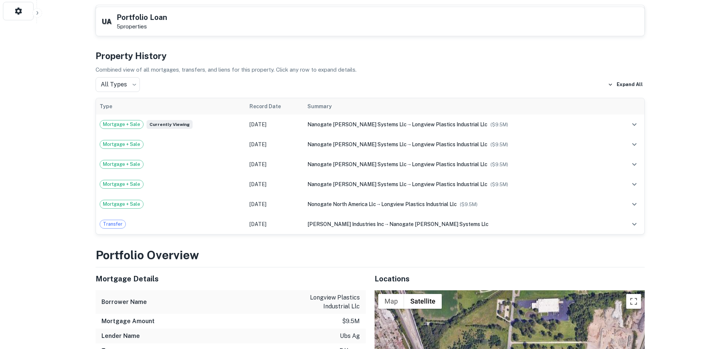
scroll to position [332, 0]
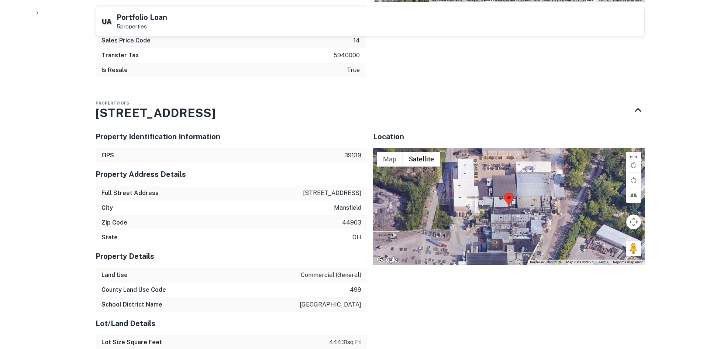
scroll to position [997, 0]
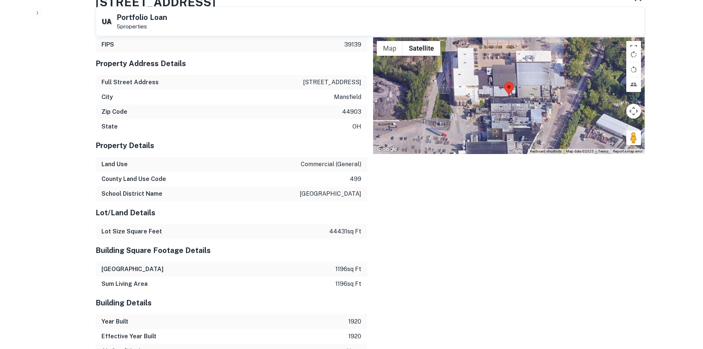
drag, startPoint x: 629, startPoint y: 113, endPoint x: 489, endPoint y: 99, distance: 141.3
click at [489, 99] on div "Map Terrain Satellite Labels Keyboard shortcuts Map Data Map data ©2025 Map dat…" at bounding box center [509, 95] width 272 height 117
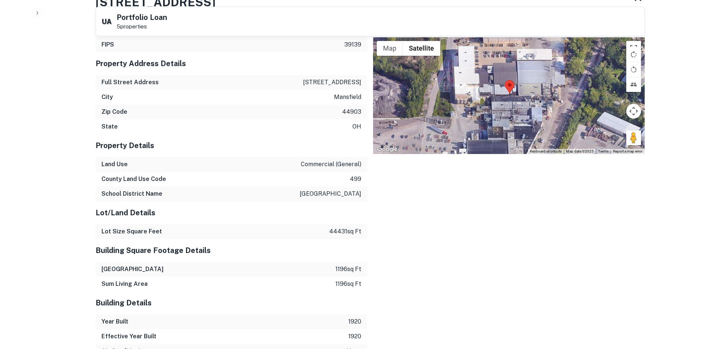
drag, startPoint x: 499, startPoint y: 90, endPoint x: 485, endPoint y: 96, distance: 15.5
click at [483, 132] on div "Location ← Move left → Move right ↑ Move up ↓ Move down + Zoom in - Zoom out Ho…" at bounding box center [506, 246] width 278 height 476
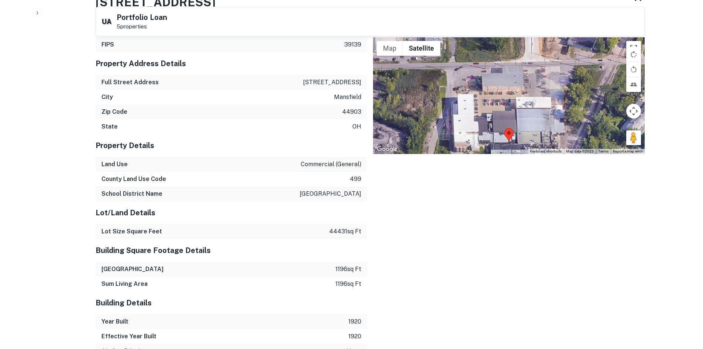
drag, startPoint x: 487, startPoint y: 108, endPoint x: 489, endPoint y: 140, distance: 32.6
click at [485, 148] on div "Location ← Move left → Move right ↑ Move up ↓ Move down + Zoom in - Zoom out Ho…" at bounding box center [506, 246] width 278 height 476
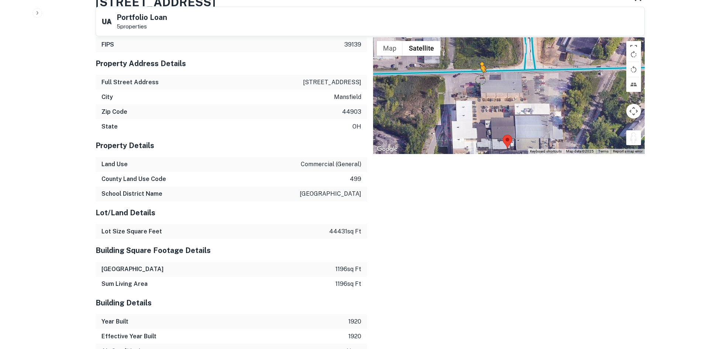
drag, startPoint x: 635, startPoint y: 112, endPoint x: 471, endPoint y: 52, distance: 174.8
click at [471, 52] on div "To activate drag with keyboard, press Alt + Enter. Once in keyboard drag state,…" at bounding box center [509, 95] width 272 height 117
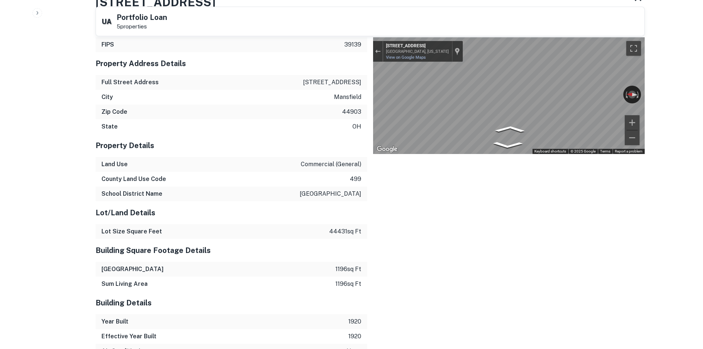
click at [214, 86] on div "Property Identification Information FIPS 39139 Property Address Details Full St…" at bounding box center [367, 246] width 555 height 476
click at [246, 72] on div "Property Identification Information FIPS 39139 Property Address Details Full St…" at bounding box center [367, 246] width 555 height 476
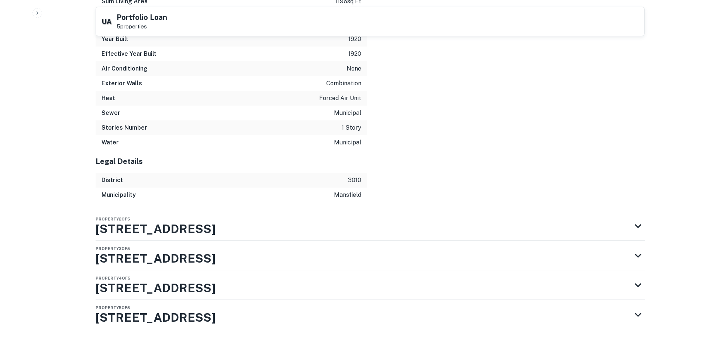
scroll to position [1280, 0]
drag, startPoint x: 227, startPoint y: 282, endPoint x: 213, endPoint y: 290, distance: 16.4
click at [226, 281] on div "Property 4 of 5 150 Longview Ave E" at bounding box center [364, 284] width 536 height 30
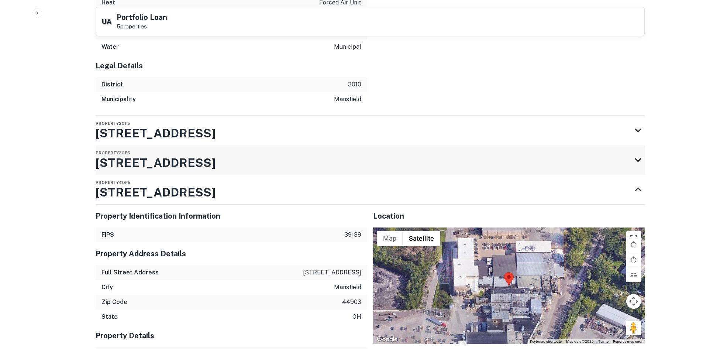
click at [358, 145] on div "Property 3 of 5 130 Longview Ave E" at bounding box center [364, 160] width 536 height 30
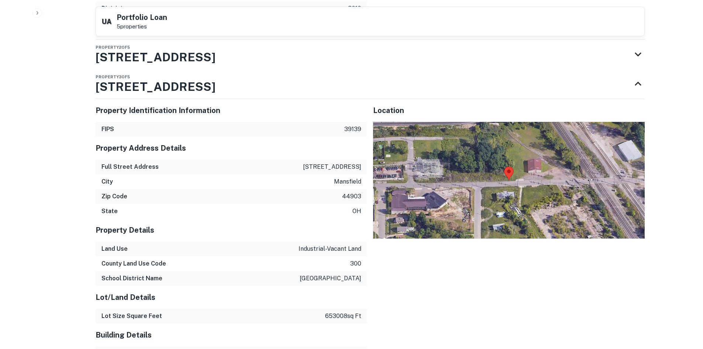
scroll to position [1448, 0]
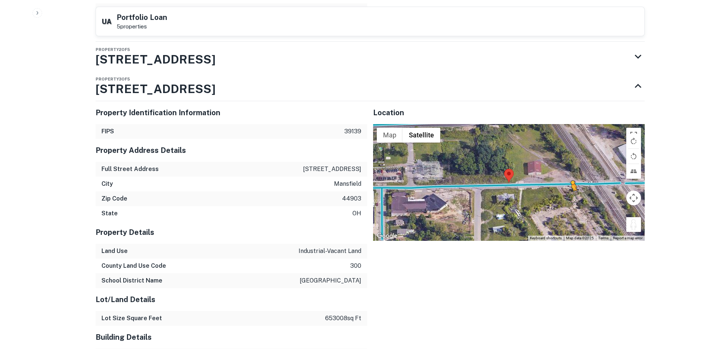
drag, startPoint x: 632, startPoint y: 205, endPoint x: 522, endPoint y: 175, distance: 113.6
click at [522, 175] on div "To activate drag with keyboard, press Alt + Enter. Once in keyboard drag state,…" at bounding box center [509, 182] width 272 height 117
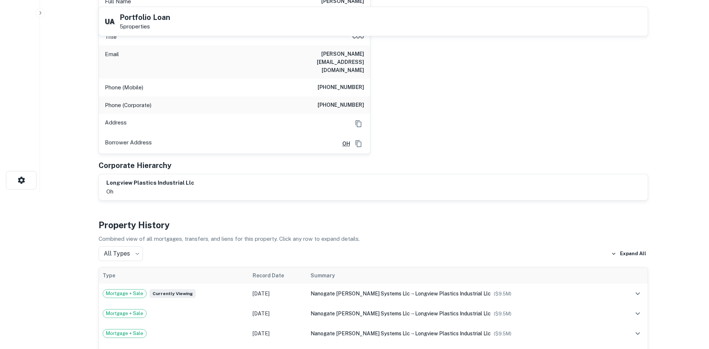
scroll to position [0, 0]
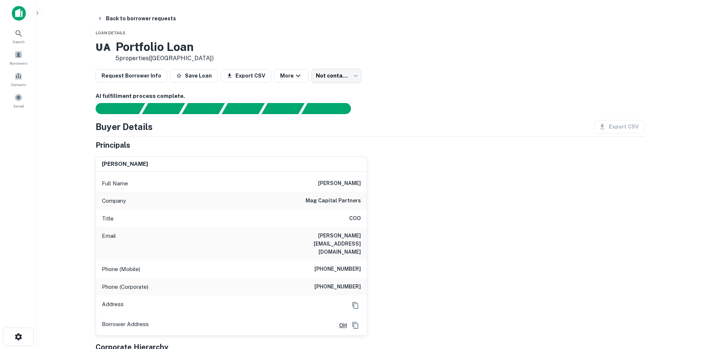
click at [324, 199] on h6 "mag capital partners" at bounding box center [333, 200] width 55 height 9
click at [320, 206] on div "Company mag capital partners" at bounding box center [231, 201] width 271 height 18
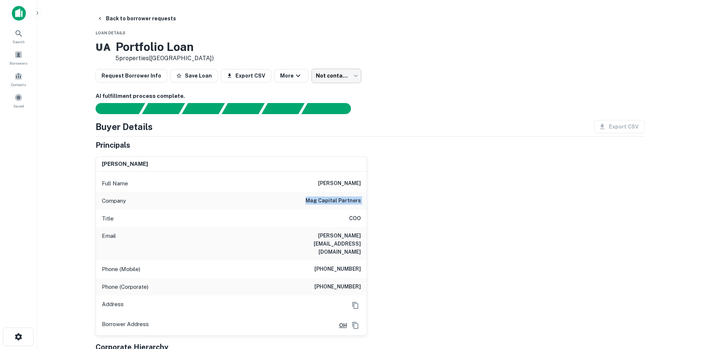
click at [321, 79] on body "Search Borrowers Contacts Saved Back to borrower requests Loan Details U A Port…" at bounding box center [351, 174] width 703 height 349
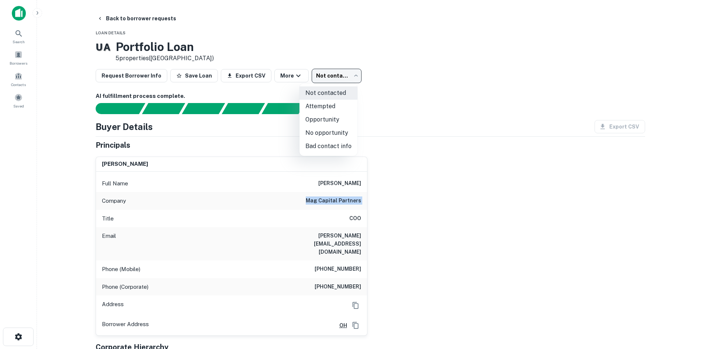
click at [322, 137] on li "No opportunity" at bounding box center [328, 132] width 58 height 13
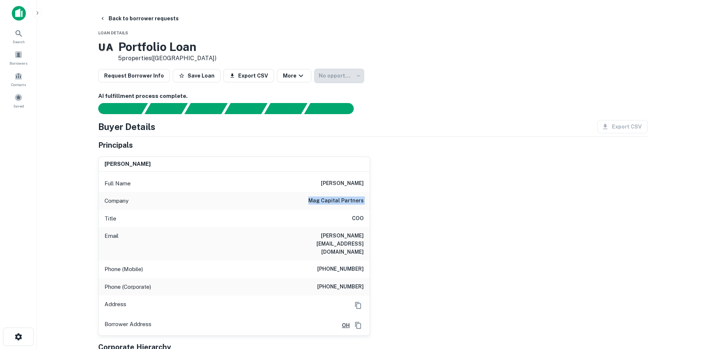
type input "**********"
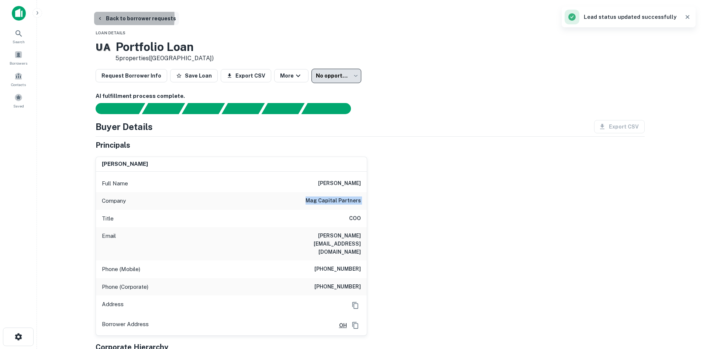
click at [98, 17] on icon "button" at bounding box center [100, 19] width 6 height 6
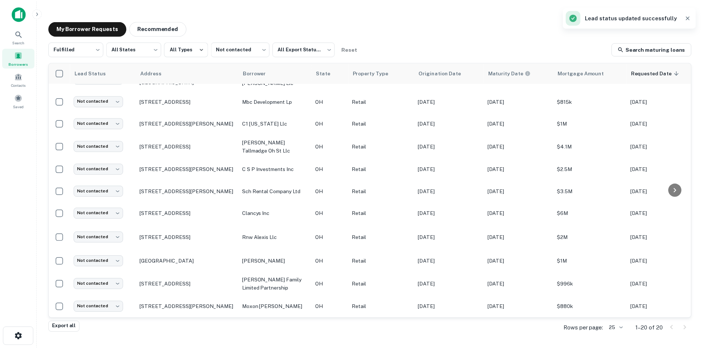
scroll to position [223, 0]
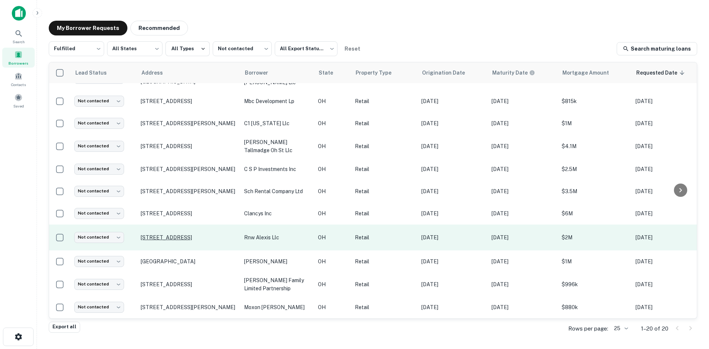
click at [208, 234] on p "5805 Telegraph Rd Toledo, OH 43612" at bounding box center [189, 237] width 96 height 7
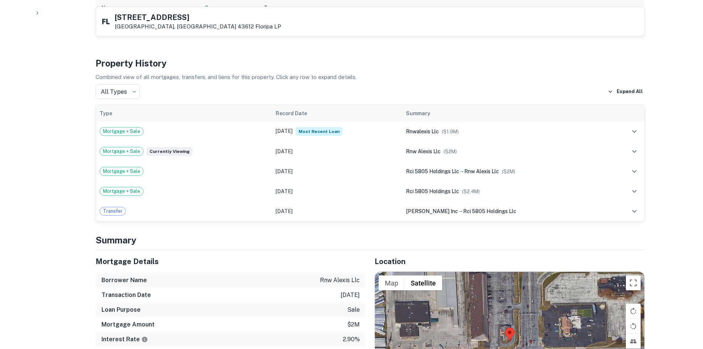
scroll to position [591, 0]
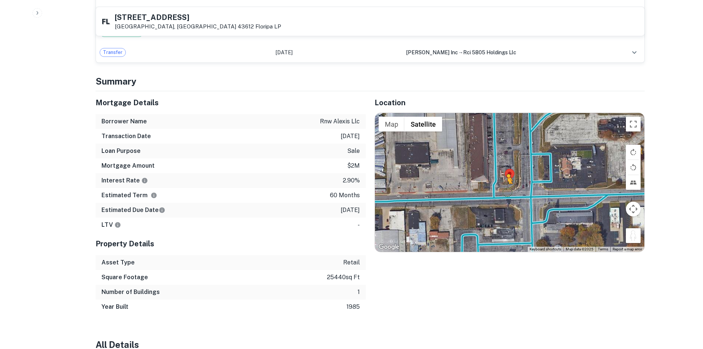
drag, startPoint x: 635, startPoint y: 231, endPoint x: 506, endPoint y: 184, distance: 136.9
click at [506, 184] on div "To activate drag with keyboard, press Alt + Enter. Once in keyboard drag state,…" at bounding box center [509, 182] width 269 height 139
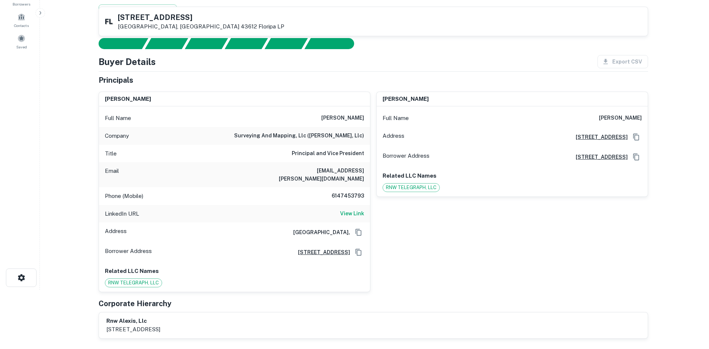
scroll to position [0, 0]
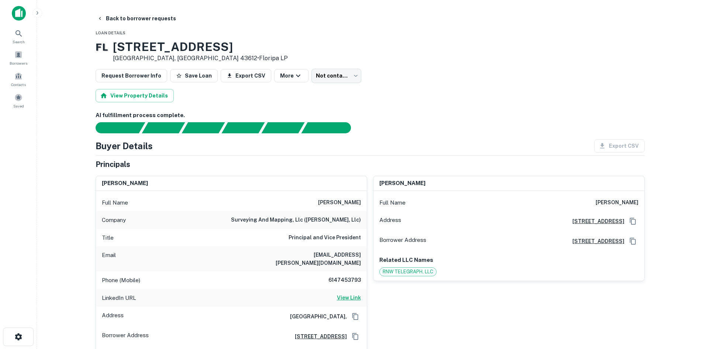
click at [351, 294] on h6 "View Link" at bounding box center [349, 297] width 24 height 8
click at [336, 276] on h6 "6147453793" at bounding box center [339, 280] width 44 height 9
copy h6 "6147453793"
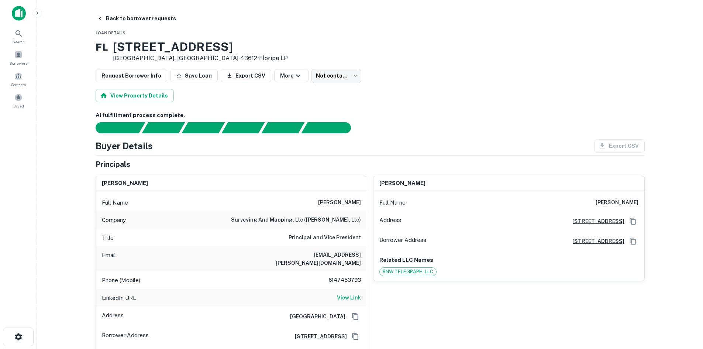
click at [352, 93] on div "View Property Details" at bounding box center [370, 95] width 549 height 13
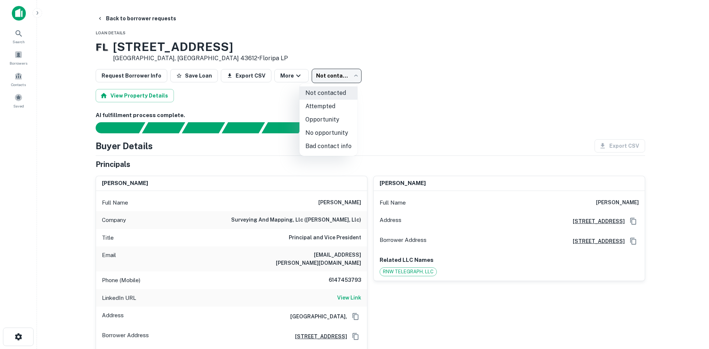
click at [317, 74] on body "Search Borrowers Contacts Saved Back to borrower requests Loan Details F L 5805…" at bounding box center [354, 174] width 709 height 349
drag, startPoint x: 321, startPoint y: 145, endPoint x: 131, endPoint y: 13, distance: 231.6
click at [317, 145] on li "Bad contact info" at bounding box center [328, 146] width 58 height 13
type input "**********"
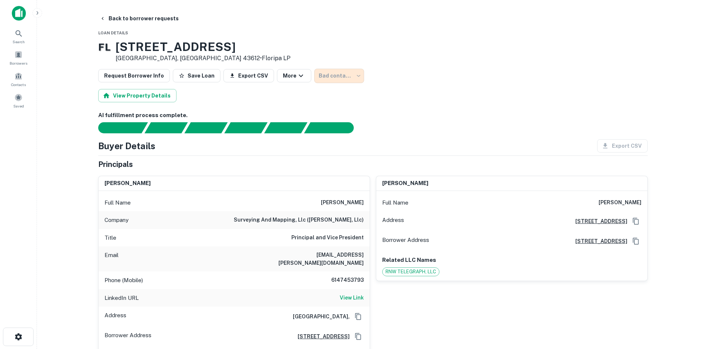
click at [131, 13] on div at bounding box center [354, 174] width 709 height 349
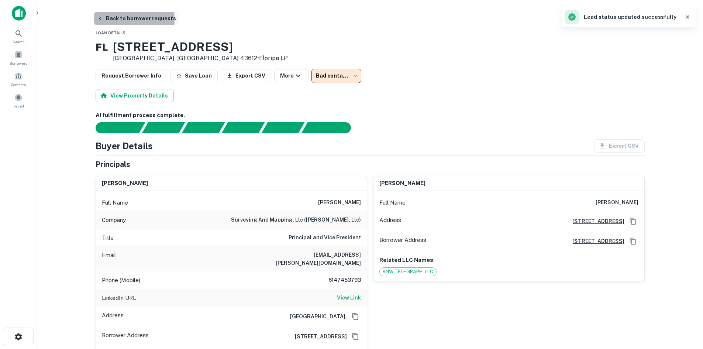
click at [98, 20] on icon "button" at bounding box center [100, 19] width 6 height 6
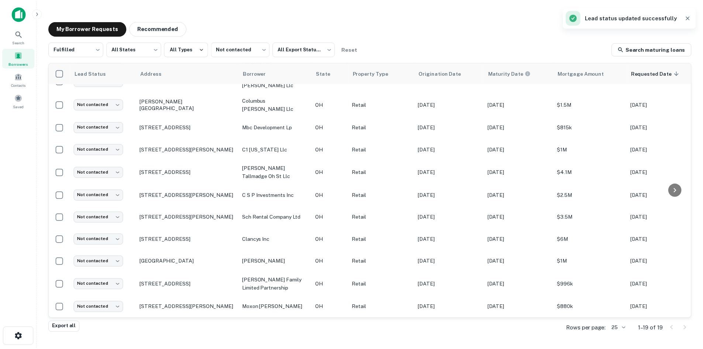
scroll to position [197, 0]
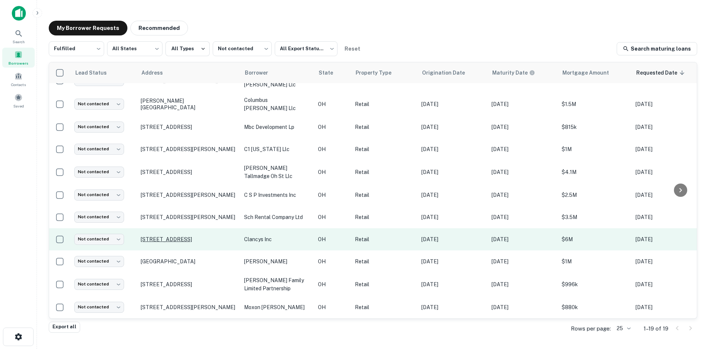
click at [172, 236] on p "1250 Wapakoneta Ave Sidney, OH 45365" at bounding box center [189, 239] width 96 height 7
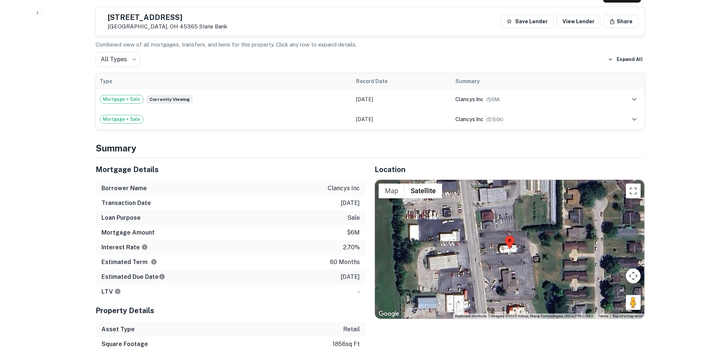
scroll to position [480, 0]
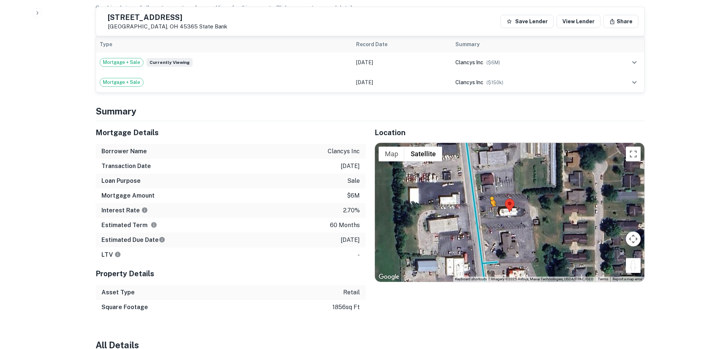
drag, startPoint x: 630, startPoint y: 255, endPoint x: 481, endPoint y: 199, distance: 159.3
click at [481, 199] on div "To activate drag with keyboard, press Alt + Enter. Once in keyboard drag state,…" at bounding box center [509, 212] width 269 height 139
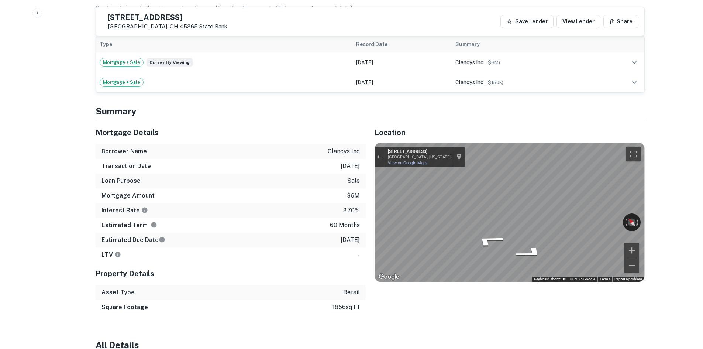
click at [345, 193] on div "Mortgage Details Borrower Name clancys inc Transaction Date 9/2/2021 Loan Purpo…" at bounding box center [366, 217] width 558 height 193
click at [376, 152] on button "Exit the Street View" at bounding box center [380, 157] width 10 height 10
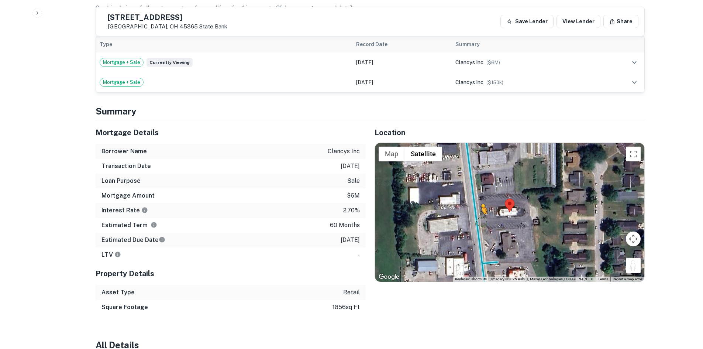
drag, startPoint x: 632, startPoint y: 254, endPoint x: 476, endPoint y: 205, distance: 163.1
click at [477, 205] on div "To activate drag with keyboard, press Alt + Enter. Once in keyboard drag state,…" at bounding box center [509, 212] width 269 height 139
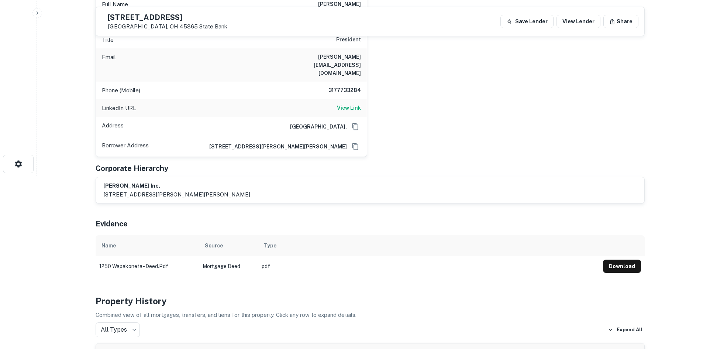
scroll to position [111, 0]
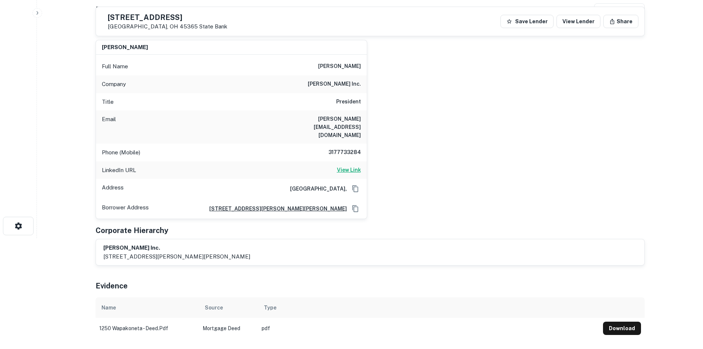
click at [349, 166] on h6 "View Link" at bounding box center [349, 170] width 24 height 8
drag, startPoint x: 341, startPoint y: 144, endPoint x: 339, endPoint y: 138, distance: 6.5
click at [340, 144] on div "Phone (Mobile) 3177733284" at bounding box center [231, 153] width 271 height 18
click at [339, 148] on h6 "3177733284" at bounding box center [339, 152] width 44 height 9
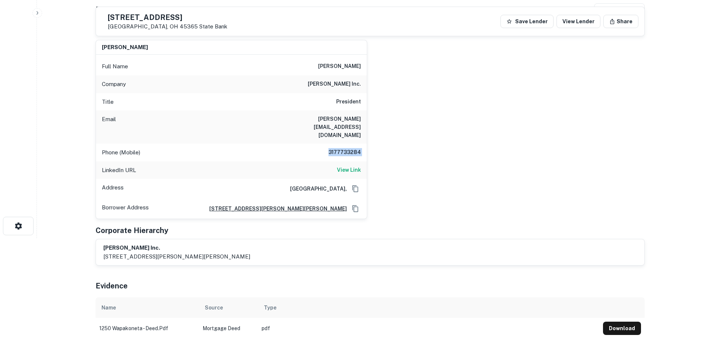
click at [339, 148] on h6 "3177733284" at bounding box center [339, 152] width 44 height 9
copy h6 "3177733284"
click at [343, 166] on h6 "View Link" at bounding box center [349, 170] width 24 height 8
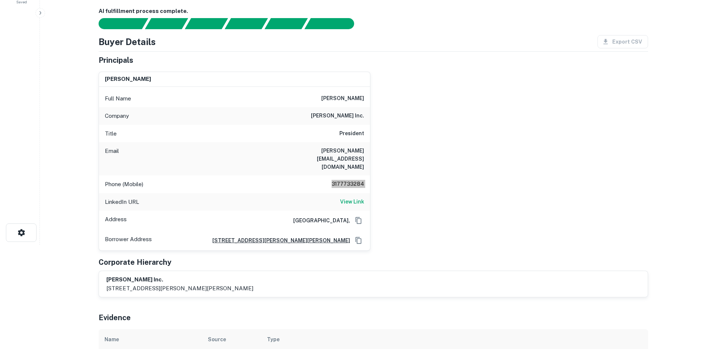
scroll to position [0, 0]
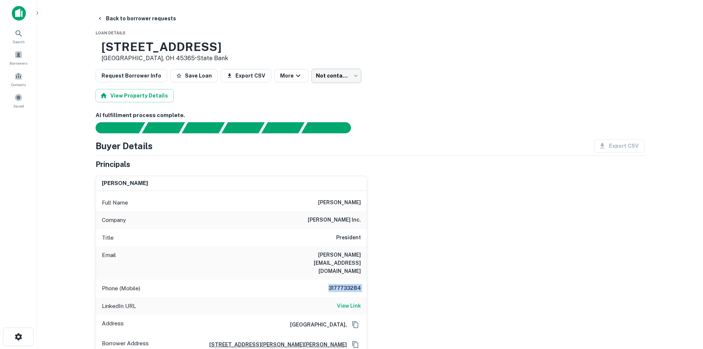
click at [333, 79] on body "Search Borrowers Contacts Saved Back to borrower requests Loan Details 1250 Wap…" at bounding box center [351, 174] width 703 height 349
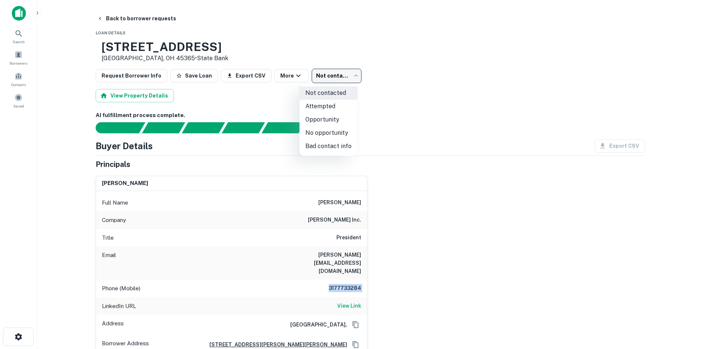
click at [327, 111] on li "Attempted" at bounding box center [328, 106] width 58 height 13
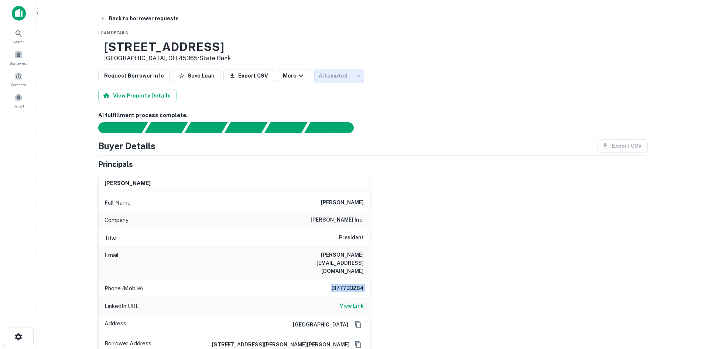
type input "*********"
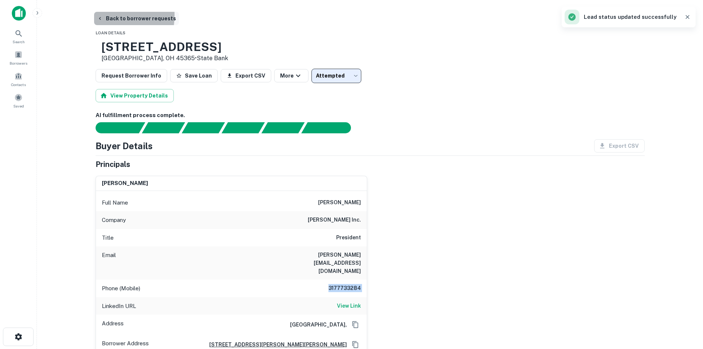
click at [101, 15] on button "Back to borrower requests" at bounding box center [136, 18] width 85 height 13
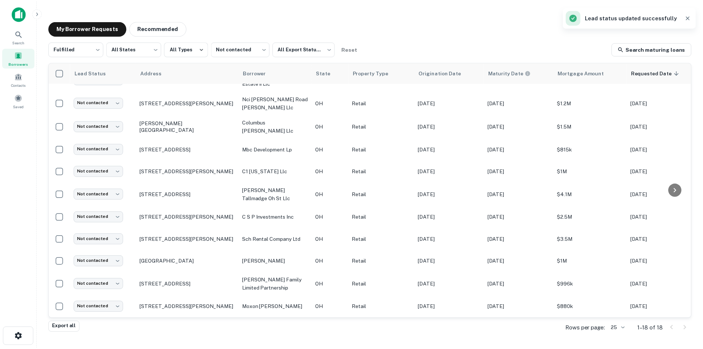
scroll to position [175, 0]
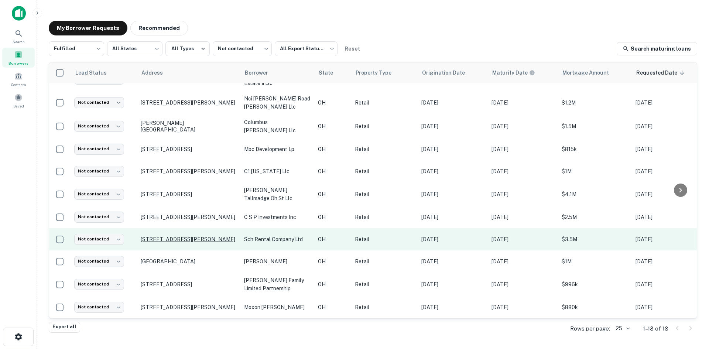
click at [195, 236] on p "3379 Mcdowell Rd Grove City, OH 43123" at bounding box center [189, 239] width 96 height 7
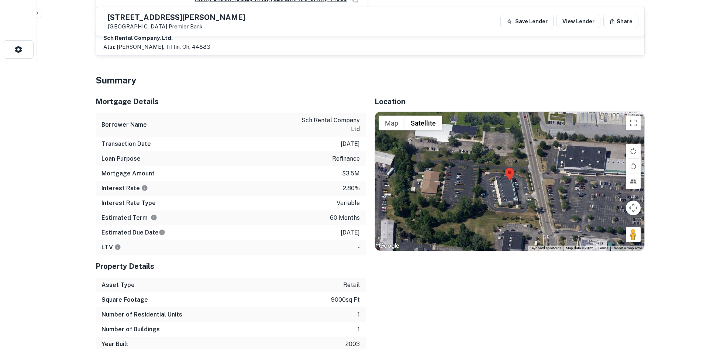
scroll to position [295, 0]
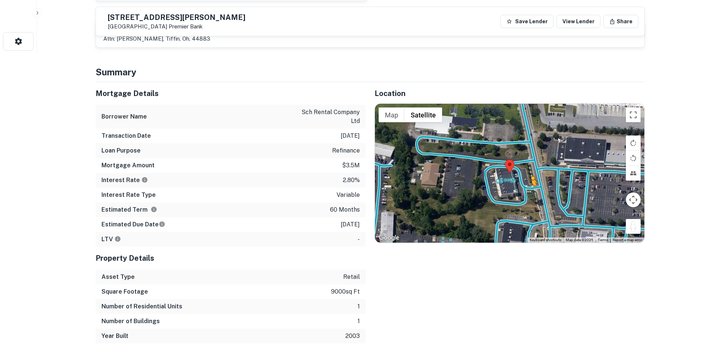
drag, startPoint x: 632, startPoint y: 228, endPoint x: 531, endPoint y: 195, distance: 105.8
click at [531, 195] on div "To activate drag with keyboard, press Alt + Enter. Once in keyboard drag state,…" at bounding box center [509, 173] width 269 height 139
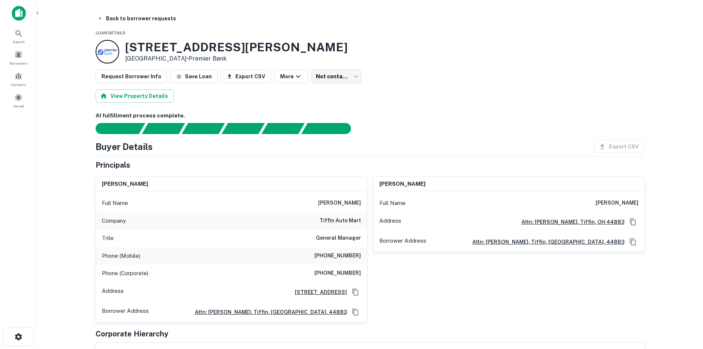
click at [331, 225] on h6 "tiffin auto mart" at bounding box center [340, 220] width 41 height 9
click at [331, 261] on div "Phone (Mobile) [PHONE_NUMBER]" at bounding box center [231, 256] width 271 height 18
click at [331, 256] on h6 "[PHONE_NUMBER]" at bounding box center [337, 255] width 47 height 9
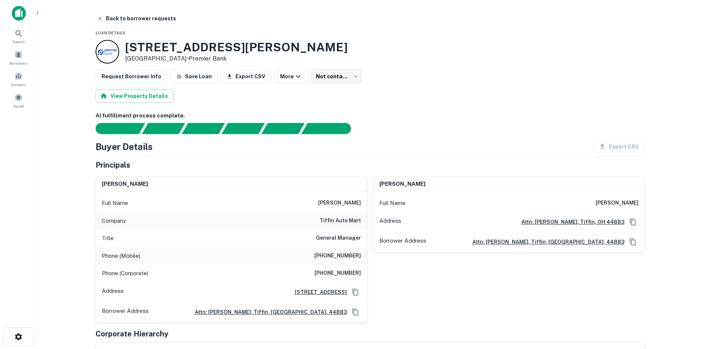
click at [329, 258] on h6 "[PHONE_NUMBER]" at bounding box center [337, 255] width 47 height 9
click at [328, 256] on h6 "[PHONE_NUMBER]" at bounding box center [337, 255] width 47 height 9
copy h6 "[PHONE_NUMBER]"
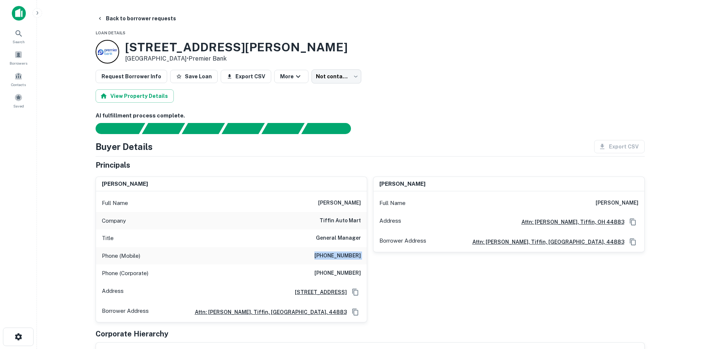
click at [333, 259] on h6 "[PHONE_NUMBER]" at bounding box center [337, 255] width 47 height 9
click at [315, 202] on div "Full Name [PERSON_NAME]" at bounding box center [231, 203] width 271 height 18
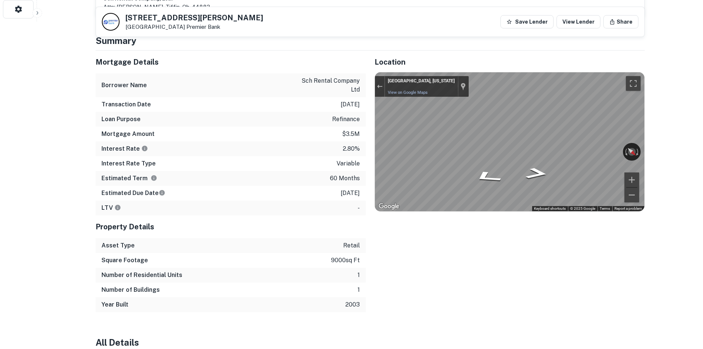
scroll to position [332, 0]
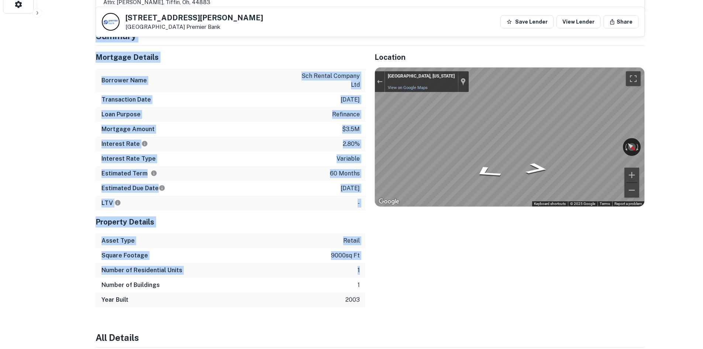
drag, startPoint x: 90, startPoint y: 41, endPoint x: 359, endPoint y: 271, distance: 354.0
drag, startPoint x: 358, startPoint y: 270, endPoint x: 299, endPoint y: 155, distance: 129.8
click at [358, 270] on p "1" at bounding box center [359, 270] width 2 height 9
click at [190, 75] on div "Borrower Name sch rental company ltd" at bounding box center [231, 81] width 270 height 24
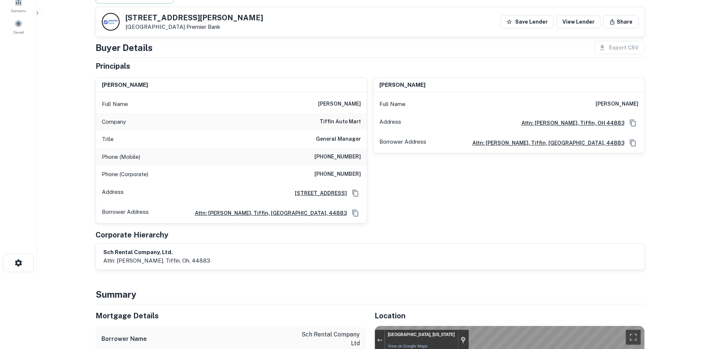
scroll to position [295, 0]
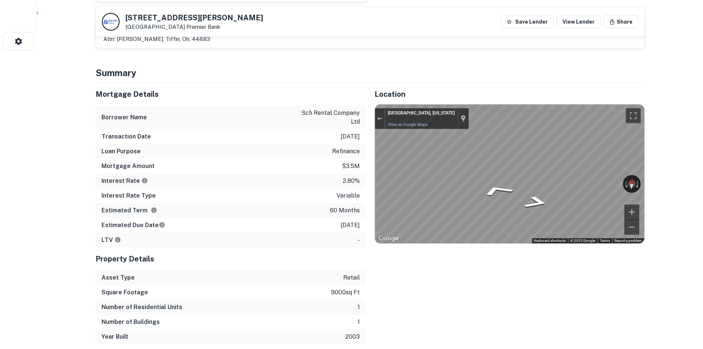
click at [348, 157] on div "Mortgage Details Borrower Name sch rental company ltd Transaction Date [DATE] L…" at bounding box center [366, 213] width 558 height 261
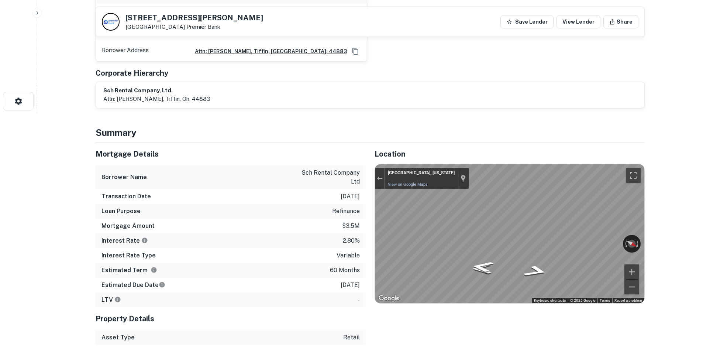
scroll to position [221, 0]
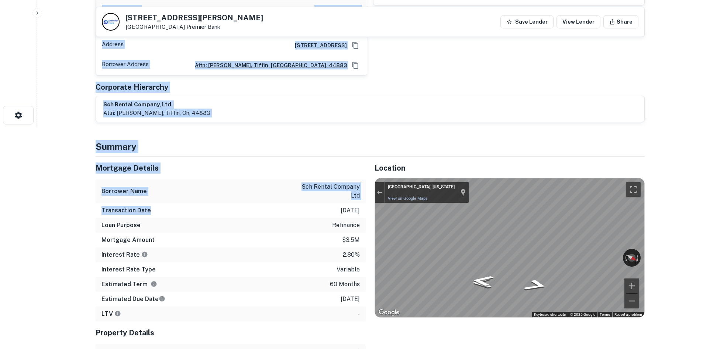
drag, startPoint x: 86, startPoint y: 153, endPoint x: 234, endPoint y: 206, distance: 156.7
click at [234, 206] on div "Transaction Date [DATE]" at bounding box center [231, 210] width 270 height 15
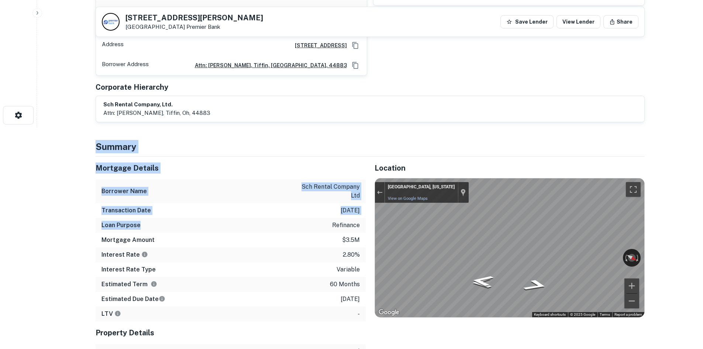
drag, startPoint x: 94, startPoint y: 143, endPoint x: 177, endPoint y: 230, distance: 120.4
click at [177, 228] on div "Loan Purpose refinance" at bounding box center [231, 225] width 270 height 15
drag, startPoint x: 97, startPoint y: 150, endPoint x: 185, endPoint y: 250, distance: 133.1
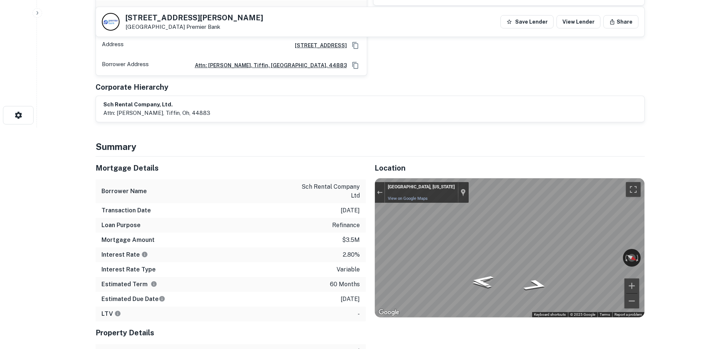
click at [184, 250] on div "Interest Rate 2.80%" at bounding box center [231, 254] width 270 height 15
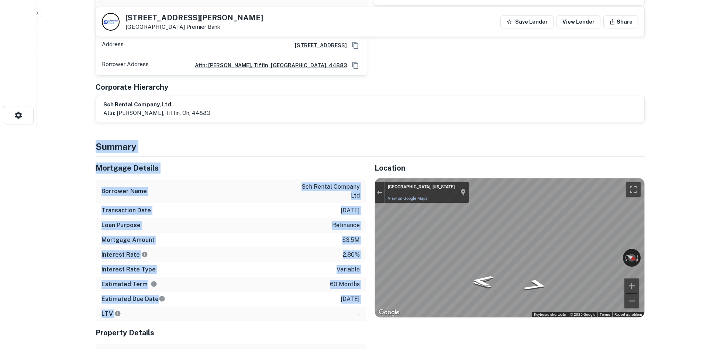
drag, startPoint x: 96, startPoint y: 151, endPoint x: 279, endPoint y: 310, distance: 242.0
click at [279, 310] on div "LTV -" at bounding box center [231, 313] width 270 height 15
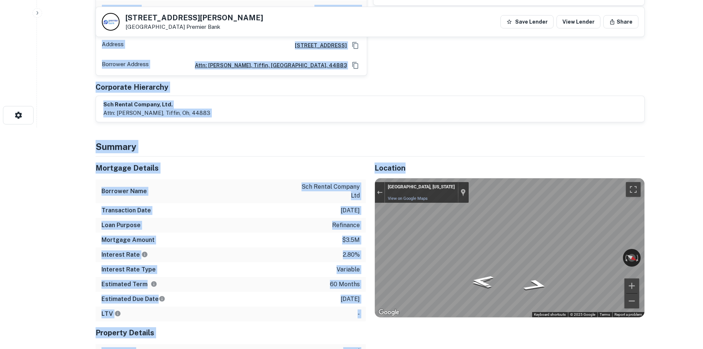
drag, startPoint x: 367, startPoint y: 320, endPoint x: 80, endPoint y: 152, distance: 331.7
drag, startPoint x: 80, startPoint y: 152, endPoint x: 113, endPoint y: 151, distance: 32.1
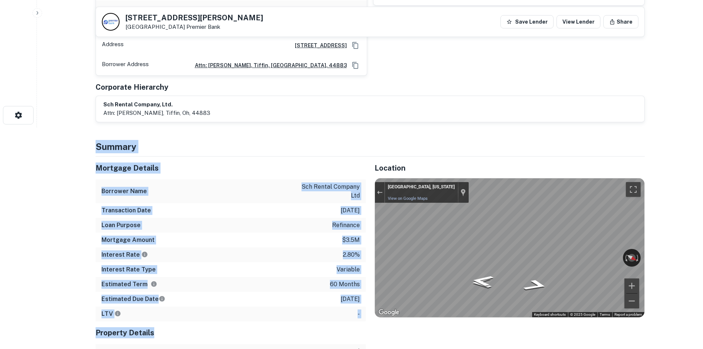
drag, startPoint x: 90, startPoint y: 143, endPoint x: 309, endPoint y: 321, distance: 282.4
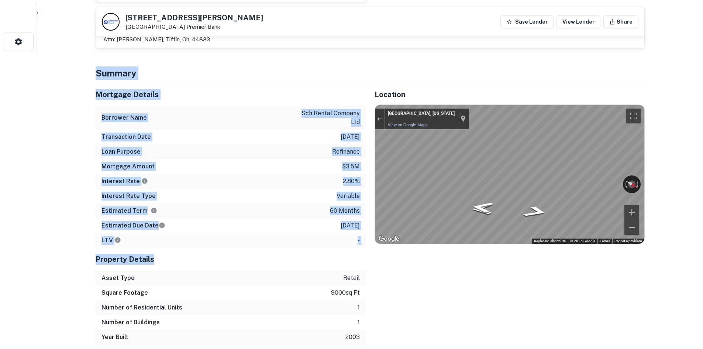
scroll to position [295, 0]
click at [272, 241] on div "LTV -" at bounding box center [231, 240] width 270 height 15
drag, startPoint x: 297, startPoint y: 290, endPoint x: 343, endPoint y: 244, distance: 64.7
click at [346, 244] on div "LTV -" at bounding box center [231, 240] width 270 height 15
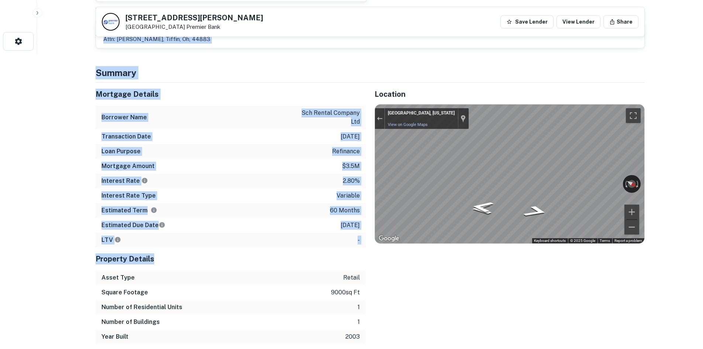
drag, startPoint x: 356, startPoint y: 248, endPoint x: 81, endPoint y: 75, distance: 324.9
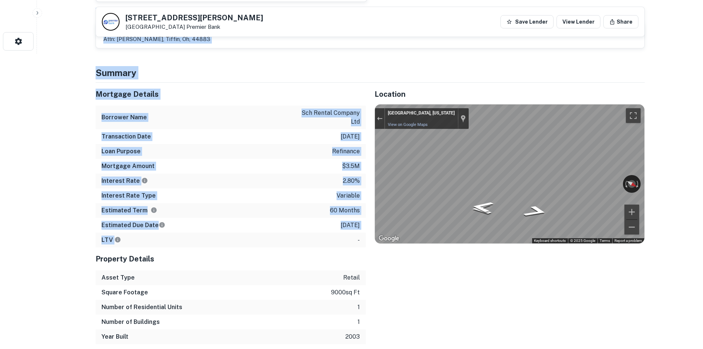
drag, startPoint x: 240, startPoint y: 151, endPoint x: 338, endPoint y: 240, distance: 132.7
click at [343, 240] on div "LTV -" at bounding box center [231, 240] width 270 height 15
drag, startPoint x: 364, startPoint y: 247, endPoint x: 83, endPoint y: 70, distance: 332.1
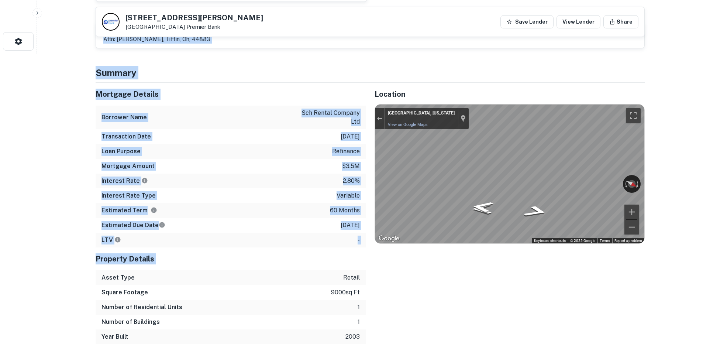
drag, startPoint x: 84, startPoint y: 71, endPoint x: 324, endPoint y: 257, distance: 303.5
click at [332, 256] on h5 "Property Details" at bounding box center [231, 258] width 270 height 11
drag, startPoint x: 350, startPoint y: 251, endPoint x: 82, endPoint y: 65, distance: 326.0
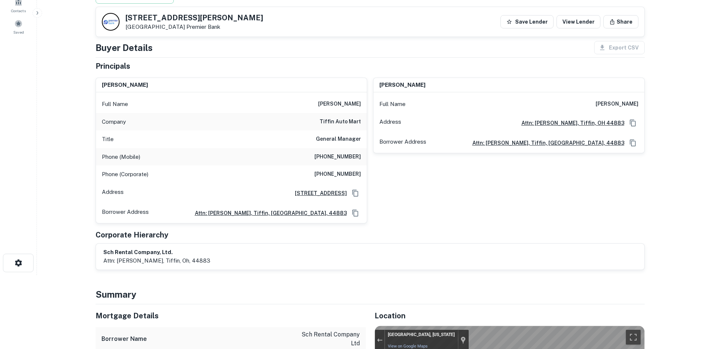
click at [135, 150] on div "Phone (Mobile) [PHONE_NUMBER]" at bounding box center [231, 157] width 271 height 18
click at [355, 162] on div "Phone (Mobile) [PHONE_NUMBER]" at bounding box center [231, 157] width 271 height 18
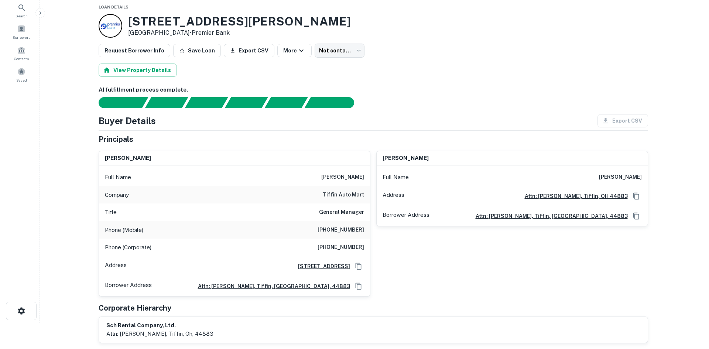
scroll to position [0, 0]
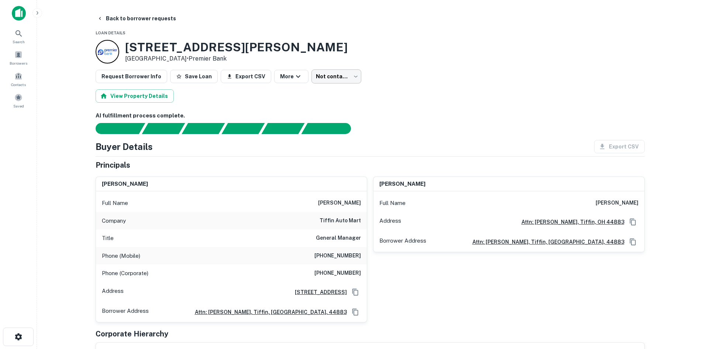
click at [329, 79] on body "Search Borrowers Contacts Saved Back to borrower requests Loan Details [STREET_…" at bounding box center [351, 174] width 703 height 349
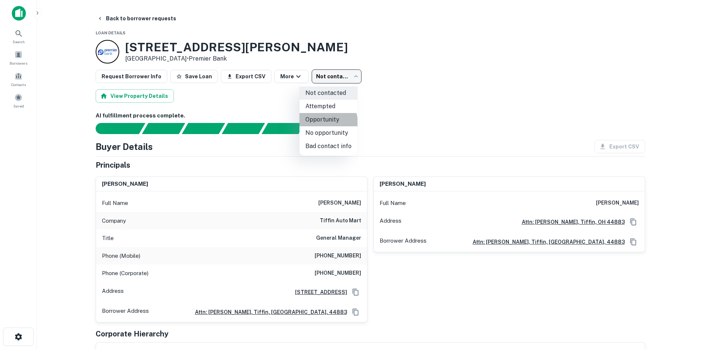
click at [325, 123] on li "Opportunity" at bounding box center [328, 119] width 58 height 13
type input "**********"
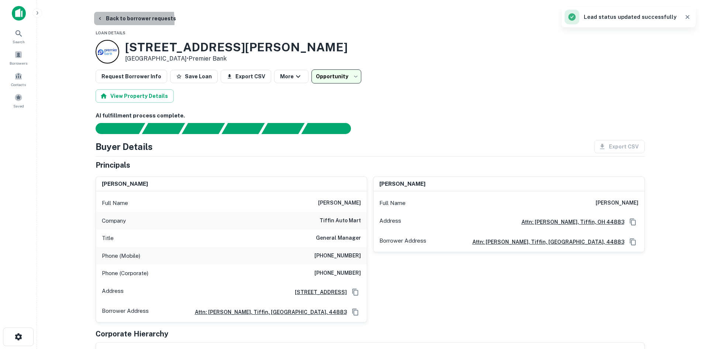
click at [99, 21] on icon "button" at bounding box center [100, 19] width 6 height 6
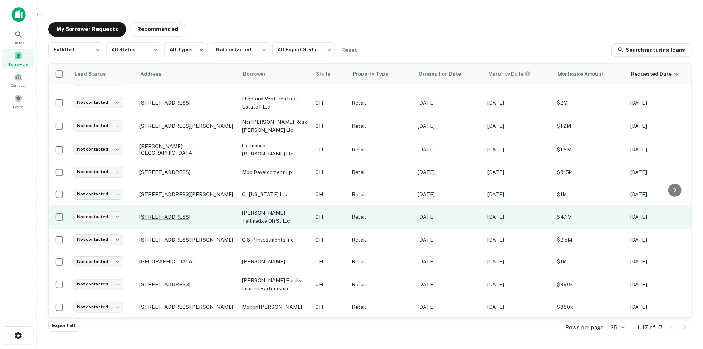
scroll to position [153, 0]
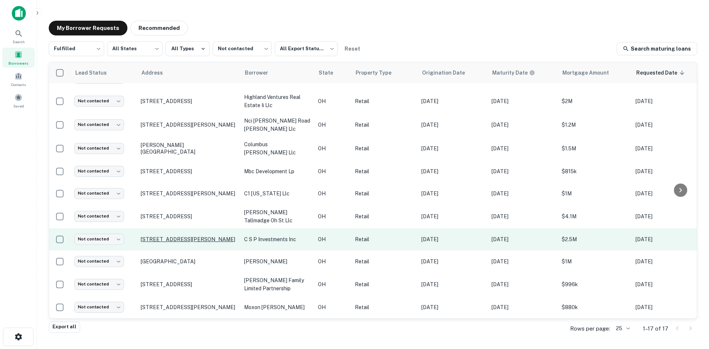
click at [185, 236] on p "[STREET_ADDRESS][PERSON_NAME]" at bounding box center [189, 239] width 96 height 7
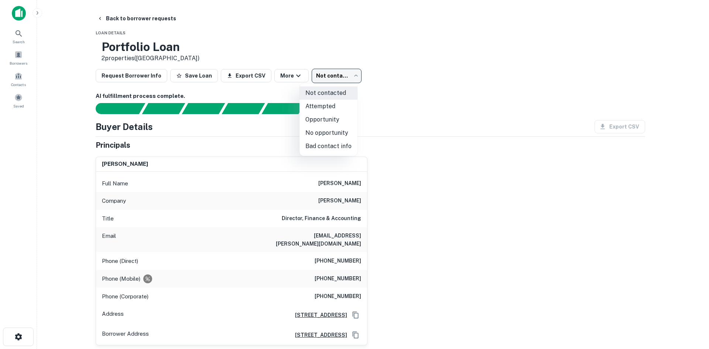
click at [334, 73] on body "Search Borrowers Contacts Saved Back to borrower requests Loan Details Portfoli…" at bounding box center [354, 174] width 709 height 349
click at [338, 134] on li "No opportunity" at bounding box center [328, 132] width 58 height 13
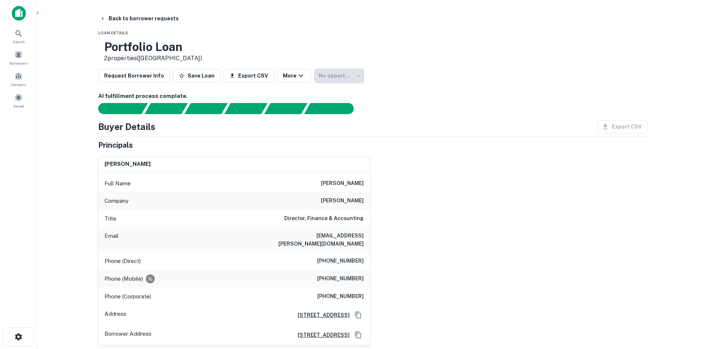
type input "**********"
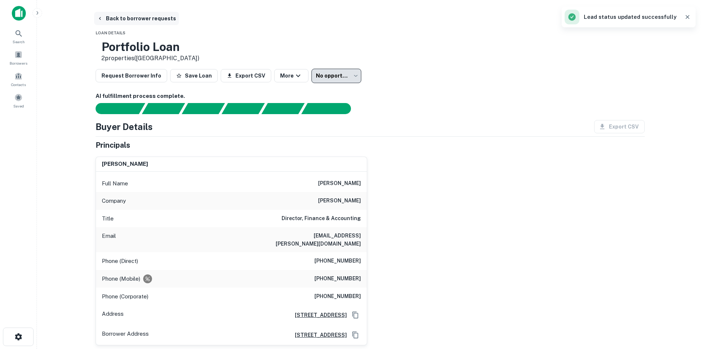
click at [100, 18] on icon "button" at bounding box center [100, 19] width 6 height 6
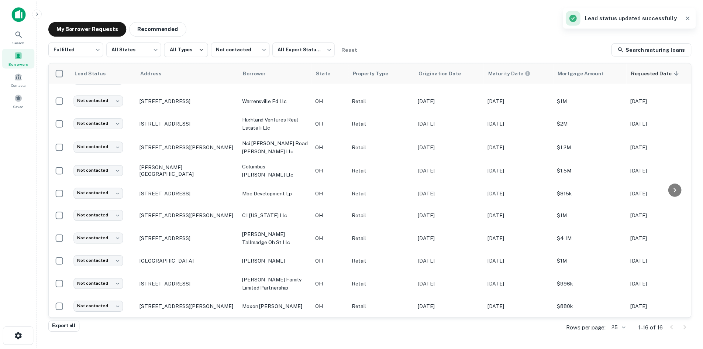
scroll to position [131, 0]
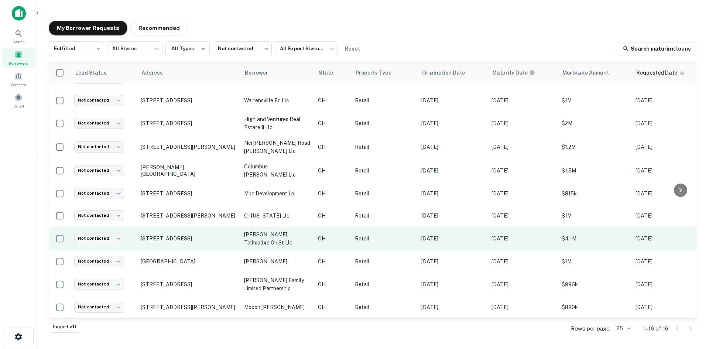
click at [165, 235] on p "[STREET_ADDRESS]" at bounding box center [189, 238] width 96 height 7
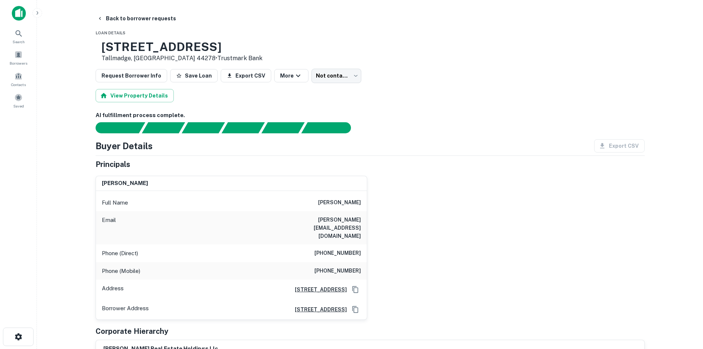
click at [411, 190] on div "[PERSON_NAME] Full Name [PERSON_NAME] Email [PERSON_NAME][EMAIL_ADDRESS][DOMAIN…" at bounding box center [367, 245] width 555 height 150
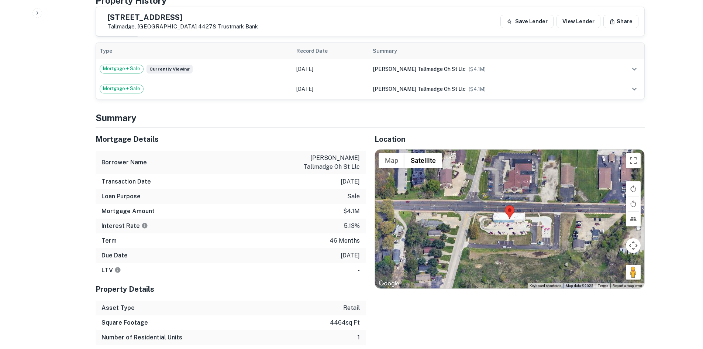
scroll to position [369, 0]
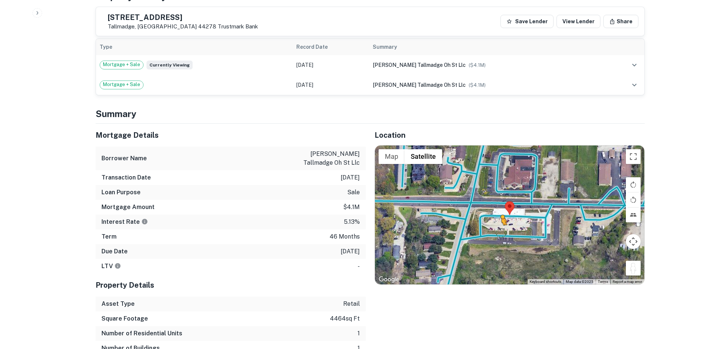
drag, startPoint x: 632, startPoint y: 258, endPoint x: 484, endPoint y: 214, distance: 154.6
click at [484, 214] on div "To activate drag with keyboard, press Alt + Enter. Once in keyboard drag state,…" at bounding box center [509, 214] width 269 height 139
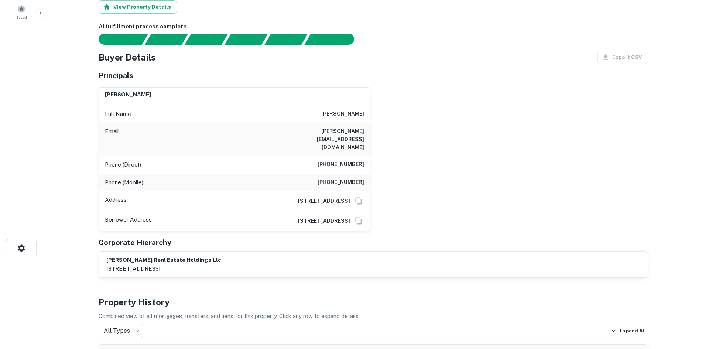
scroll to position [0, 0]
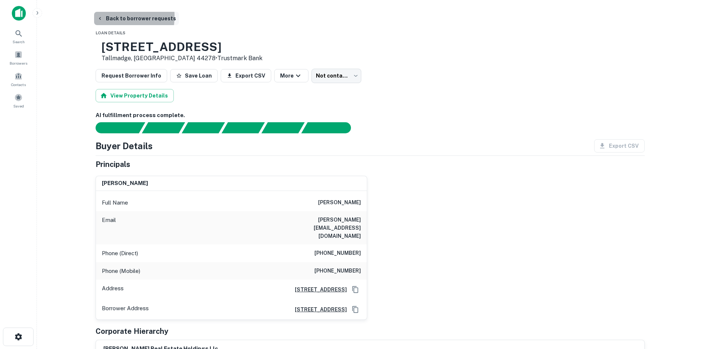
click at [105, 16] on button "Back to borrower requests" at bounding box center [136, 18] width 85 height 13
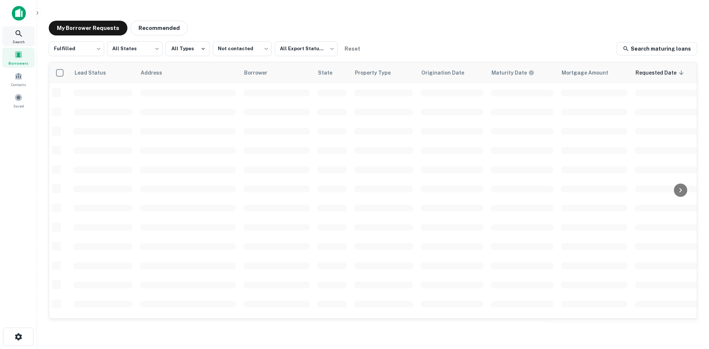
scroll to position [131, 0]
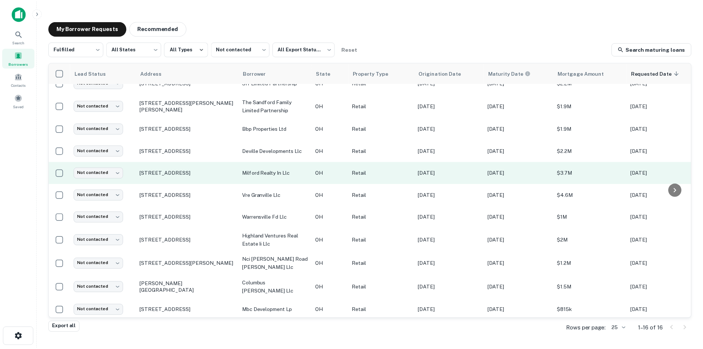
scroll to position [111, 0]
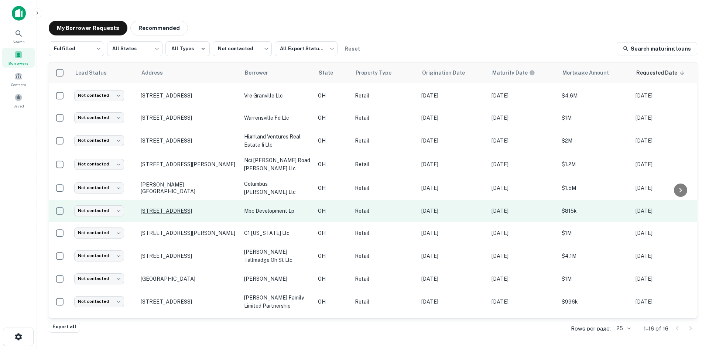
click at [154, 209] on p "[STREET_ADDRESS]" at bounding box center [189, 210] width 96 height 7
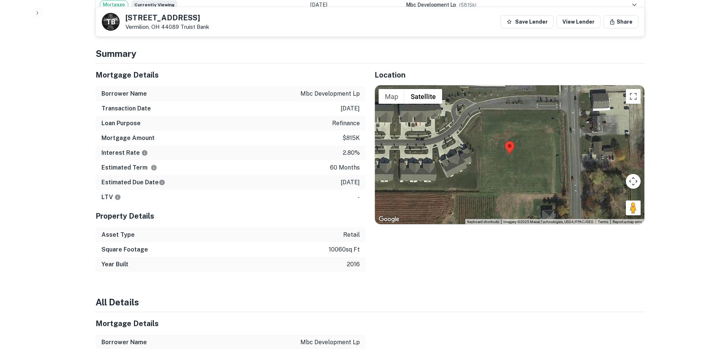
scroll to position [517, 0]
drag, startPoint x: 633, startPoint y: 206, endPoint x: 543, endPoint y: 149, distance: 106.8
click at [543, 149] on div "To activate drag with keyboard, press Alt + Enter. Once in keyboard drag state,…" at bounding box center [509, 154] width 269 height 139
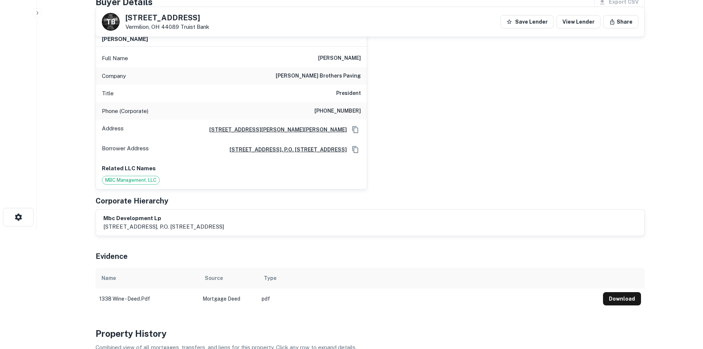
scroll to position [111, 0]
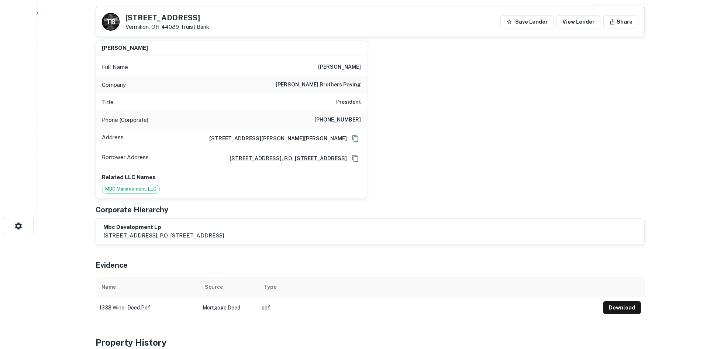
click at [354, 114] on div "Phone (Corporate) [PHONE_NUMBER]" at bounding box center [231, 120] width 271 height 18
copy h6 "[PHONE_NUMBER]"
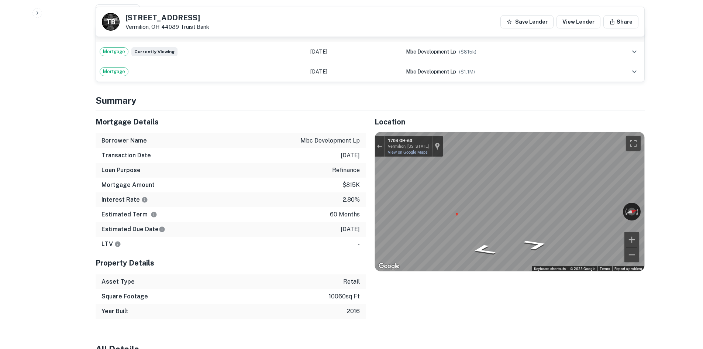
scroll to position [480, 0]
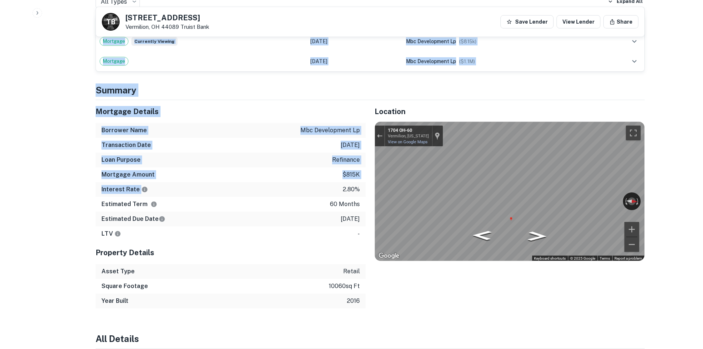
drag, startPoint x: 82, startPoint y: 102, endPoint x: 189, endPoint y: 183, distance: 134.1
click at [106, 85] on h4 "Summary" at bounding box center [370, 89] width 549 height 13
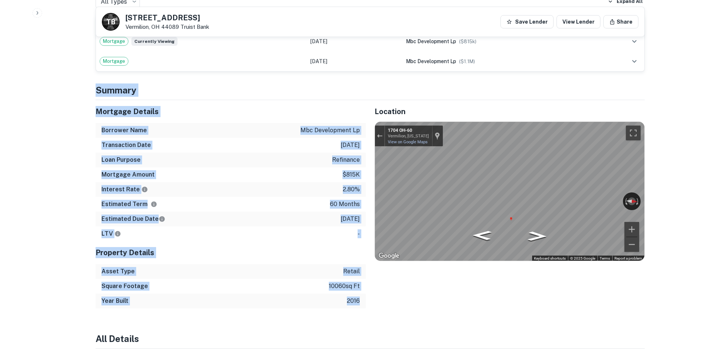
drag, startPoint x: 89, startPoint y: 82, endPoint x: 362, endPoint y: 298, distance: 347.7
click at [362, 298] on div "Back to borrower [STREET_ADDRESS] Truist Bank Save Lender View Lender Share Vie…" at bounding box center [370, 347] width 567 height 1631
click at [363, 295] on div "Year Built 2016" at bounding box center [231, 300] width 270 height 15
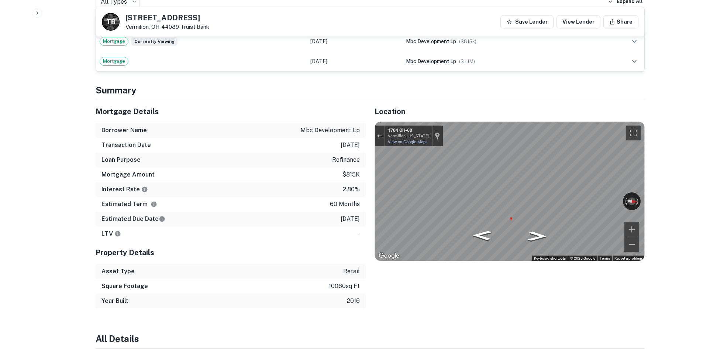
click at [367, 303] on div "Location ← Move left → Move right ↑ Move up ↓ Move down + Zoom in - Zoom out Ho…" at bounding box center [505, 204] width 279 height 208
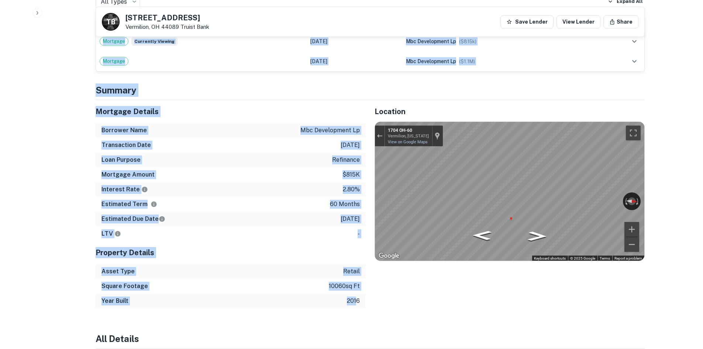
drag, startPoint x: 338, startPoint y: 296, endPoint x: 84, endPoint y: 91, distance: 326.5
click at [100, 103] on div "Mortgage Details" at bounding box center [231, 111] width 270 height 23
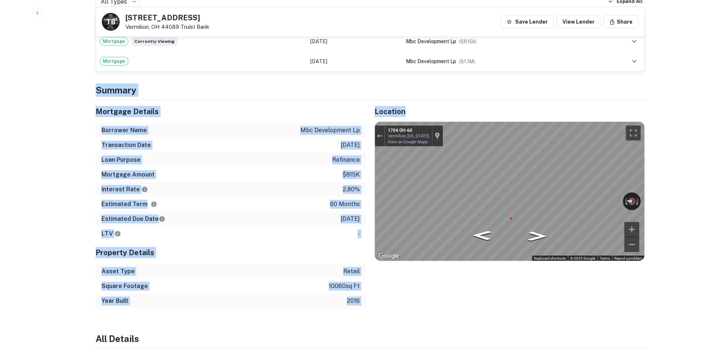
drag, startPoint x: 96, startPoint y: 90, endPoint x: 370, endPoint y: 302, distance: 346.0
click at [369, 302] on div "Location ← Move left → Move right ↑ Move up ↓ Move down + Zoom in - Zoom out Ho…" at bounding box center [505, 204] width 279 height 208
drag, startPoint x: 362, startPoint y: 303, endPoint x: 91, endPoint y: 105, distance: 335.7
click at [91, 105] on div "Mortgage Details Borrower Name mbc development lp Transaction Date [DATE] Loan …" at bounding box center [226, 204] width 279 height 208
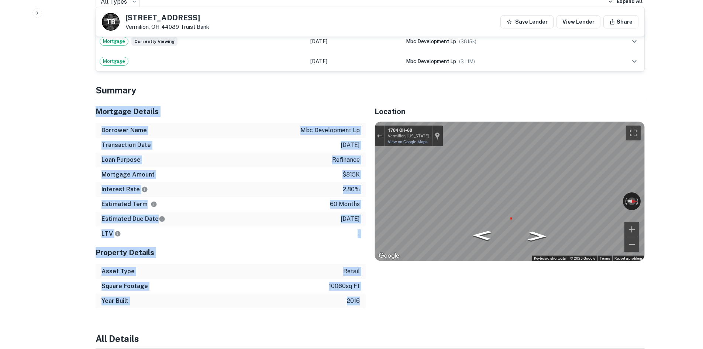
click at [91, 105] on div "Mortgage Details Borrower Name mbc development lp Transaction Date [DATE] Loan …" at bounding box center [226, 204] width 279 height 208
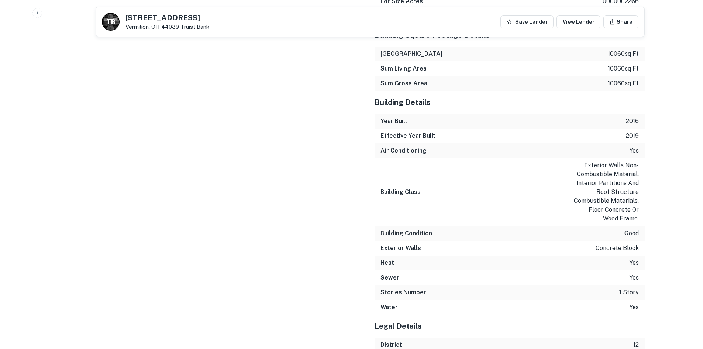
scroll to position [1294, 0]
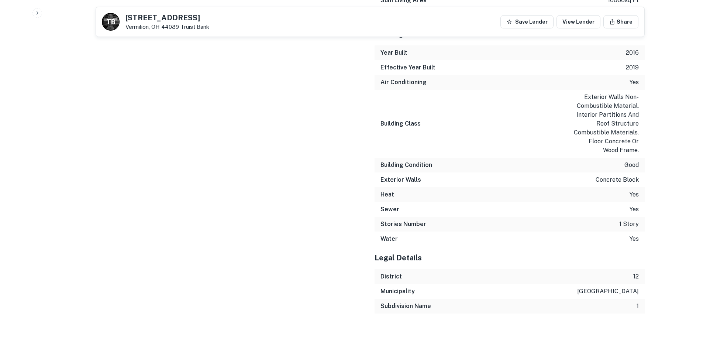
drag, startPoint x: 159, startPoint y: 191, endPoint x: 223, endPoint y: 265, distance: 98.1
drag, startPoint x: 239, startPoint y: 274, endPoint x: 237, endPoint y: 271, distance: 3.8
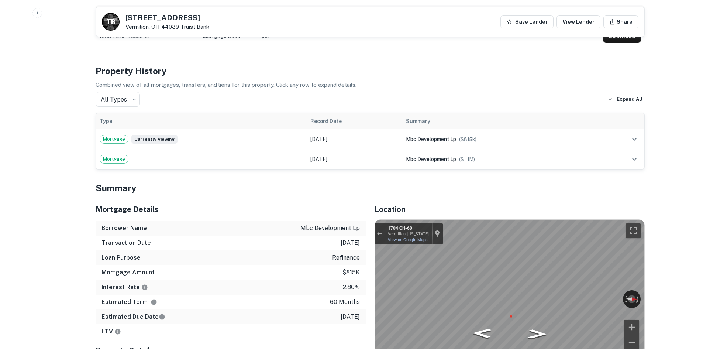
scroll to position [480, 0]
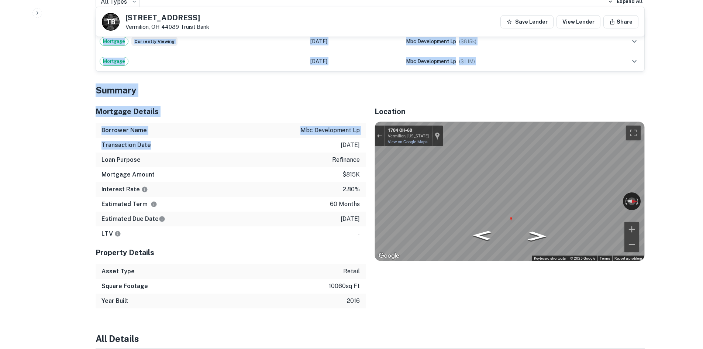
drag, startPoint x: 75, startPoint y: 97, endPoint x: 161, endPoint y: 140, distance: 95.9
click at [161, 140] on div "Transaction Date [DATE]" at bounding box center [231, 145] width 270 height 15
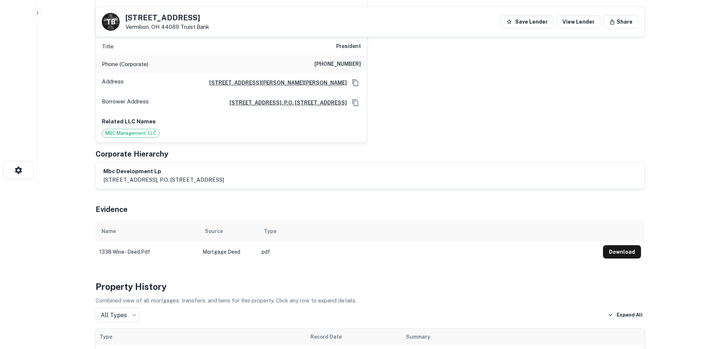
scroll to position [74, 0]
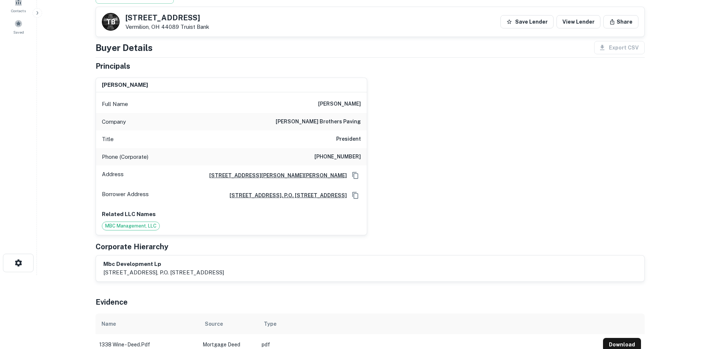
click at [338, 114] on div "Company [PERSON_NAME] brothers paving" at bounding box center [231, 122] width 271 height 18
click at [333, 121] on h6 "[PERSON_NAME] brothers paving" at bounding box center [318, 121] width 85 height 9
copy h6 "[PERSON_NAME] brothers paving"
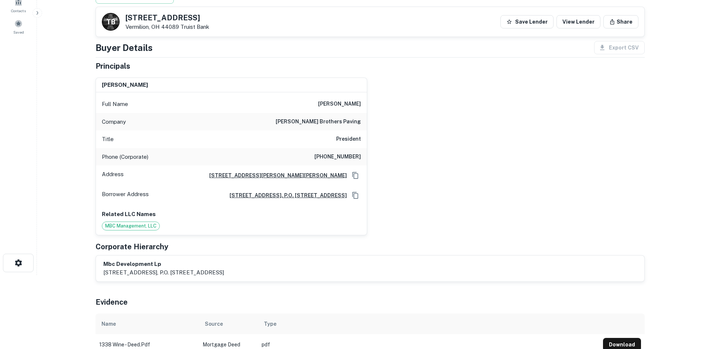
click at [203, 58] on div "Buyer Details Export CSV Principals [PERSON_NAME] Full Name [PERSON_NAME] Compa…" at bounding box center [370, 161] width 549 height 241
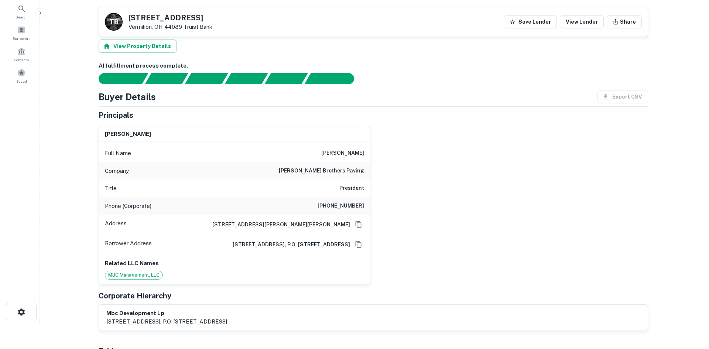
scroll to position [0, 0]
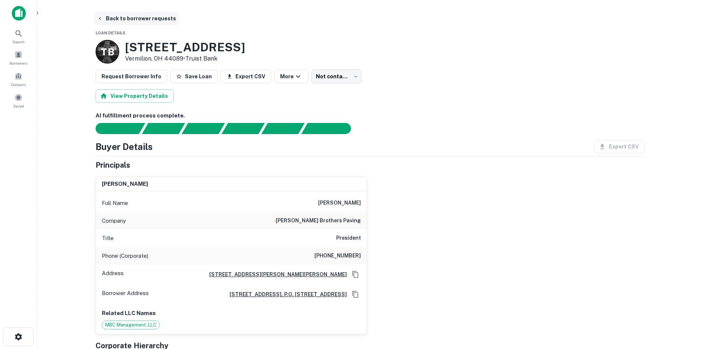
click at [121, 21] on button "Back to borrower requests" at bounding box center [136, 18] width 85 height 13
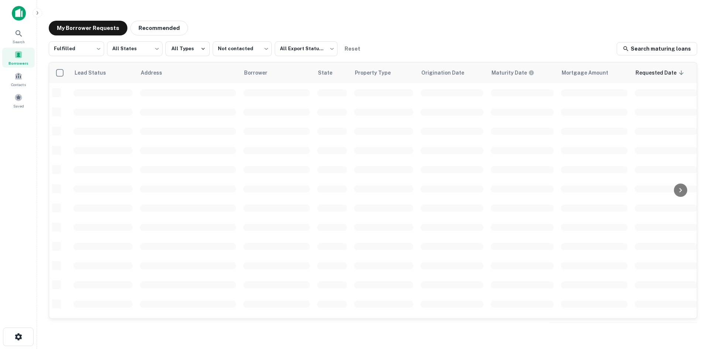
scroll to position [111, 0]
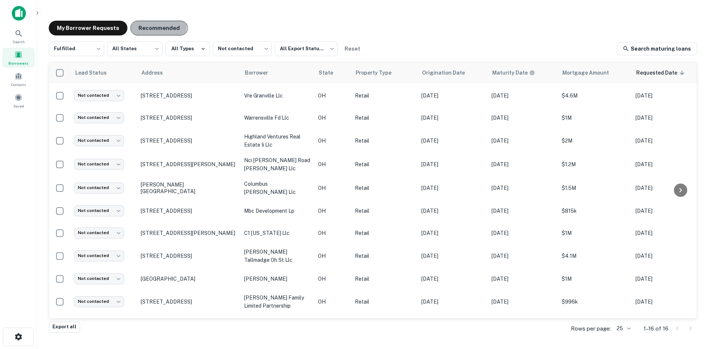
click at [136, 26] on button "Recommended" at bounding box center [159, 28] width 58 height 15
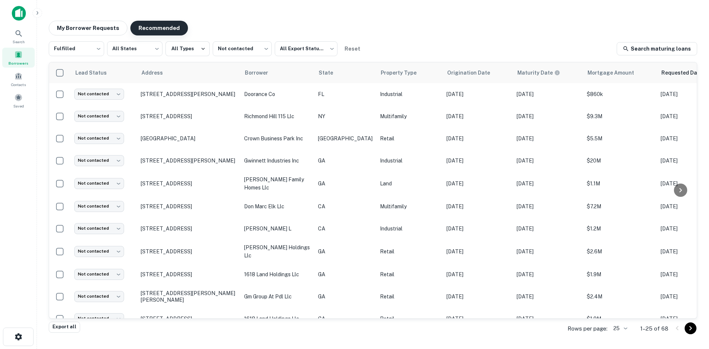
click at [158, 32] on button "Recommended" at bounding box center [159, 28] width 58 height 15
